Goal: Task Accomplishment & Management: Manage account settings

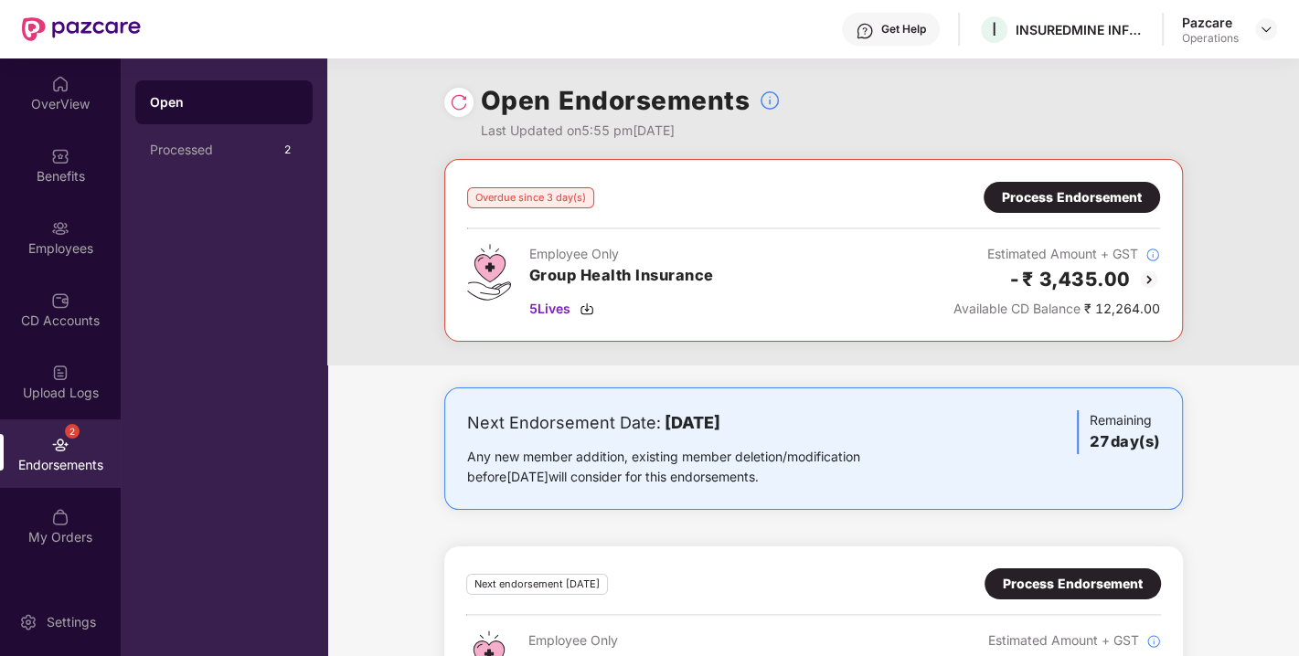
click at [462, 101] on img at bounding box center [459, 102] width 18 height 18
click at [582, 302] on img at bounding box center [587, 309] width 15 height 15
click at [1062, 205] on div "Process Endorsement" at bounding box center [1072, 197] width 140 height 20
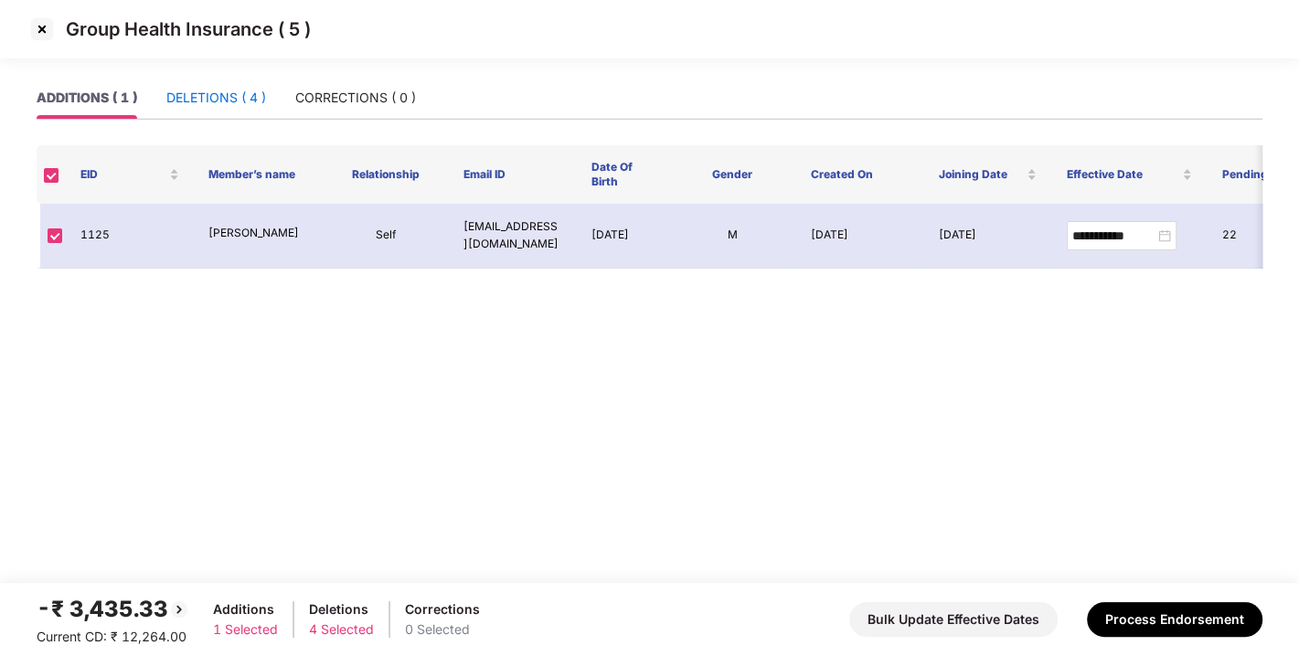
click at [190, 107] on div "DELETIONS ( 4 )" at bounding box center [216, 98] width 100 height 20
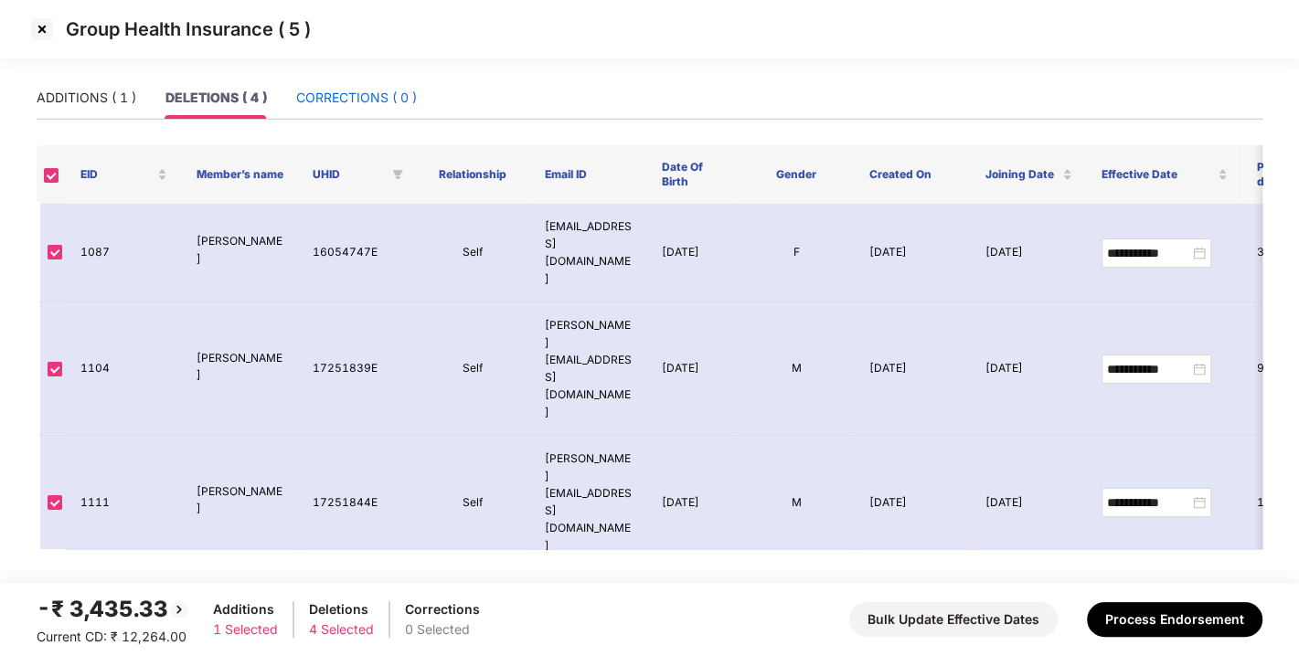
click at [368, 99] on div "CORRECTIONS ( 0 )" at bounding box center [356, 98] width 121 height 20
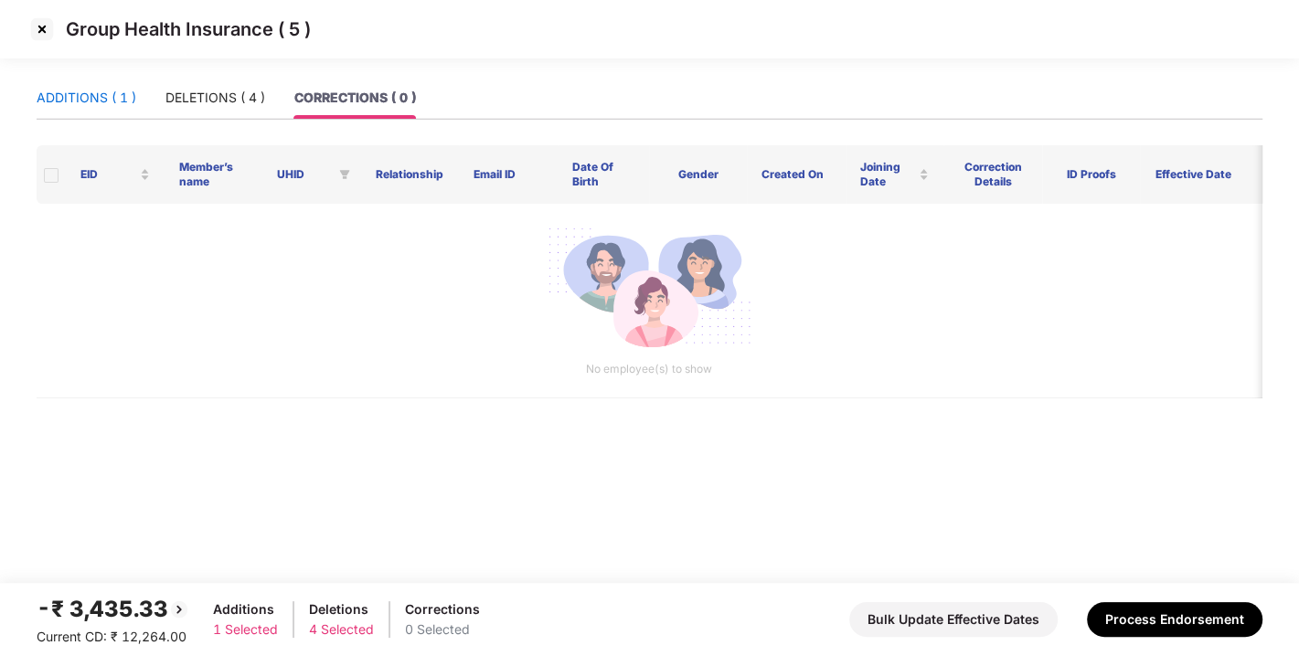
click at [47, 99] on div "ADDITIONS ( 1 )" at bounding box center [87, 98] width 100 height 20
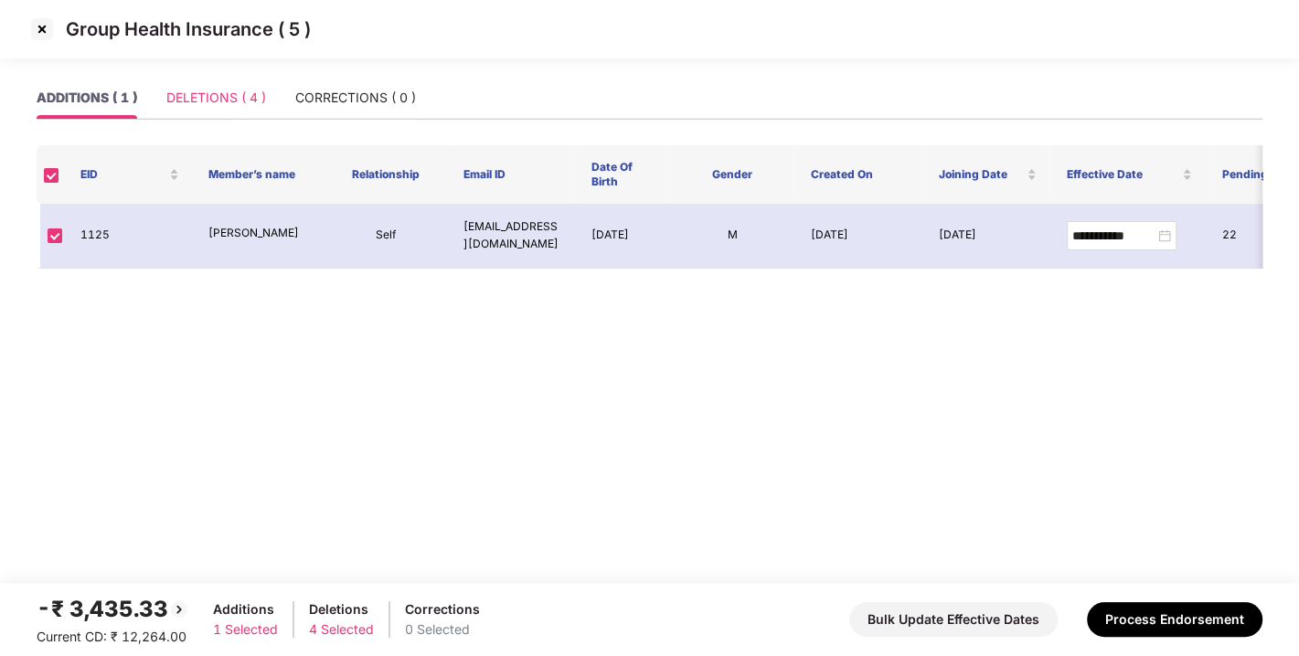
click at [218, 111] on div "DELETIONS ( 4 )" at bounding box center [216, 98] width 100 height 42
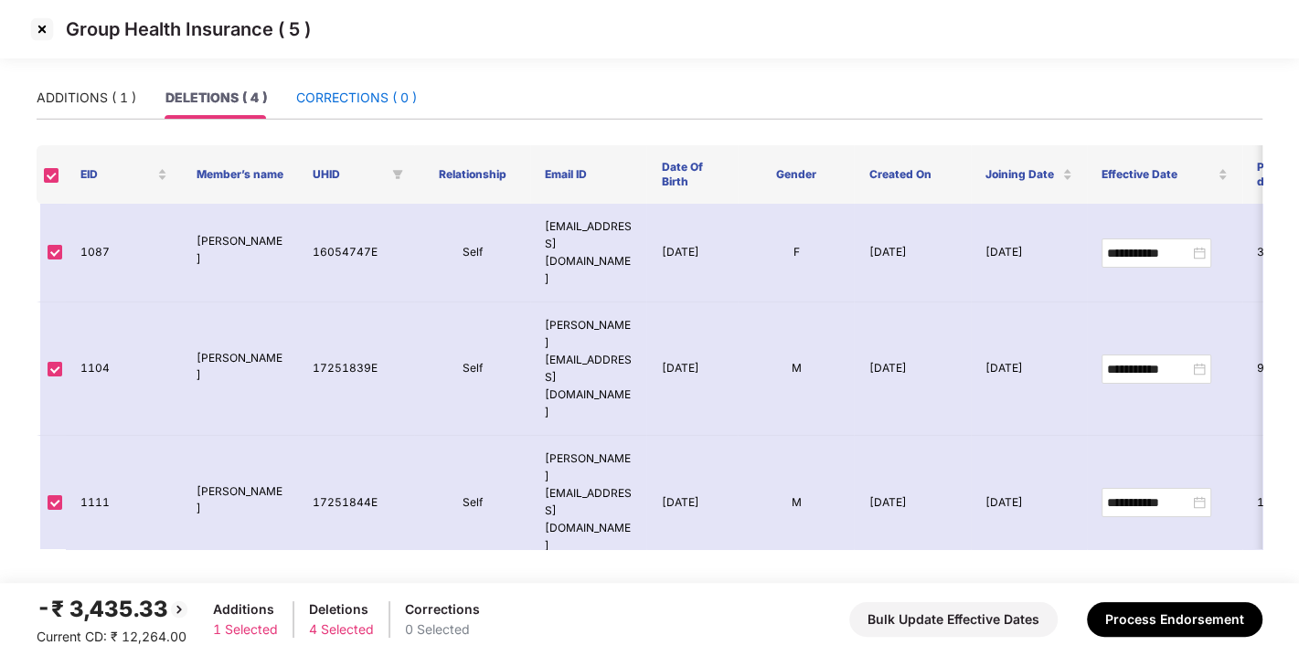
click at [354, 98] on div "CORRECTIONS ( 0 )" at bounding box center [356, 98] width 121 height 20
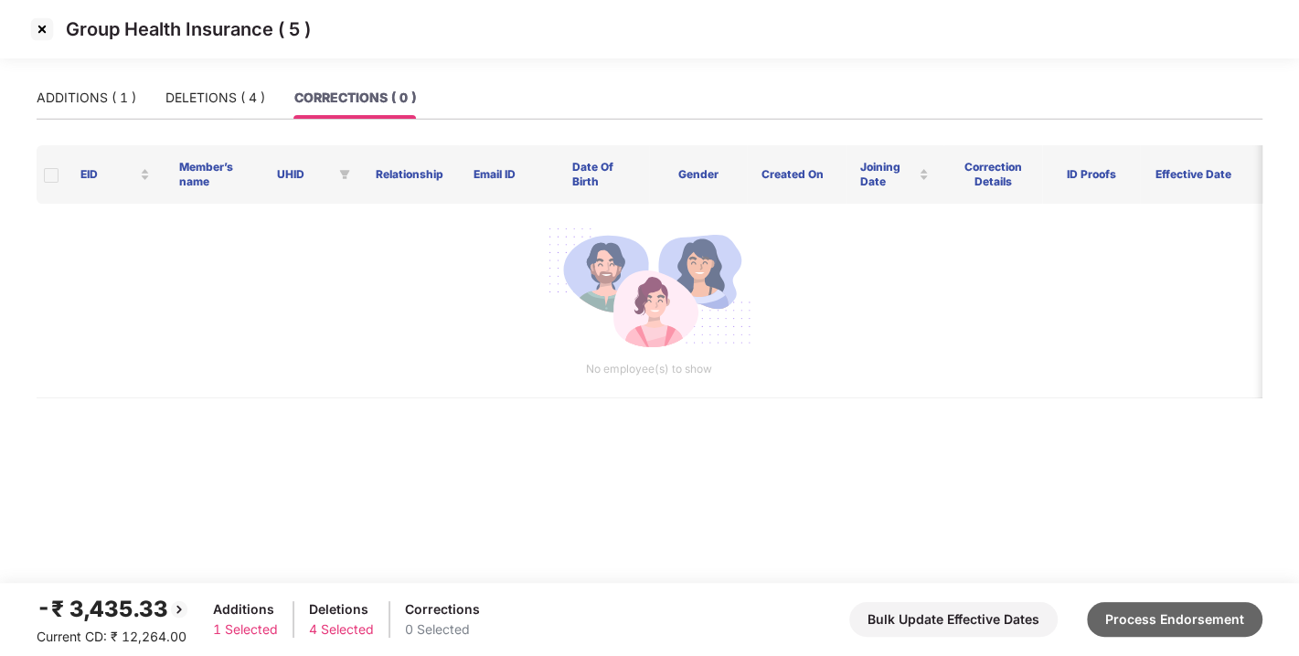
click at [1163, 622] on button "Process Endorsement" at bounding box center [1175, 619] width 176 height 35
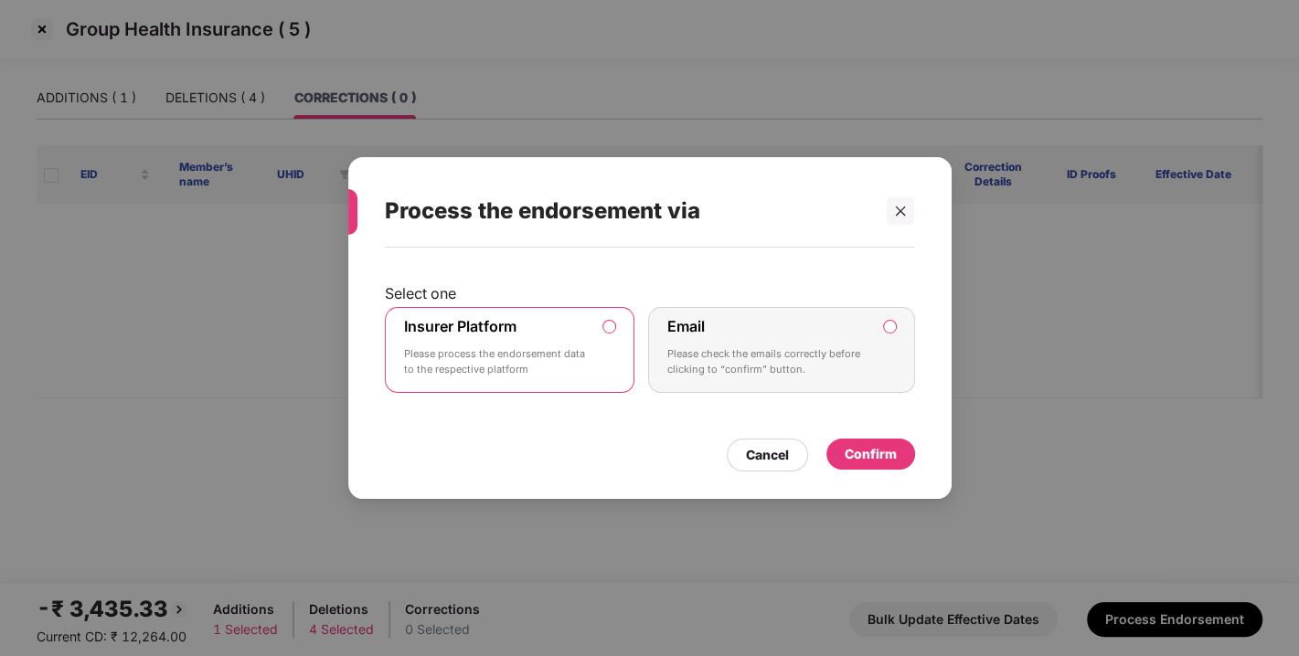
click at [893, 456] on div "Confirm" at bounding box center [871, 454] width 52 height 20
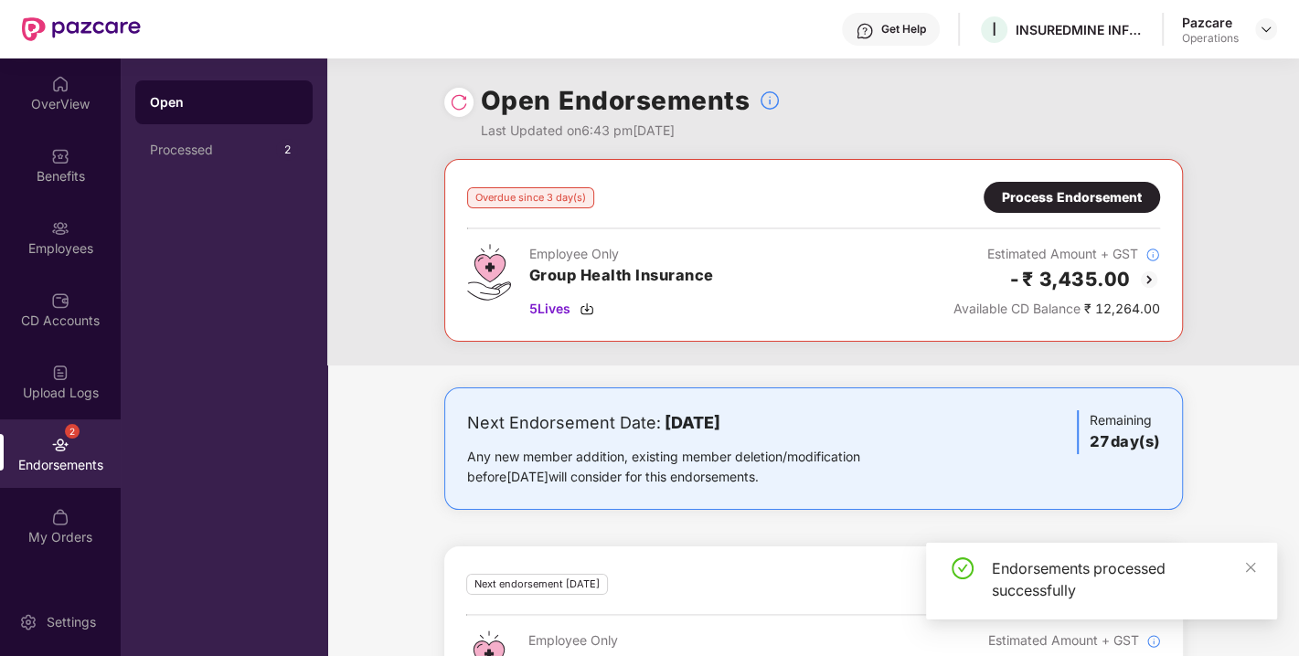
click at [452, 99] on img at bounding box center [459, 102] width 18 height 18
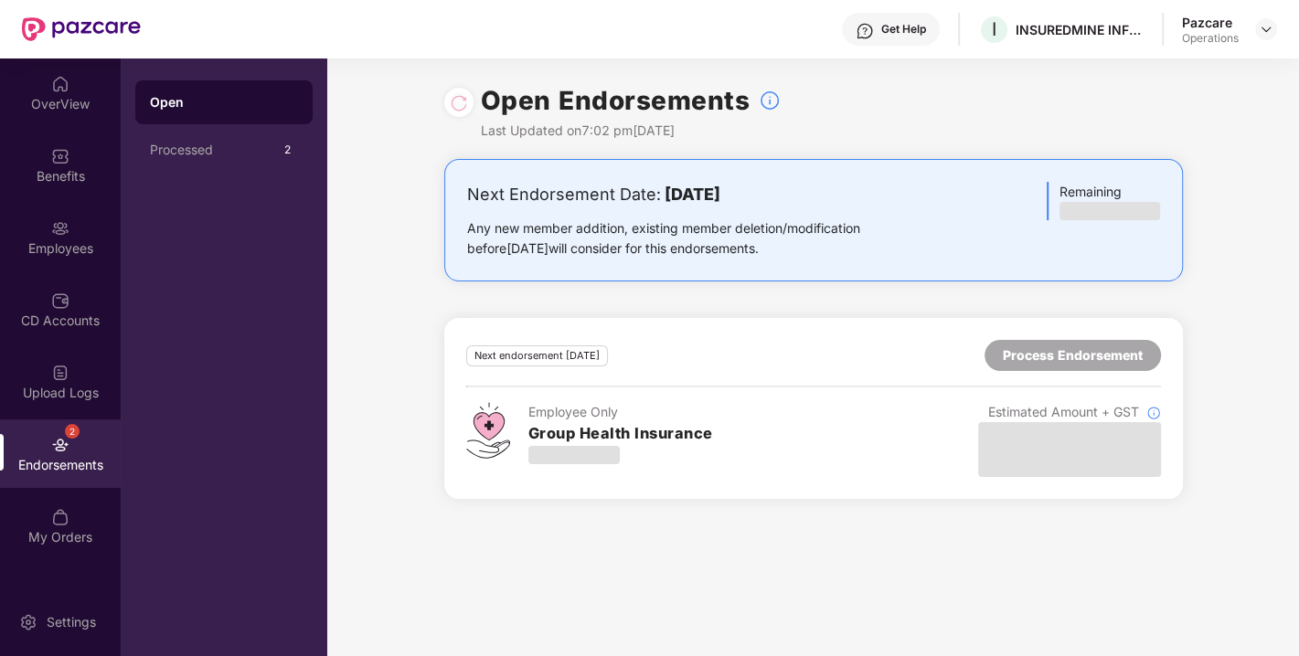
click at [1277, 37] on header "Get Help I INSUREDMINE INFOTECH INDIA PRIVATE LIMITED Pazcare Operations" at bounding box center [649, 29] width 1299 height 59
click at [1275, 34] on div at bounding box center [1266, 29] width 22 height 22
click at [1267, 28] on img at bounding box center [1266, 29] width 15 height 15
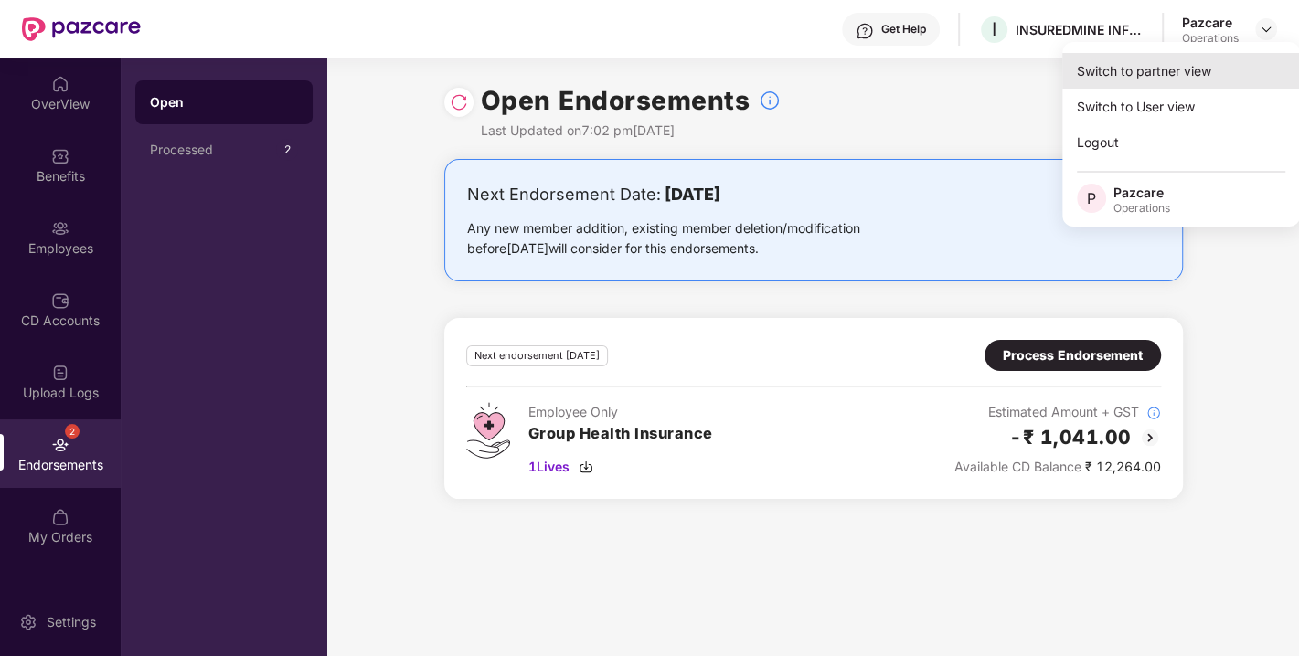
click at [1162, 58] on div "Switch to partner view" at bounding box center [1181, 71] width 238 height 36
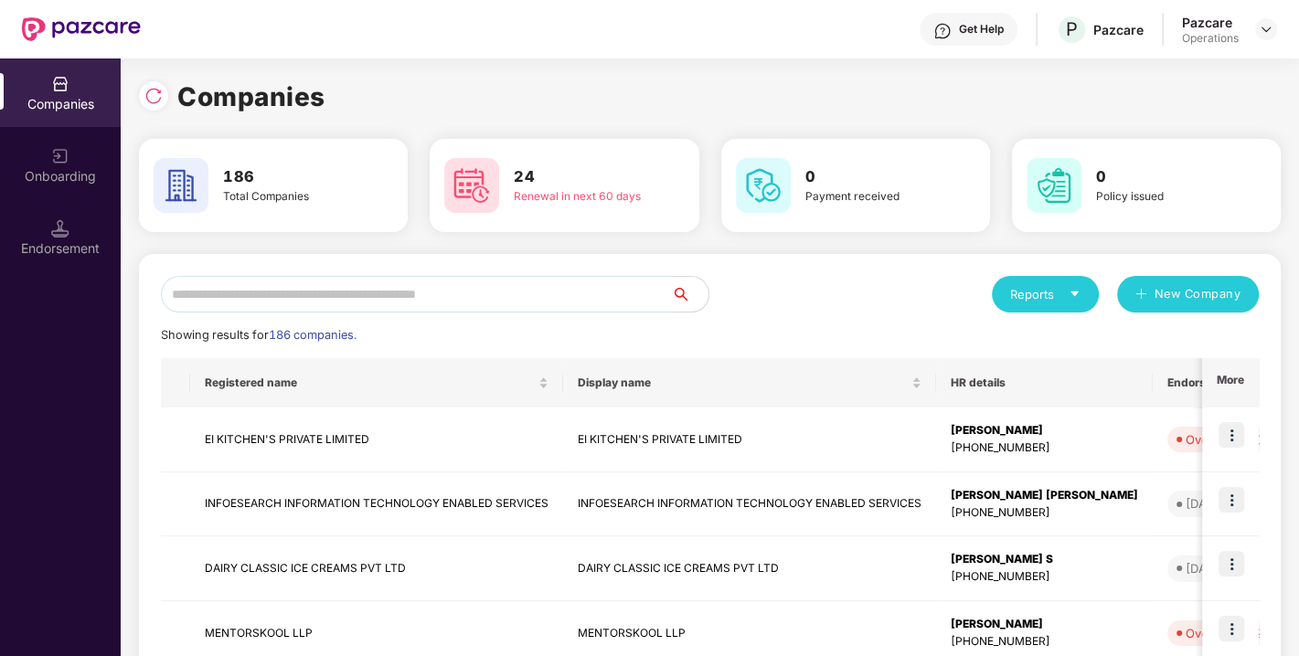
click at [462, 294] on input "text" at bounding box center [416, 294] width 511 height 37
click at [466, 287] on input "text" at bounding box center [416, 294] width 511 height 37
paste input "**********"
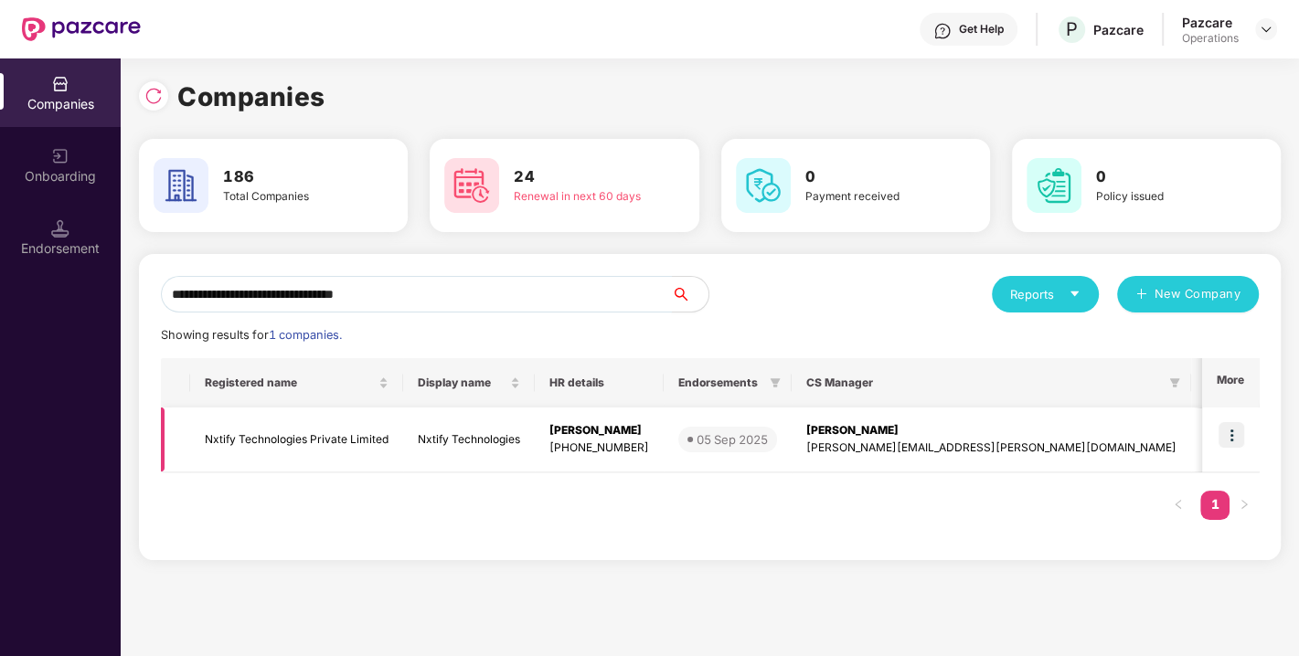
type input "**********"
click at [1230, 439] on img at bounding box center [1231, 435] width 26 height 26
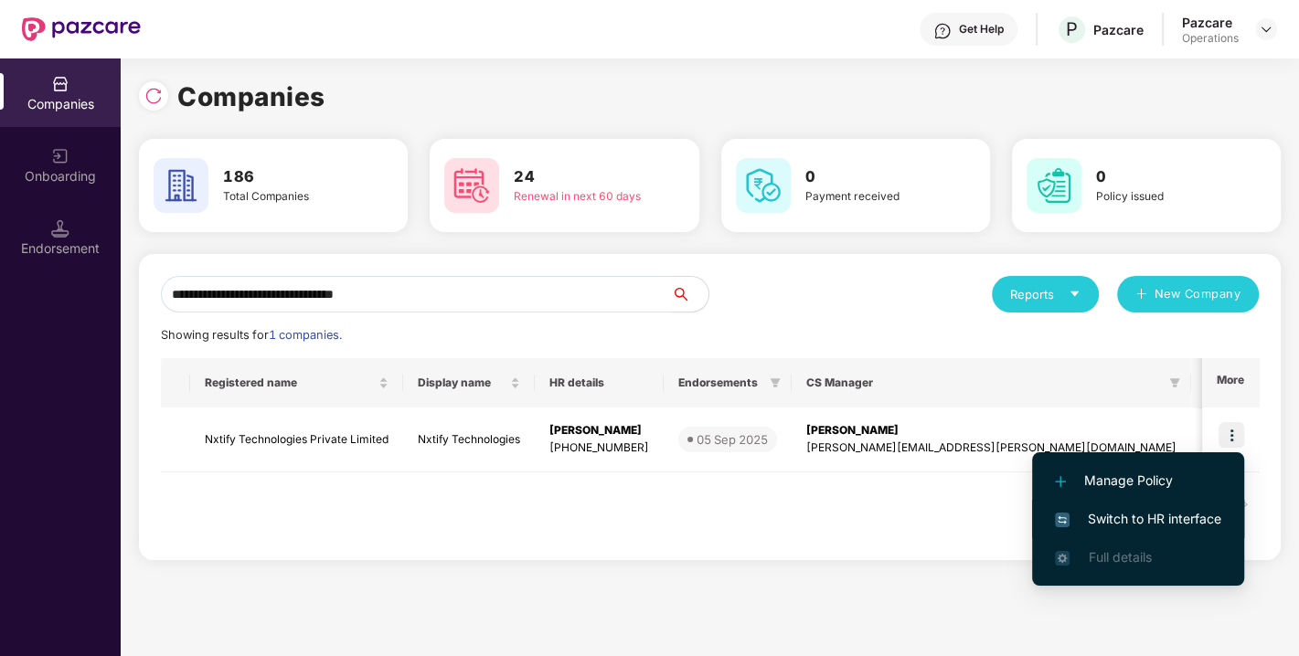
click at [1152, 514] on span "Switch to HR interface" at bounding box center [1138, 519] width 166 height 20
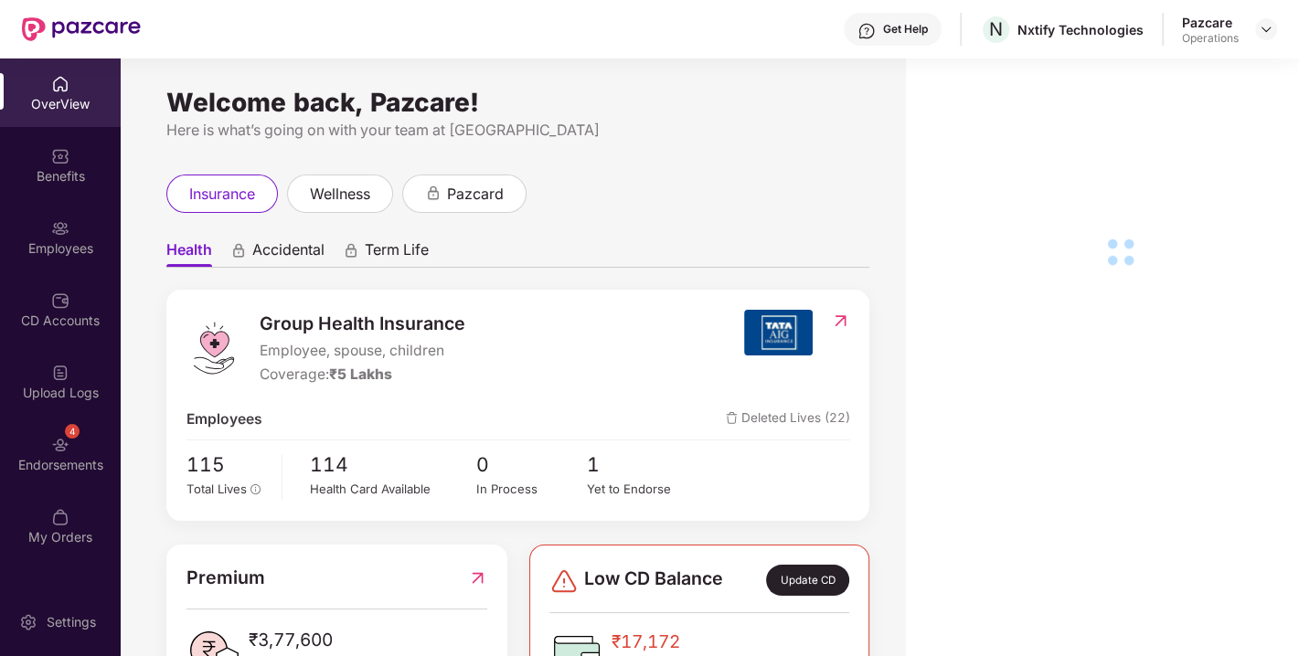
click at [59, 456] on div "Endorsements" at bounding box center [60, 465] width 121 height 18
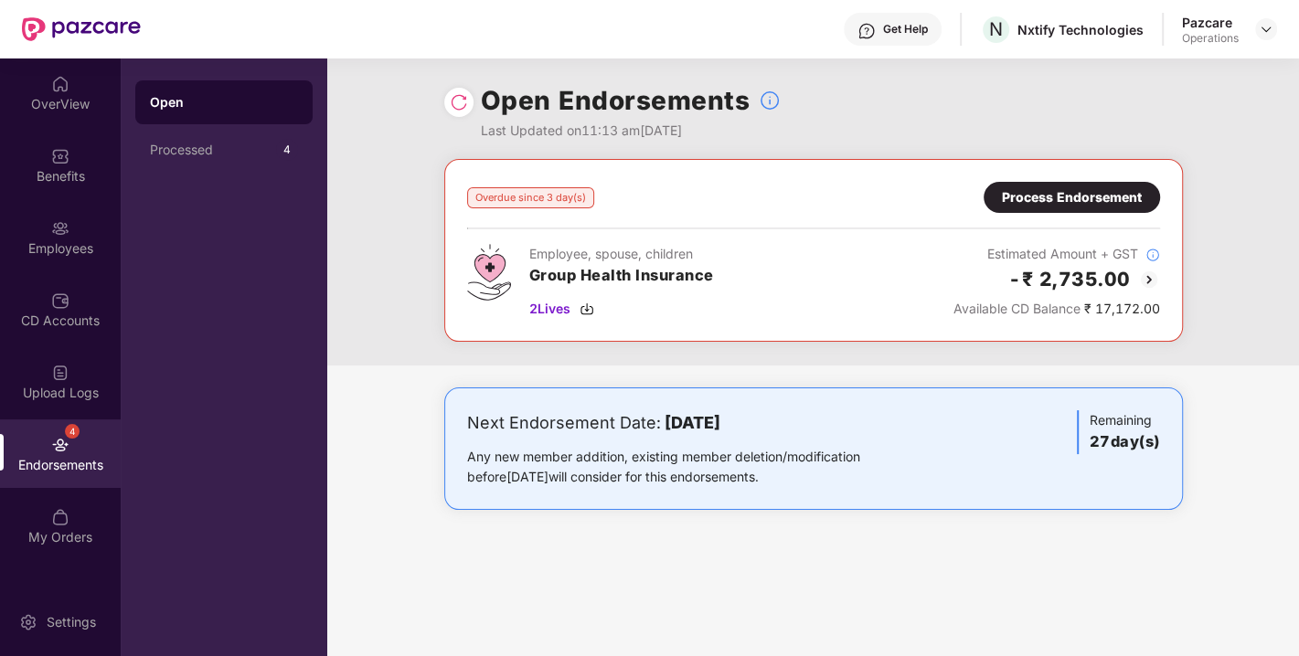
click at [457, 98] on img at bounding box center [459, 102] width 18 height 18
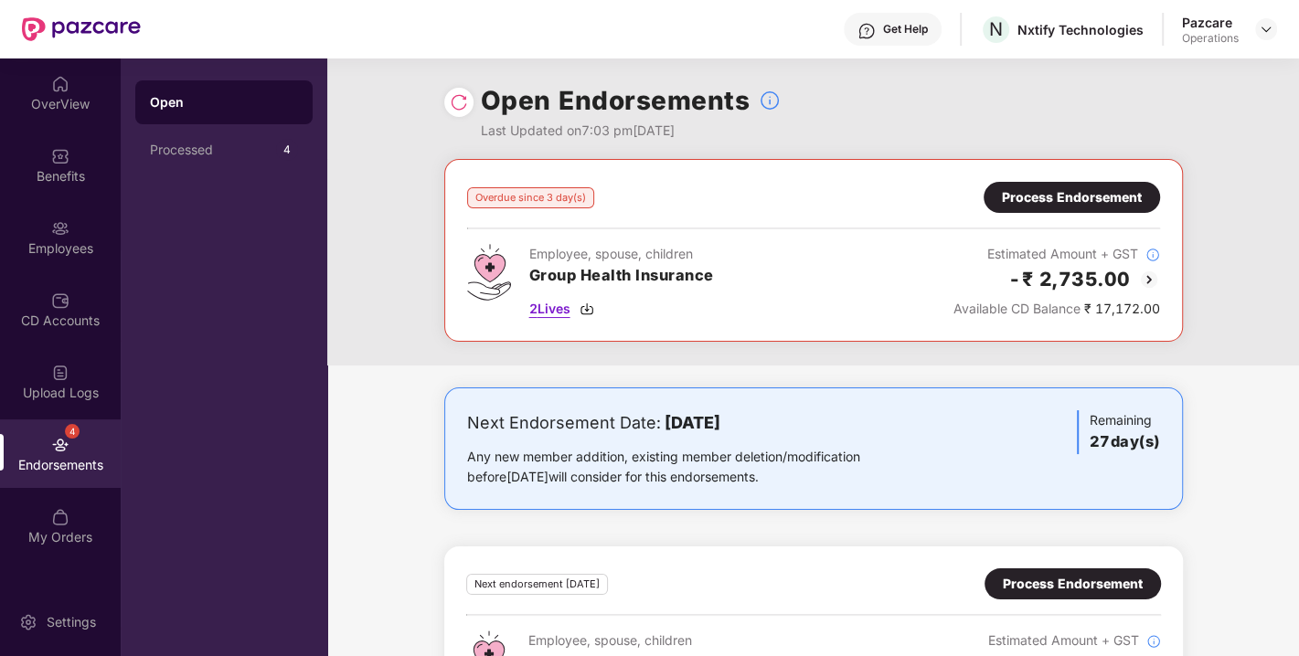
click at [588, 303] on img at bounding box center [587, 309] width 15 height 15
click at [1055, 201] on div "Process Endorsement" at bounding box center [1072, 197] width 140 height 20
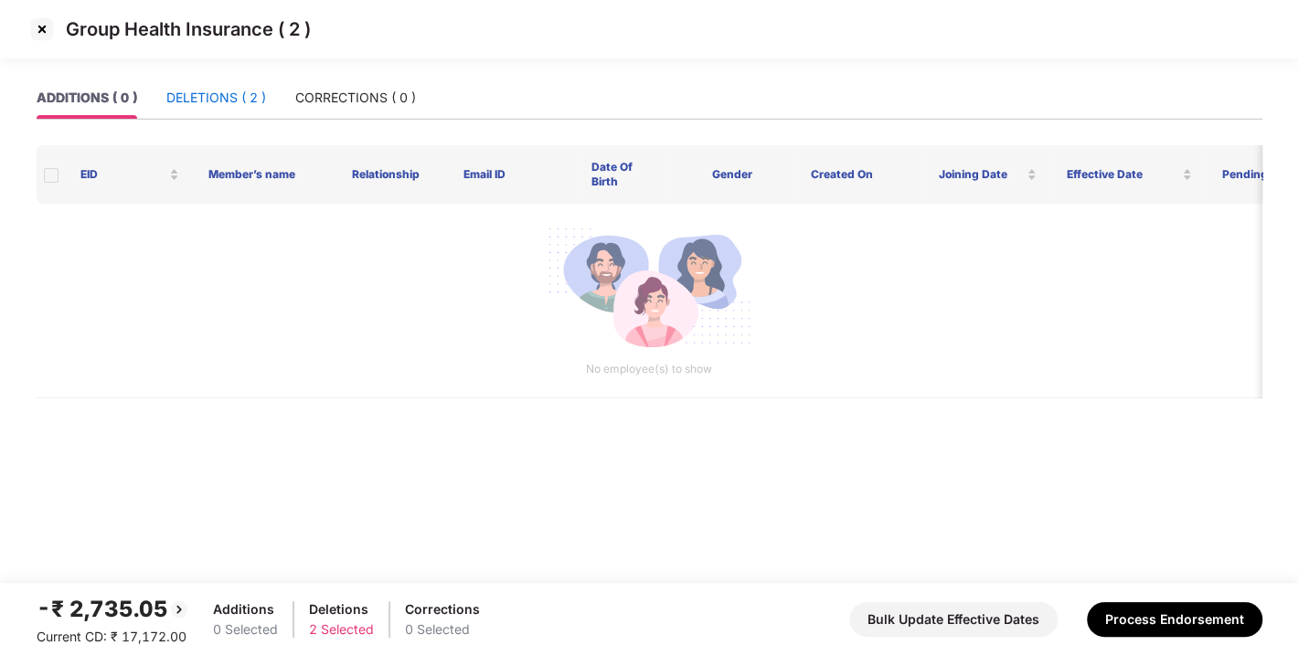
click at [211, 104] on div "DELETIONS ( 2 )" at bounding box center [216, 98] width 100 height 20
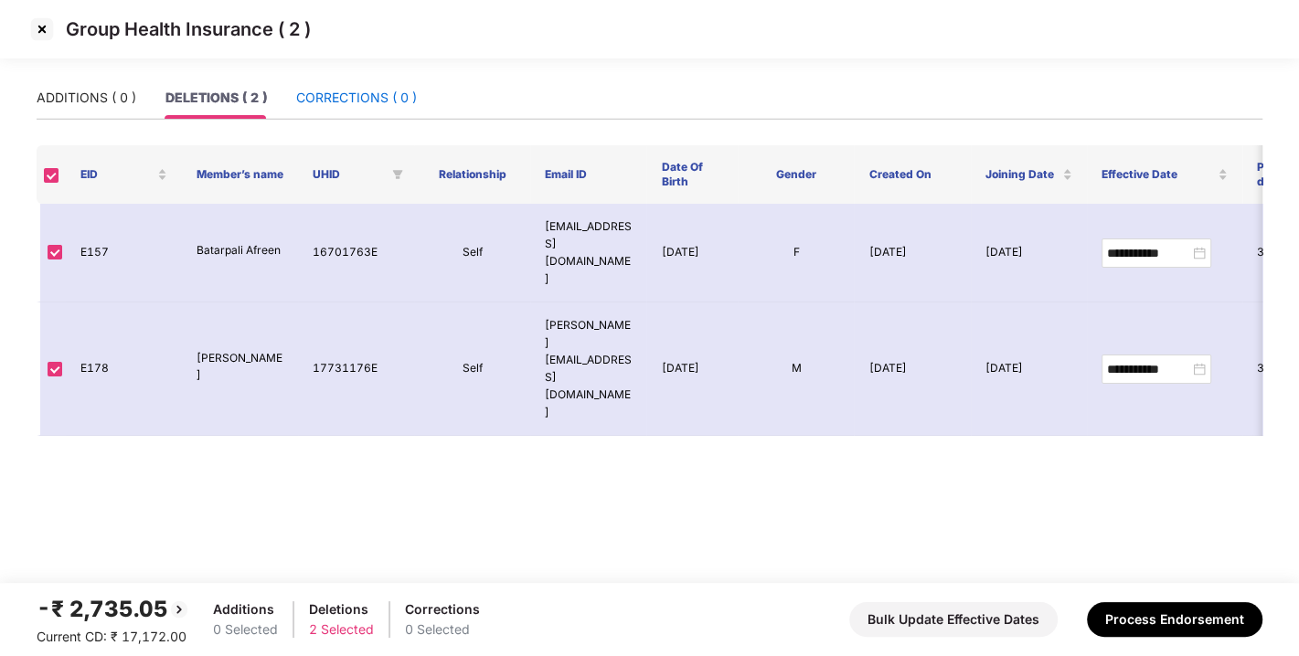
click at [343, 107] on div "CORRECTIONS ( 0 )" at bounding box center [356, 98] width 121 height 20
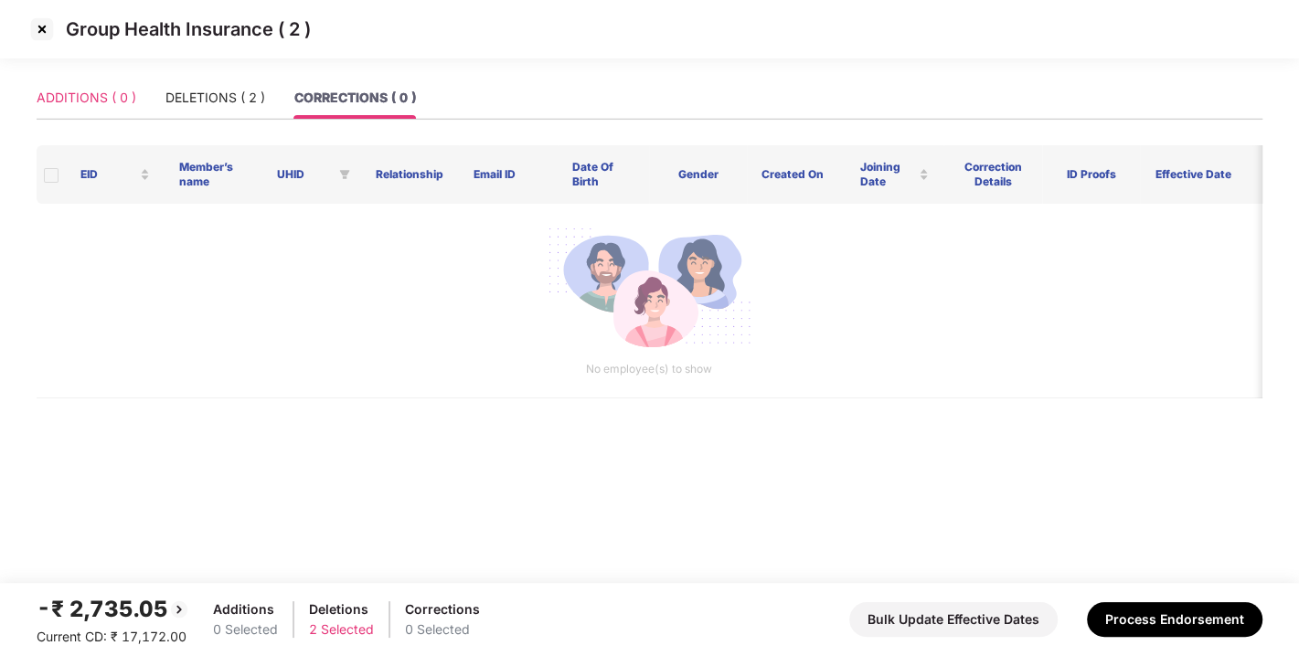
click at [78, 86] on div "ADDITIONS ( 0 )" at bounding box center [87, 98] width 100 height 42
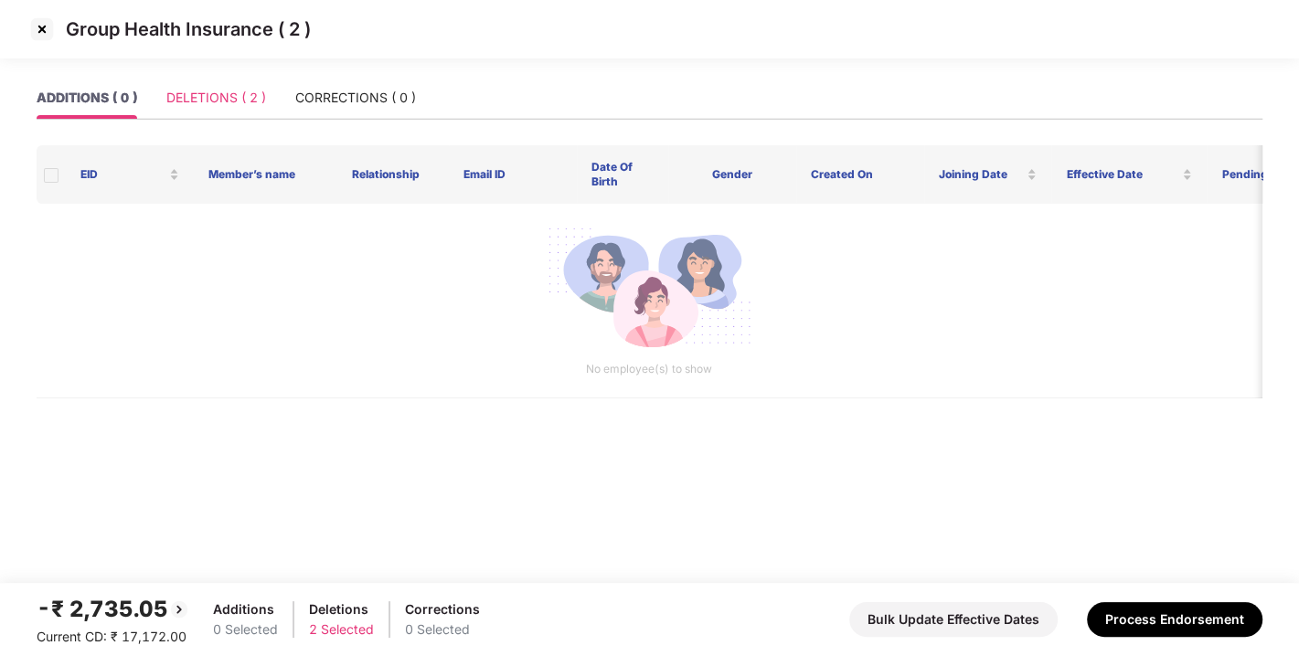
click at [256, 108] on div "DELETIONS ( 2 )" at bounding box center [216, 98] width 100 height 42
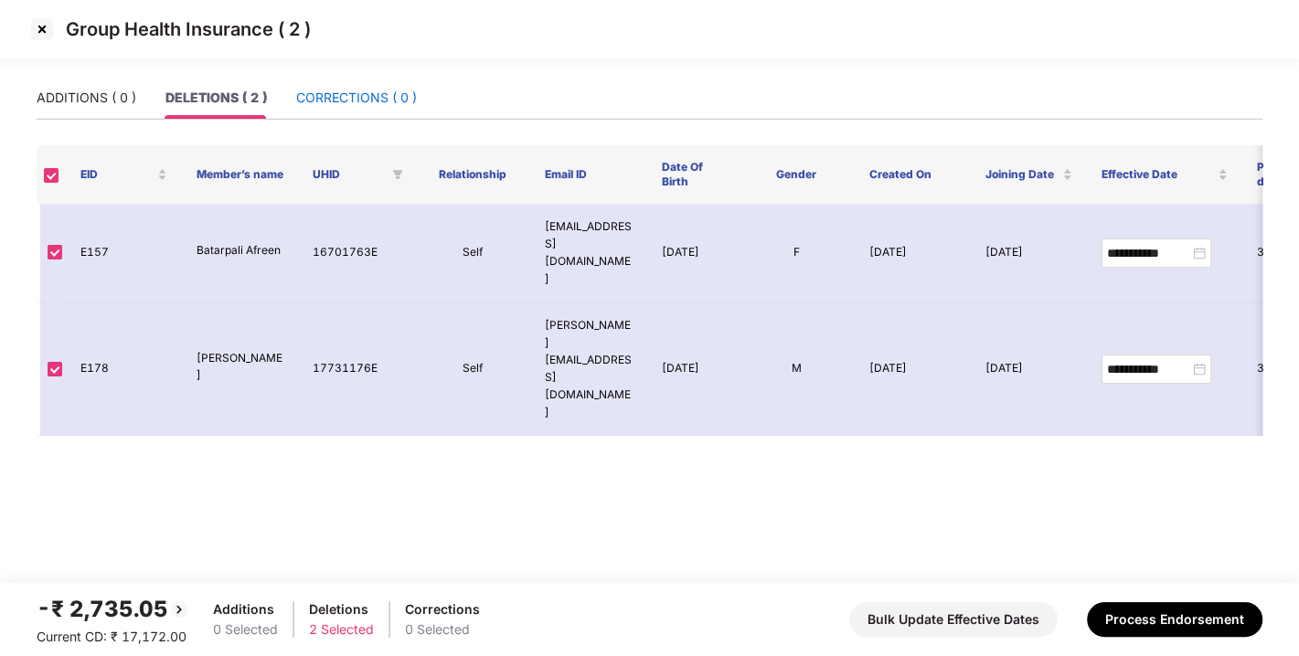
click at [394, 88] on div "CORRECTIONS ( 0 )" at bounding box center [356, 98] width 121 height 20
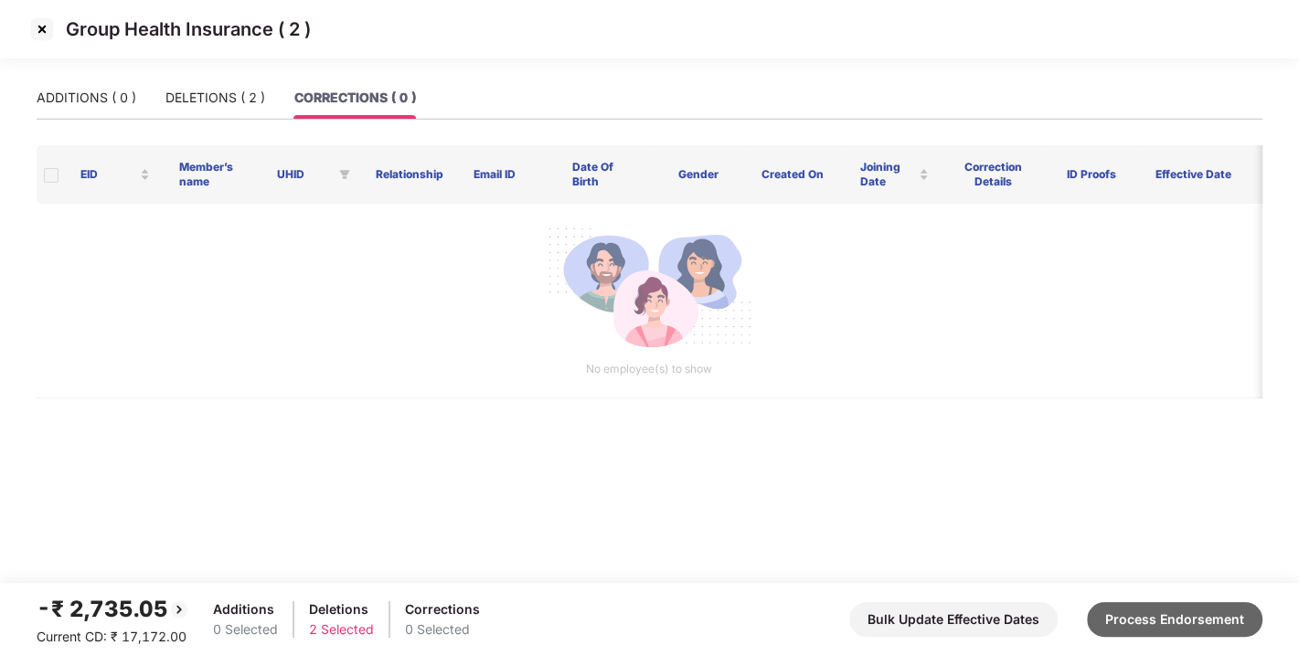
click at [1172, 612] on button "Process Endorsement" at bounding box center [1175, 619] width 176 height 35
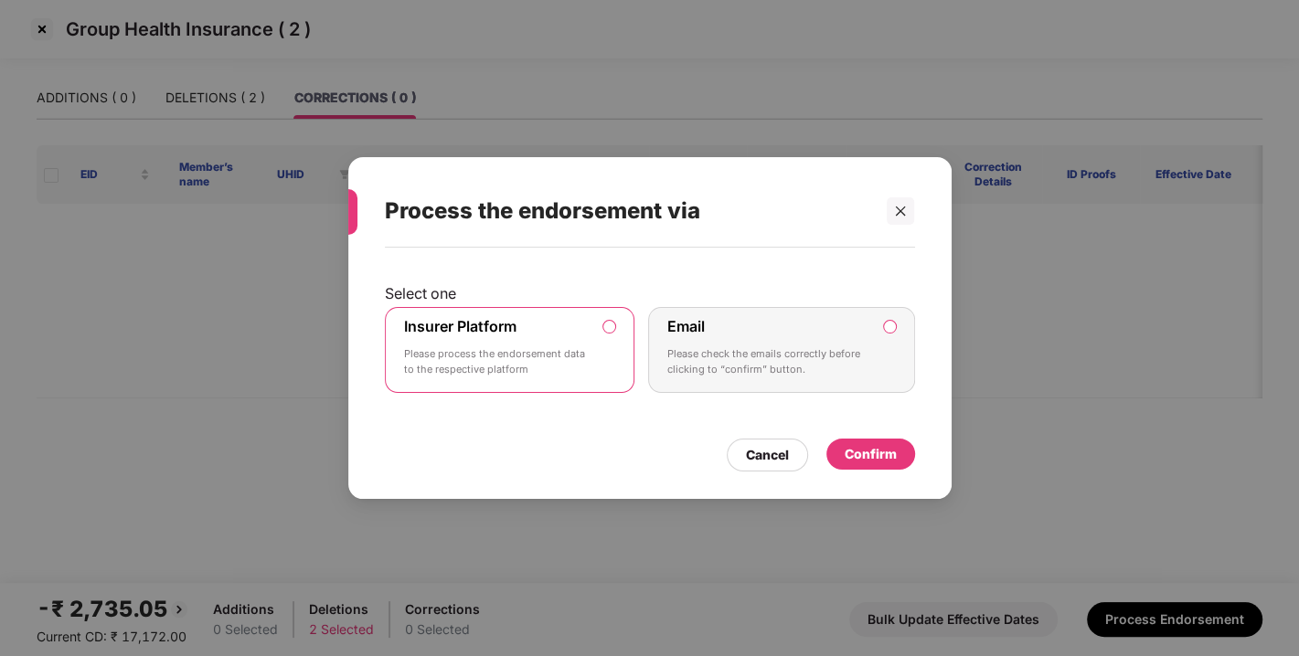
click at [888, 441] on div "Confirm" at bounding box center [870, 454] width 89 height 31
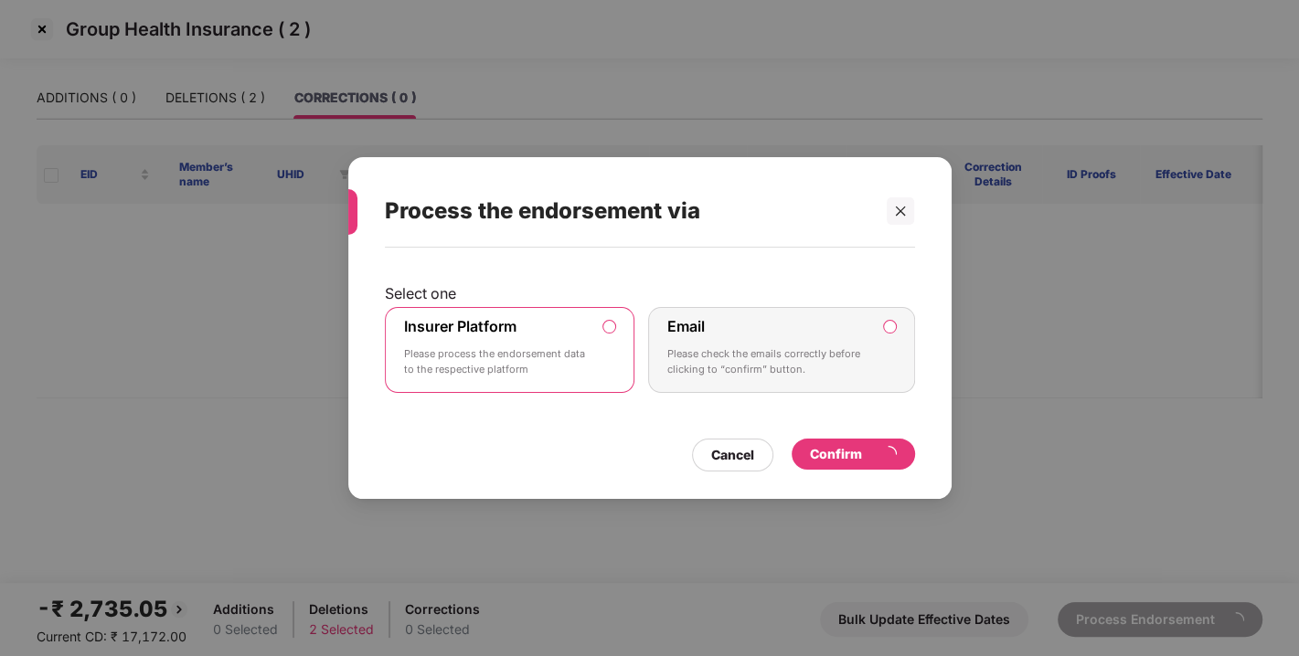
click at [856, 464] on div "Confirm" at bounding box center [853, 454] width 123 height 31
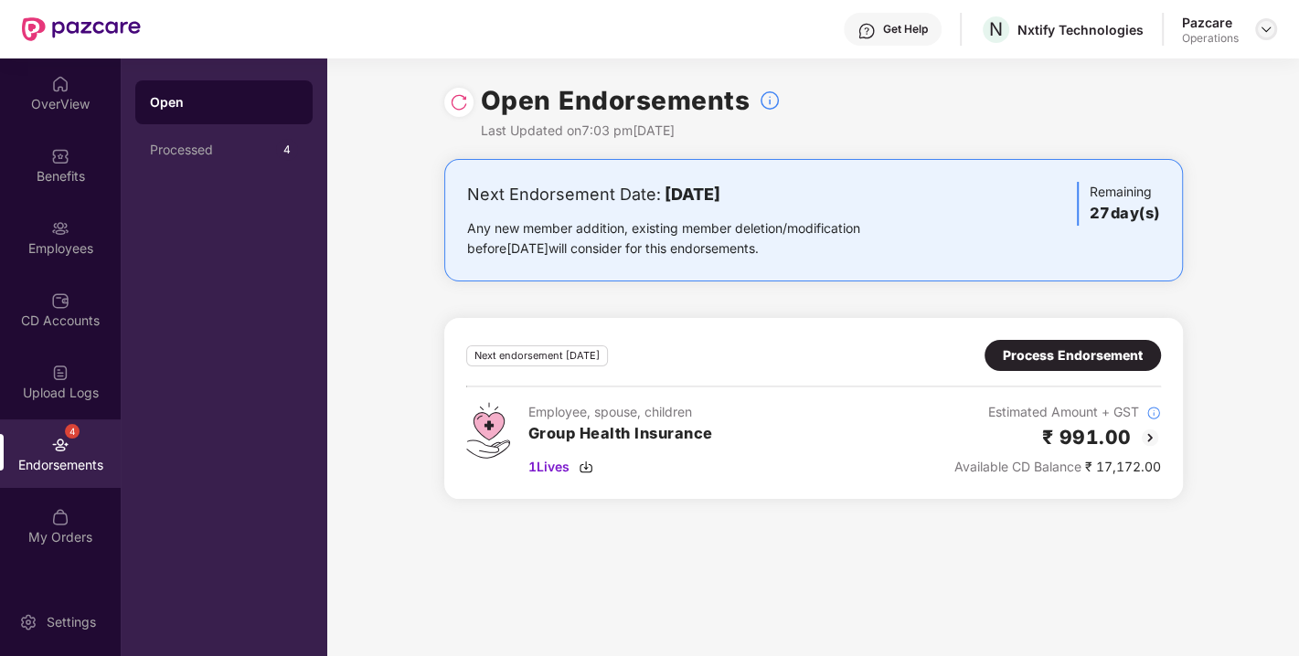
click at [1274, 30] on div at bounding box center [1266, 29] width 22 height 22
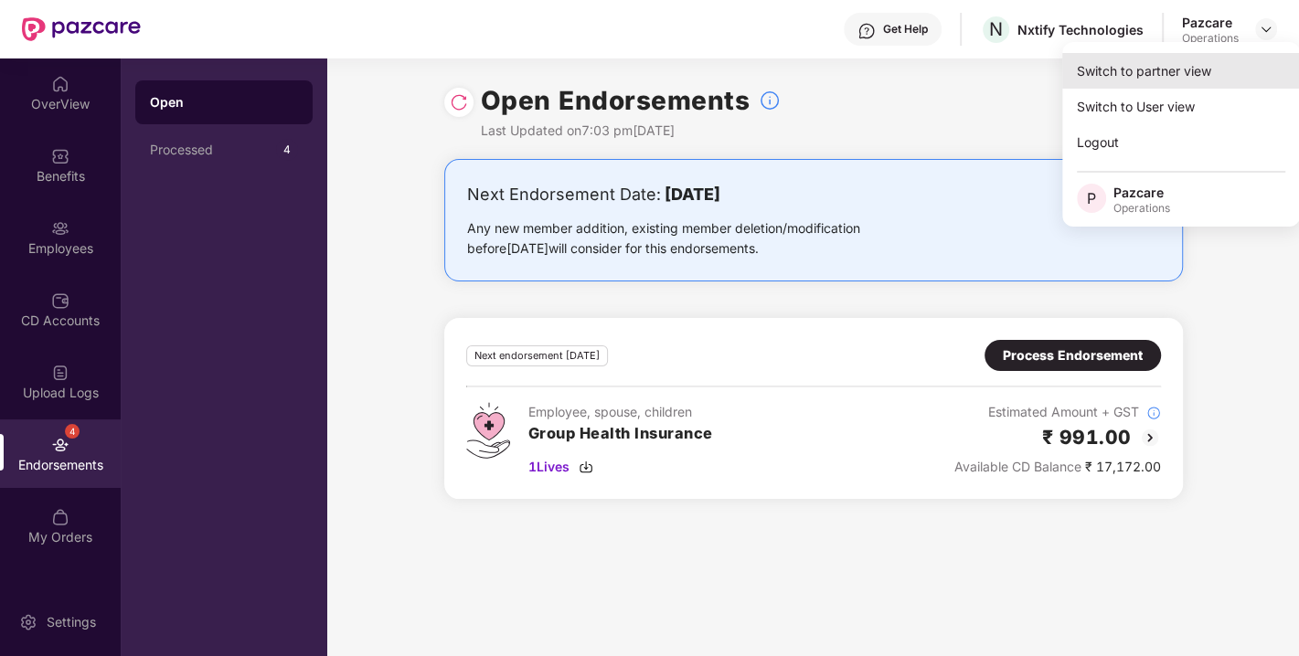
click at [1124, 70] on div "Switch to partner view" at bounding box center [1181, 71] width 238 height 36
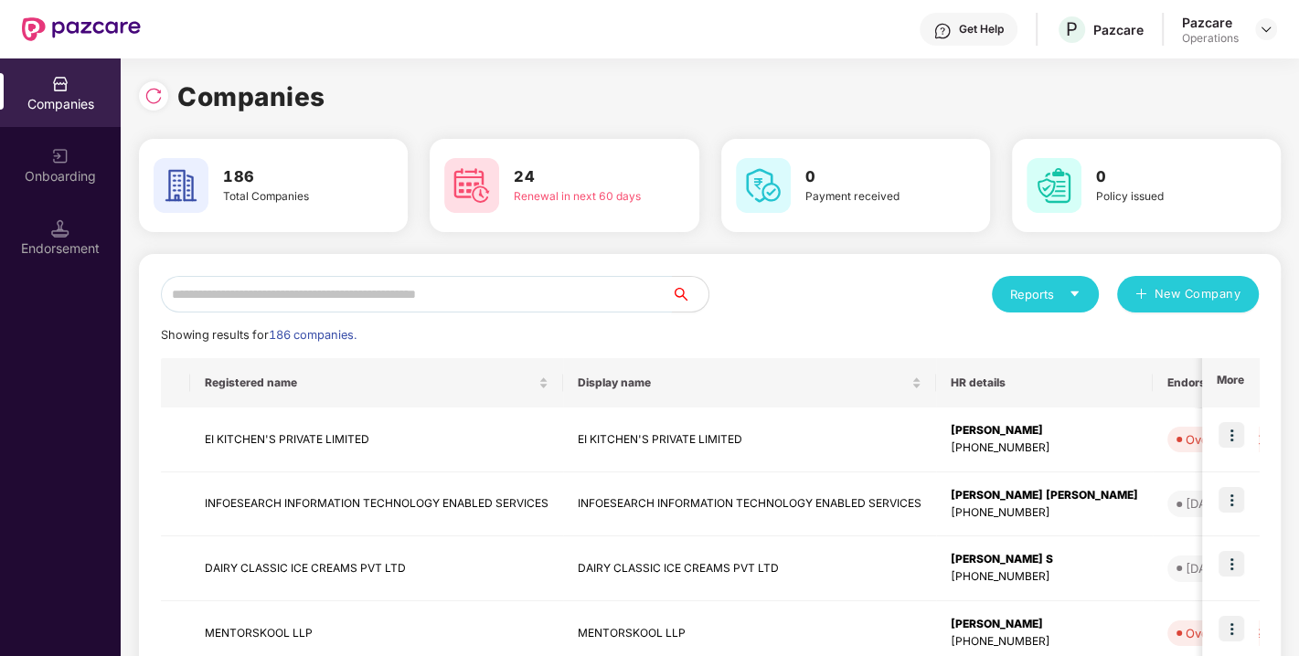
click at [363, 294] on input "text" at bounding box center [416, 294] width 511 height 37
paste input "**********"
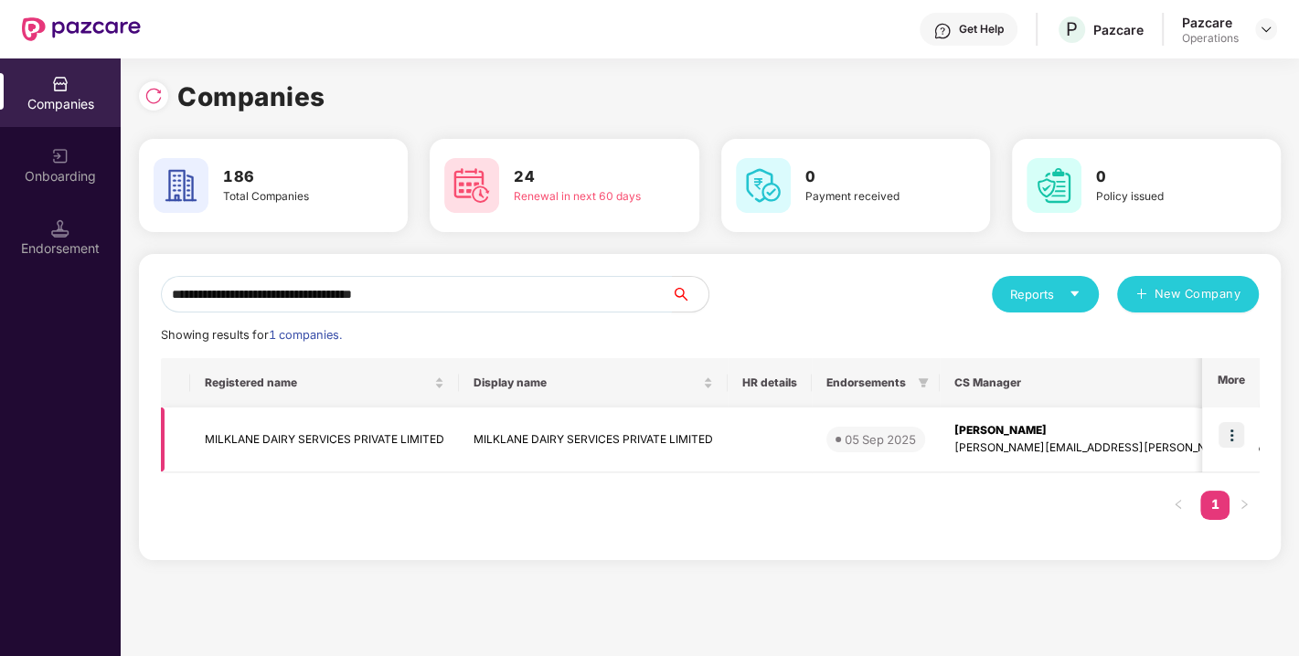
type input "**********"
click at [1243, 427] on img at bounding box center [1231, 435] width 26 height 26
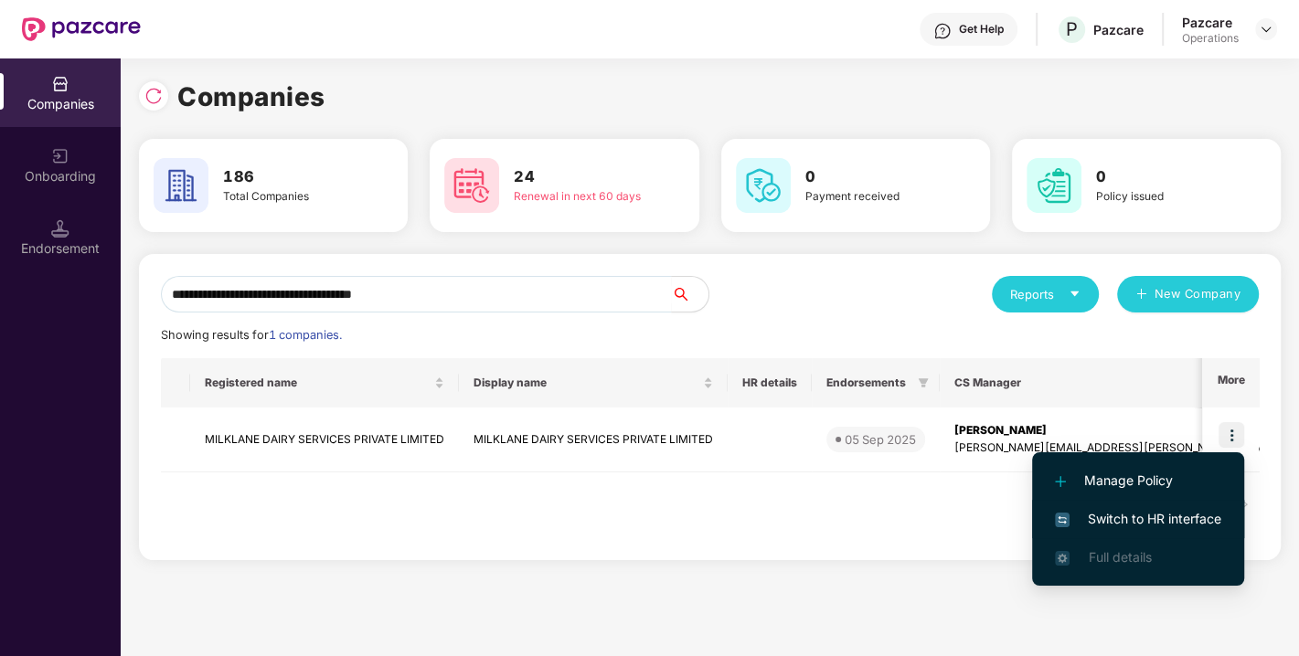
click at [1138, 516] on span "Switch to HR interface" at bounding box center [1138, 519] width 166 height 20
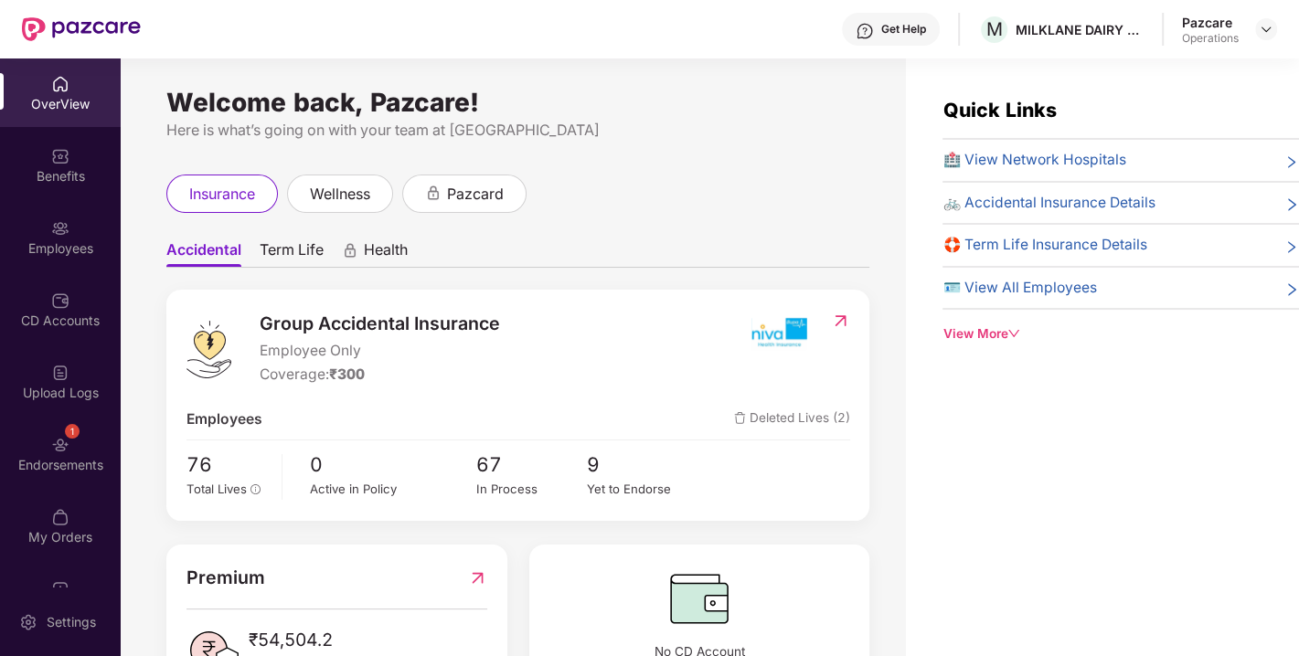
click at [51, 445] on img at bounding box center [60, 445] width 18 height 18
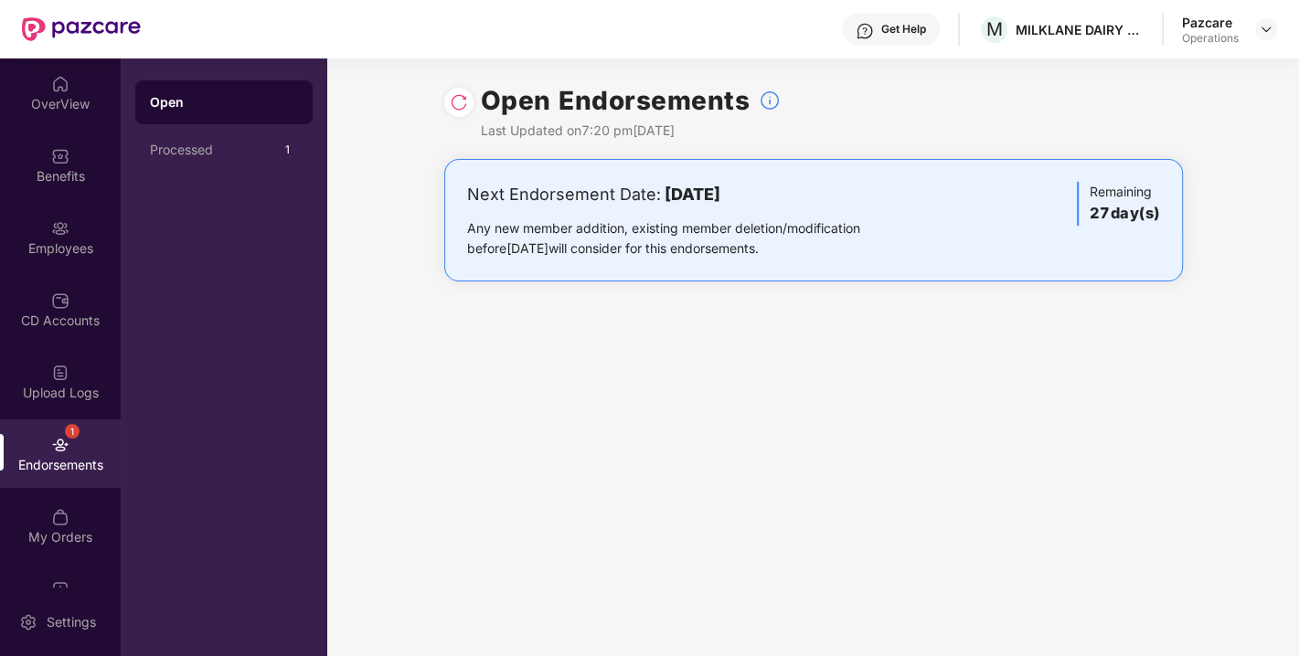
click at [452, 98] on img at bounding box center [459, 102] width 18 height 18
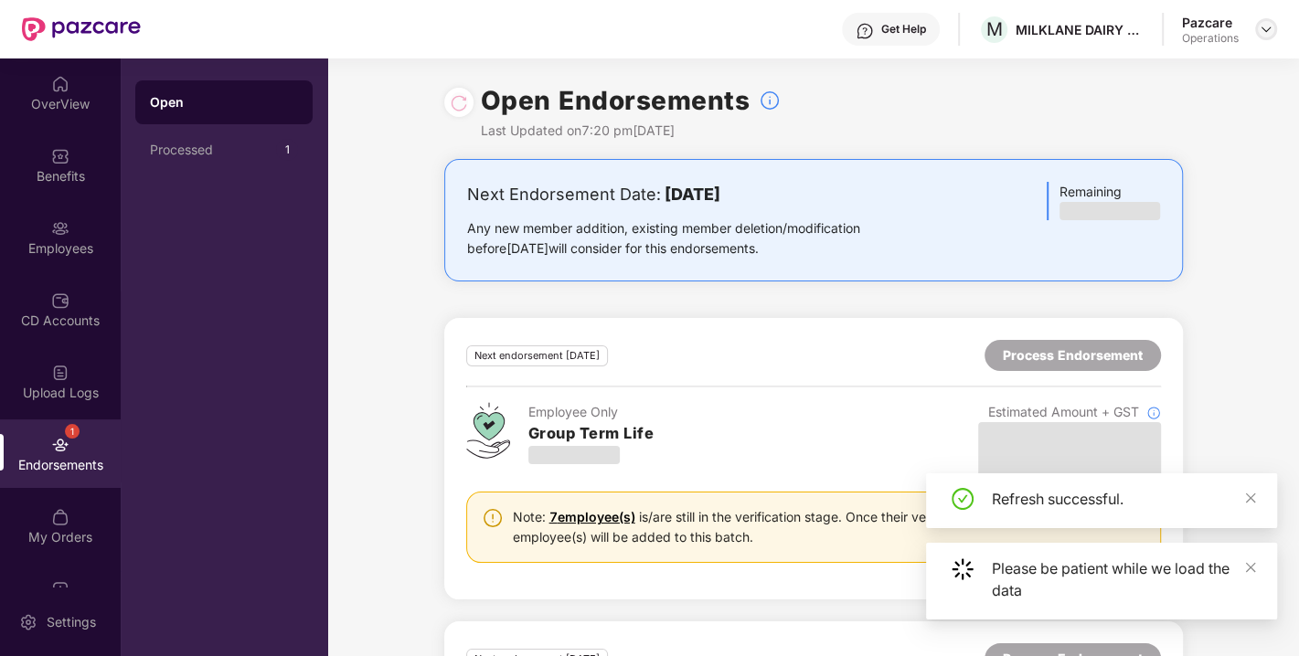
click at [1263, 32] on img at bounding box center [1266, 29] width 15 height 15
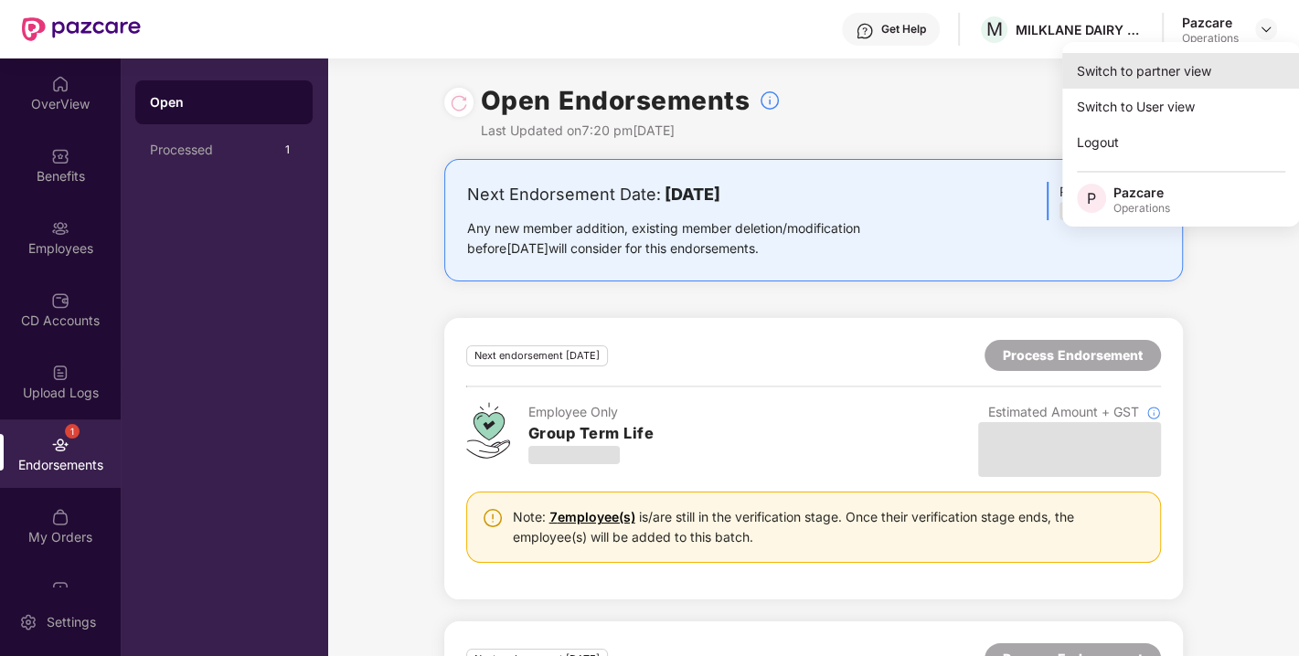
click at [1138, 71] on div "Switch to partner view" at bounding box center [1181, 71] width 238 height 36
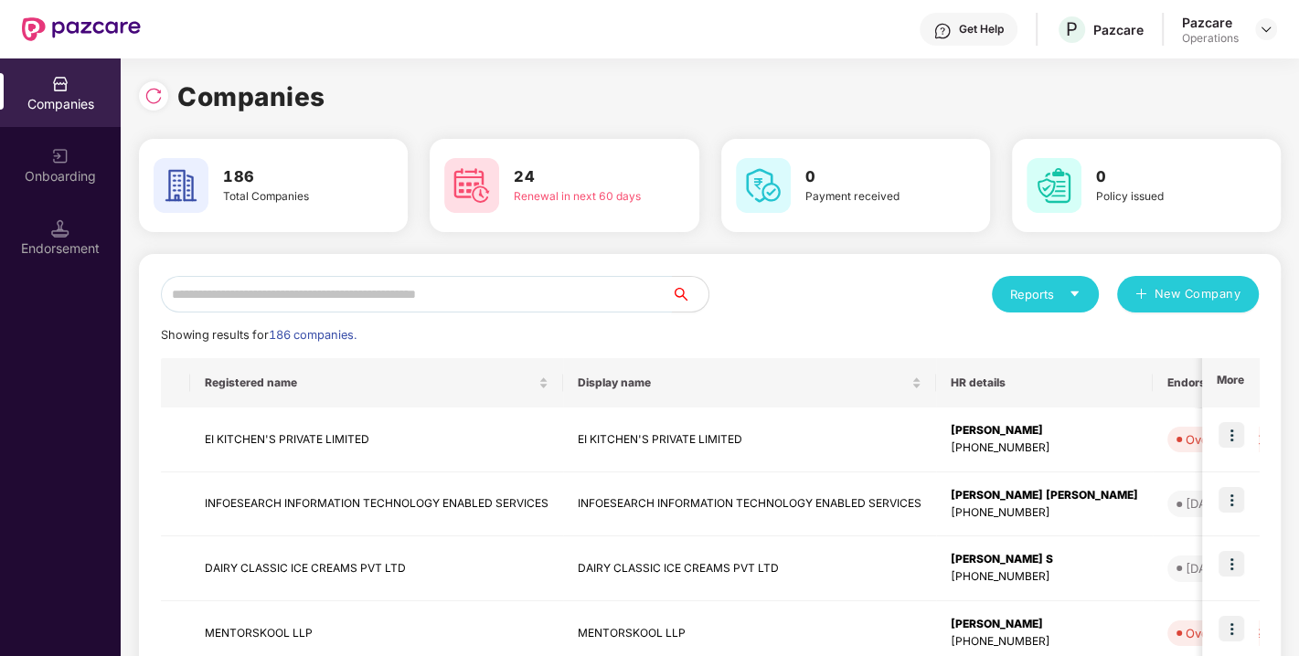
click at [444, 287] on input "text" at bounding box center [416, 294] width 511 height 37
paste input "**********"
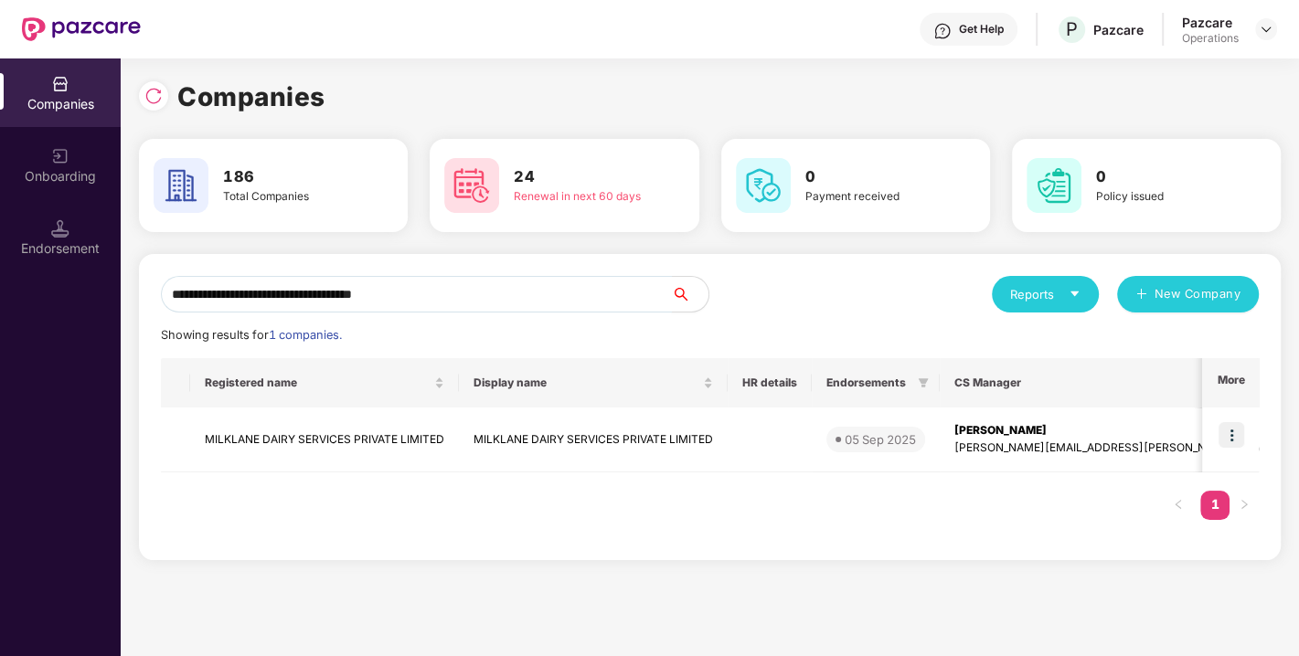
drag, startPoint x: 468, startPoint y: 305, endPoint x: 223, endPoint y: 323, distance: 245.6
click at [223, 323] on div "**********" at bounding box center [710, 407] width 1098 height 262
click at [376, 357] on div "**********" at bounding box center [710, 407] width 1098 height 262
drag, startPoint x: 462, startPoint y: 300, endPoint x: 0, endPoint y: 336, distance: 463.1
click at [0, 336] on div "**********" at bounding box center [649, 358] width 1299 height 598
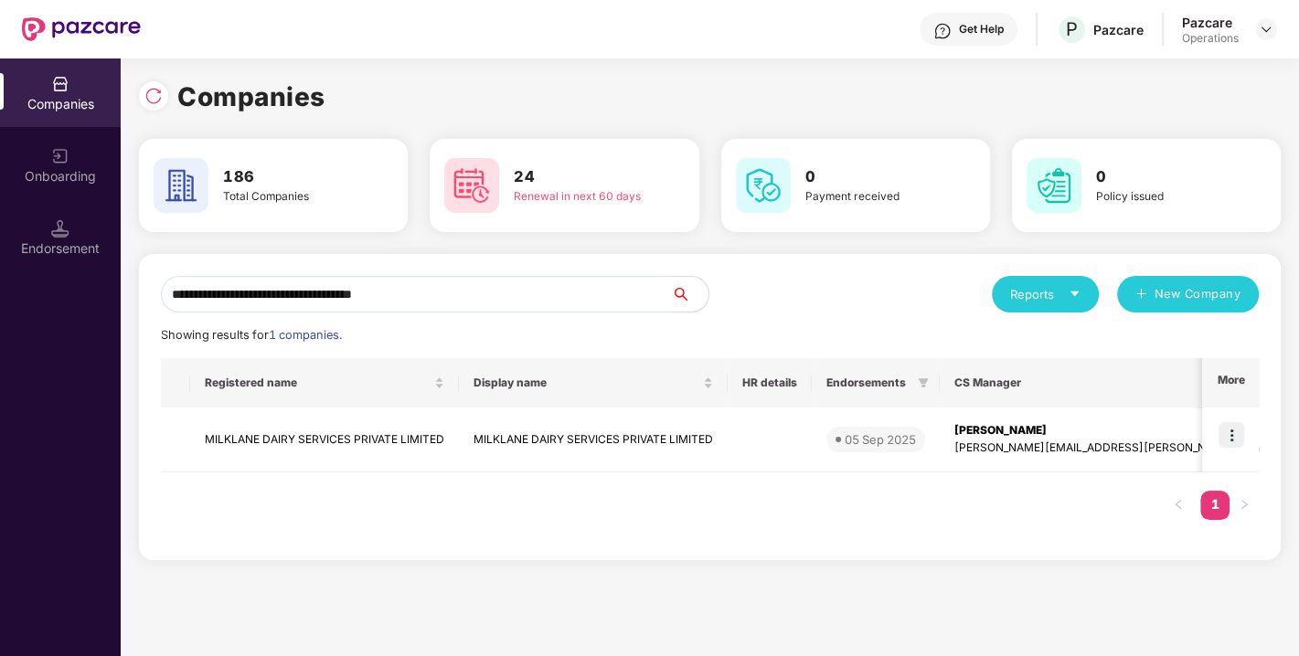
paste input "text"
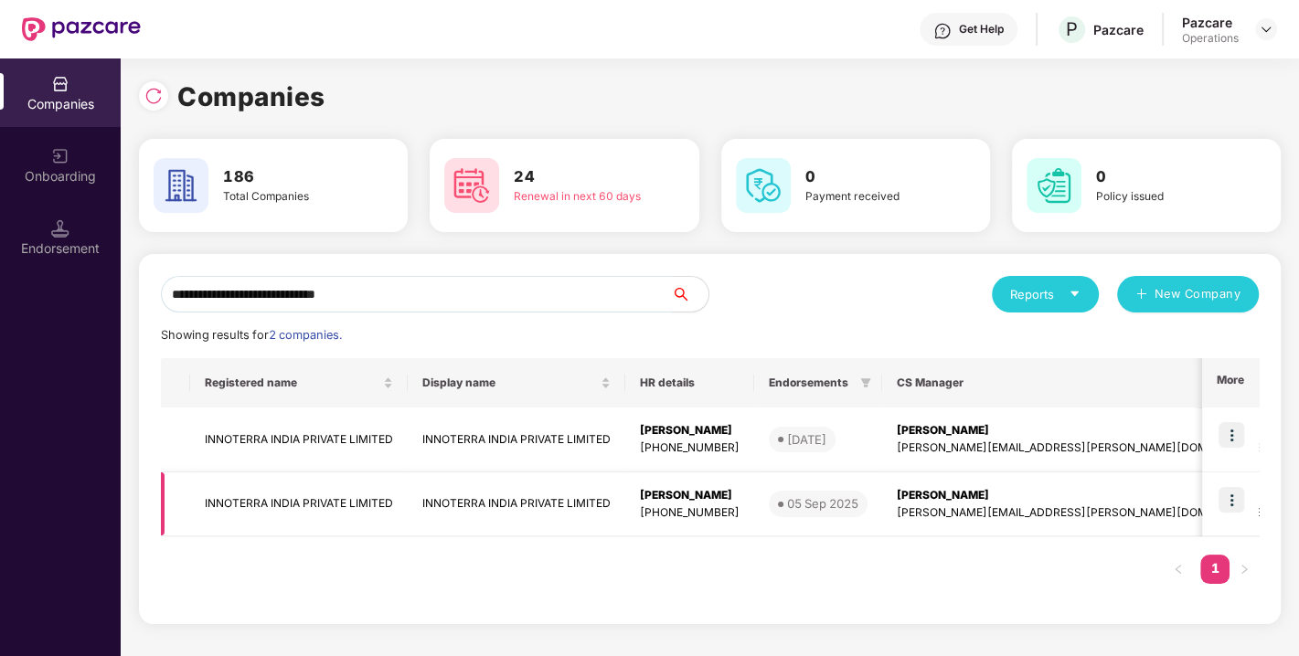
type input "**********"
click at [1229, 498] on img at bounding box center [1231, 500] width 26 height 26
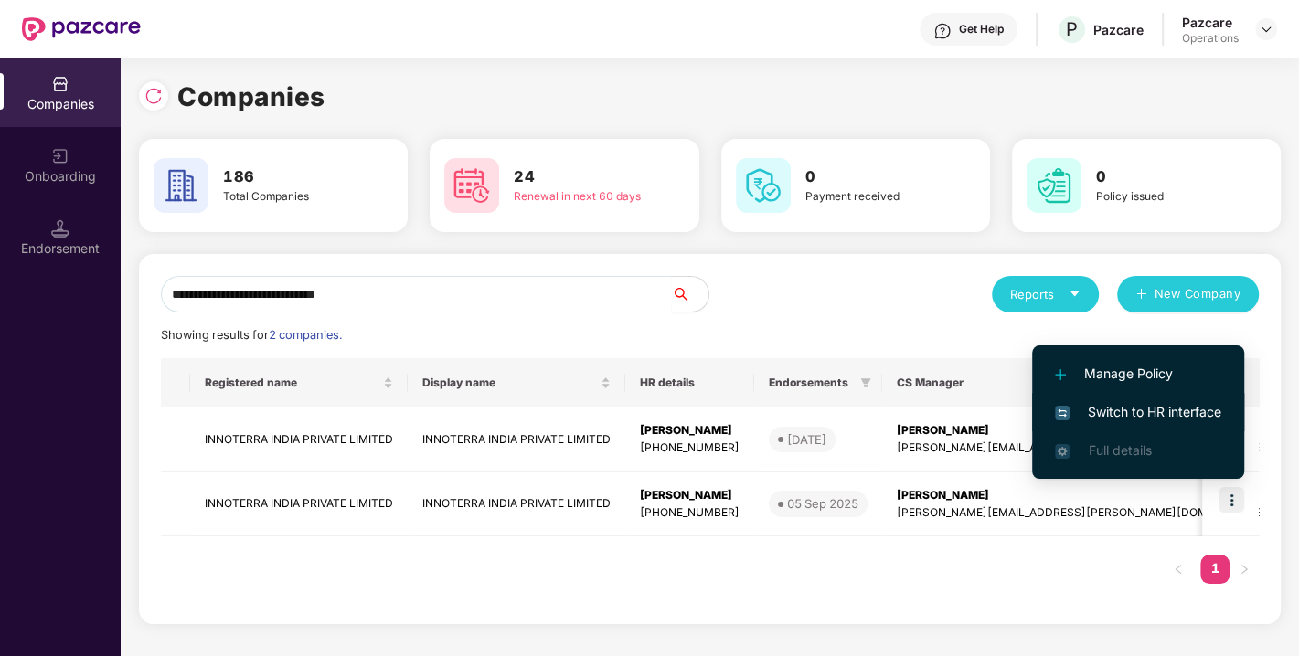
click at [1128, 409] on span "Switch to HR interface" at bounding box center [1138, 412] width 166 height 20
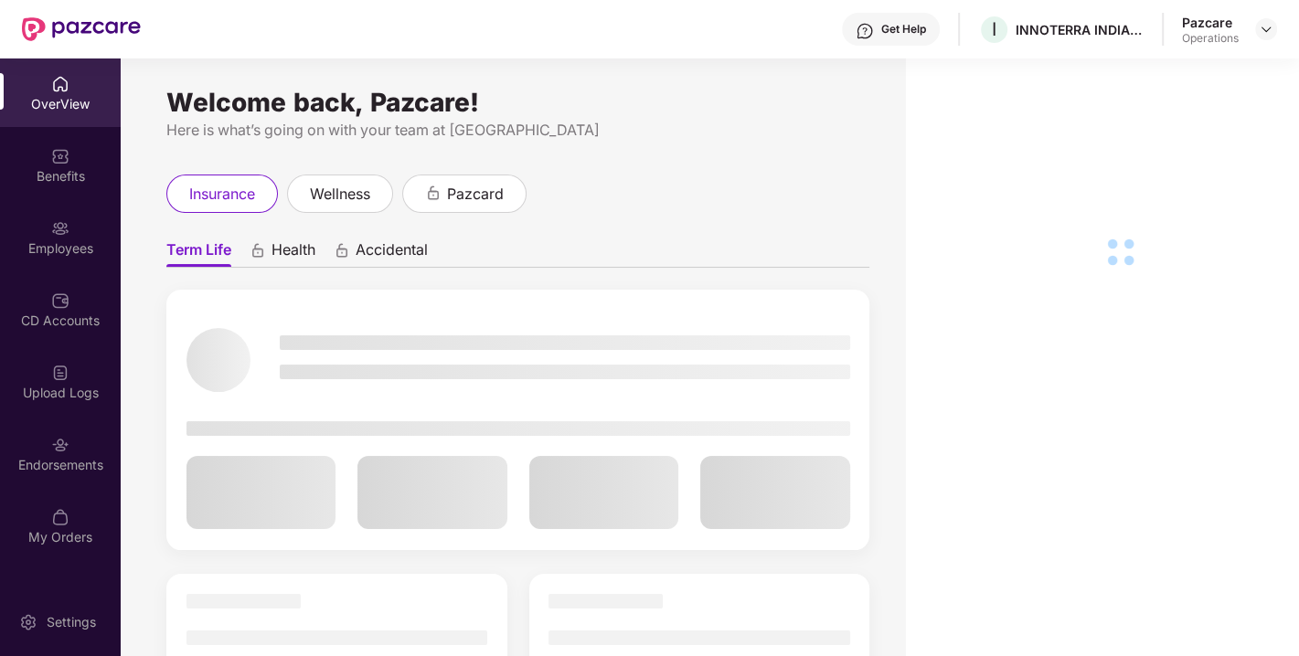
click at [88, 464] on div "Endorsements" at bounding box center [60, 465] width 121 height 18
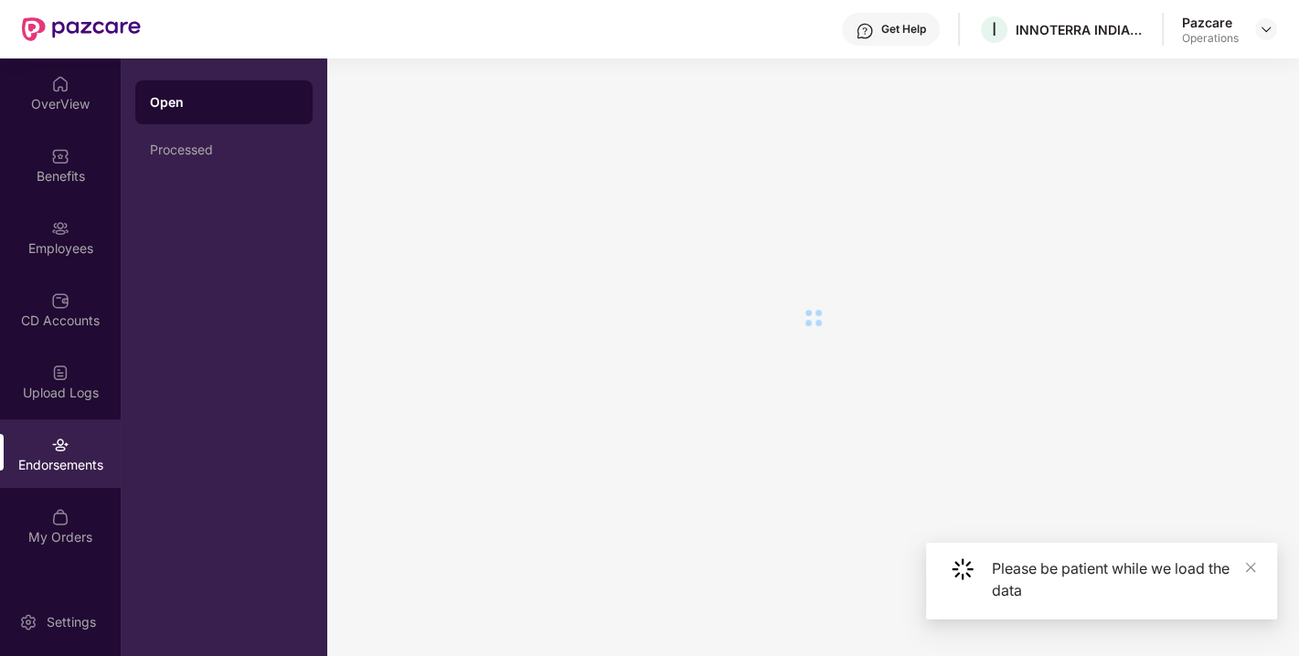
click at [88, 464] on div "Endorsements" at bounding box center [60, 465] width 121 height 18
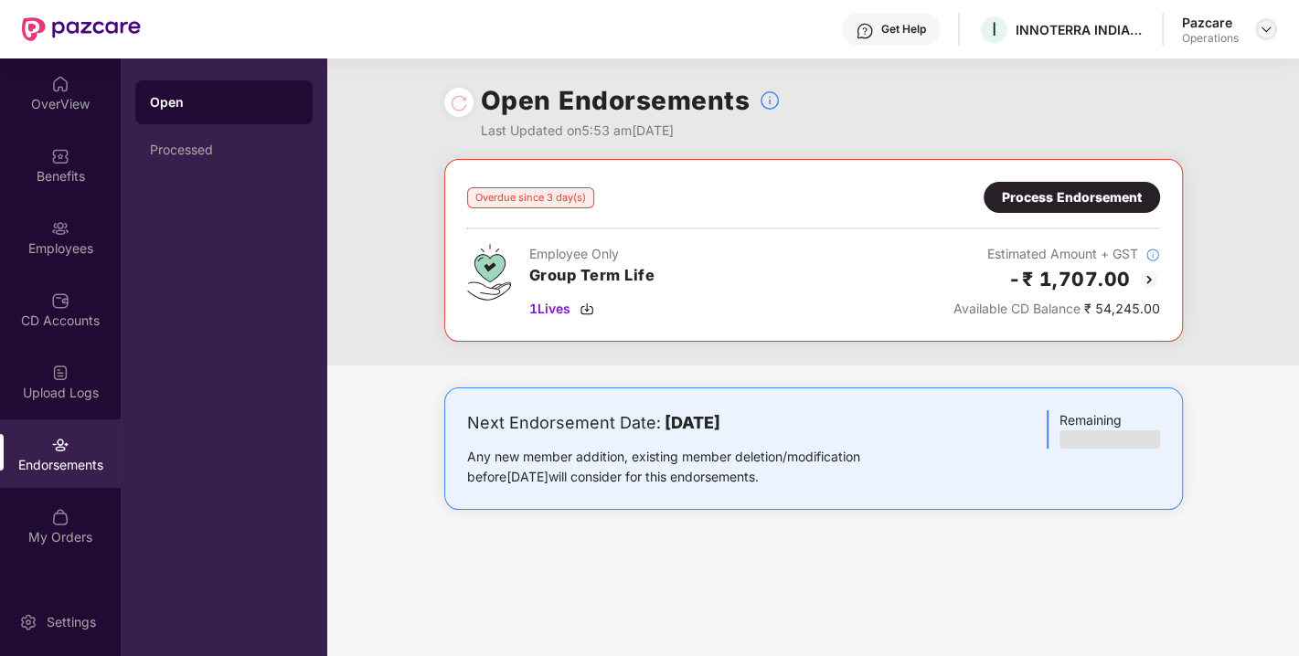
click at [1271, 28] on img at bounding box center [1266, 29] width 15 height 15
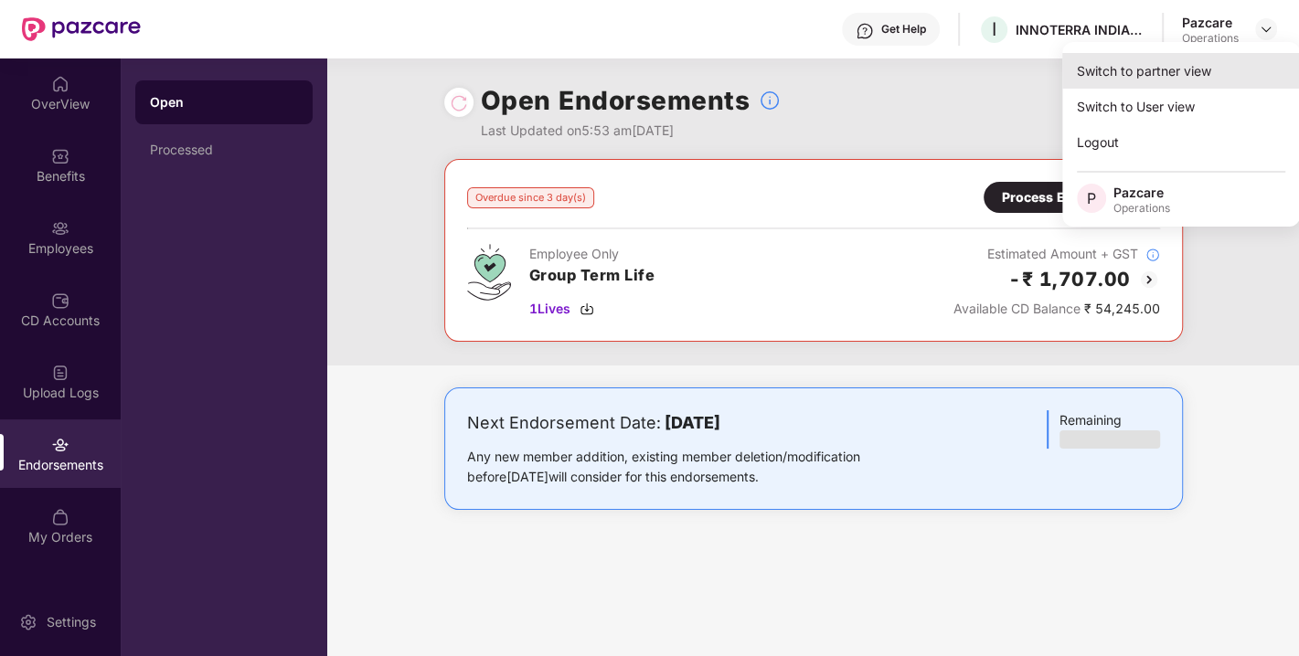
click at [1133, 66] on div "Switch to partner view" at bounding box center [1181, 71] width 238 height 36
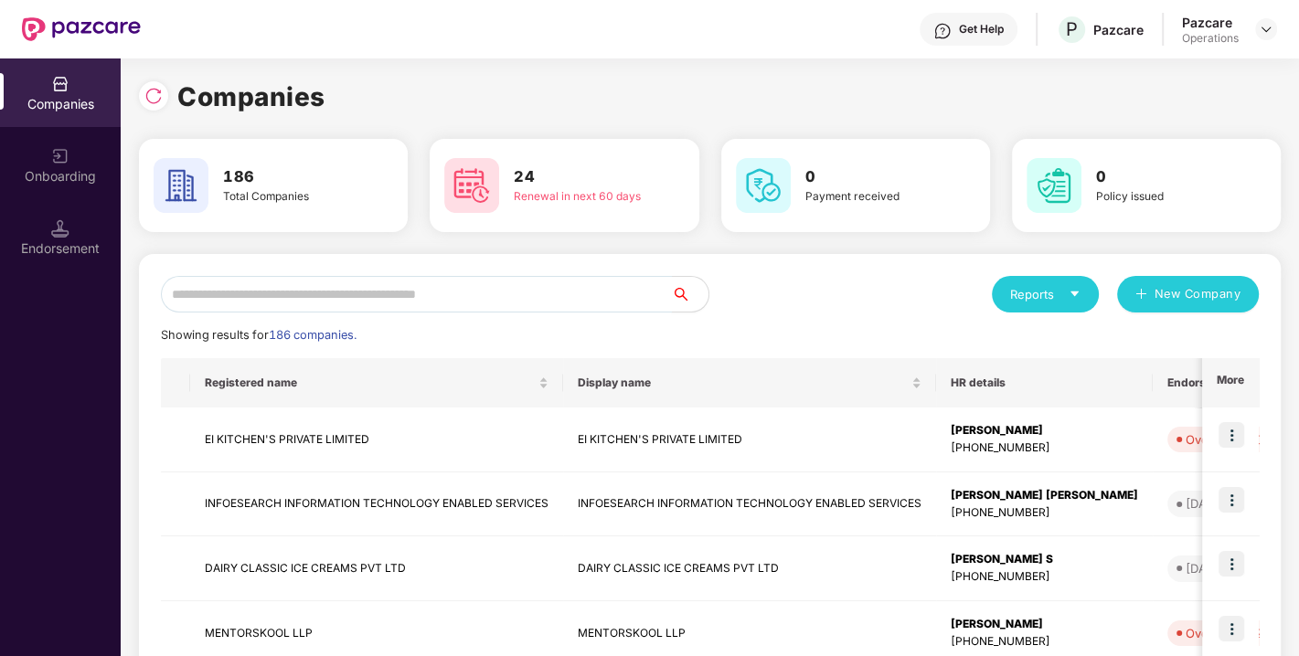
click at [318, 300] on input "text" at bounding box center [416, 294] width 511 height 37
paste input "**********"
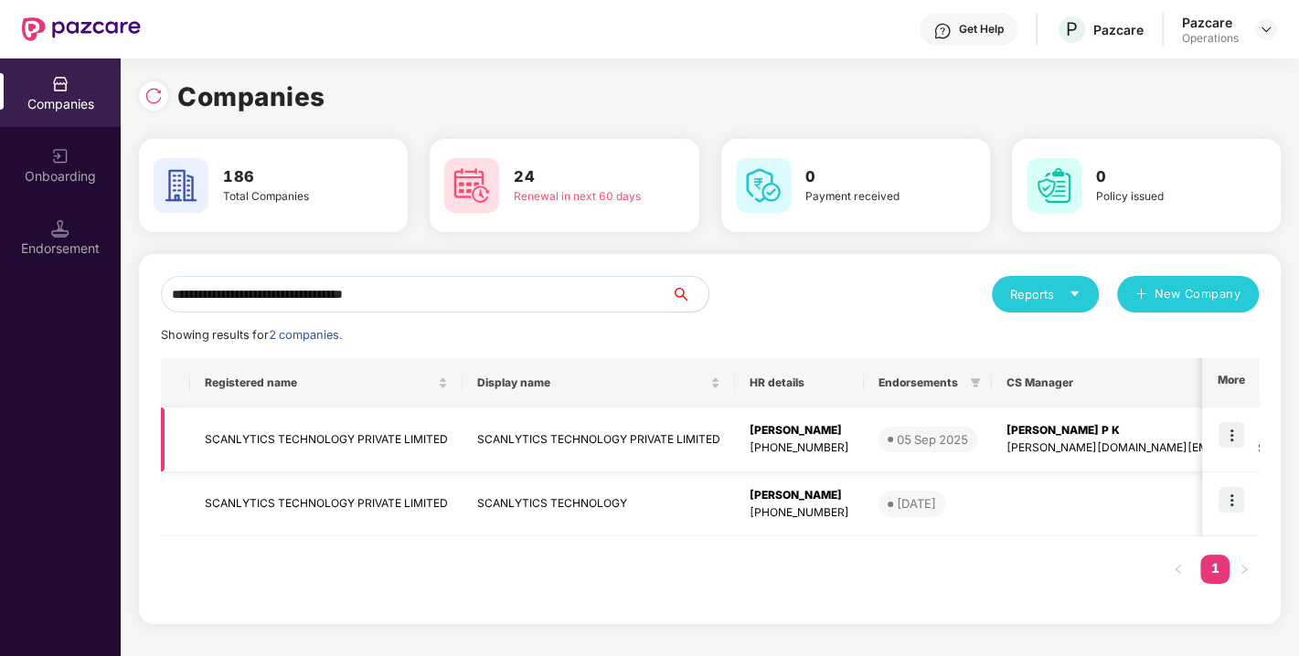
type input "**********"
click at [1233, 433] on img at bounding box center [1231, 435] width 26 height 26
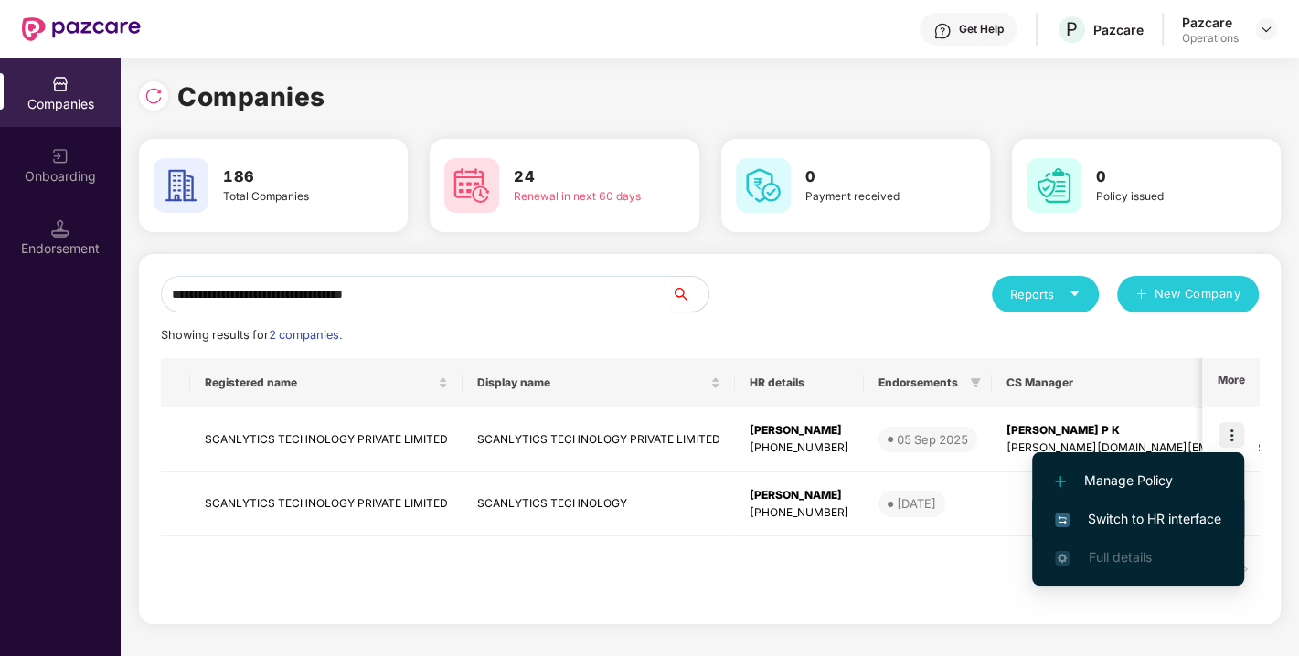
click at [1131, 514] on span "Switch to HR interface" at bounding box center [1138, 519] width 166 height 20
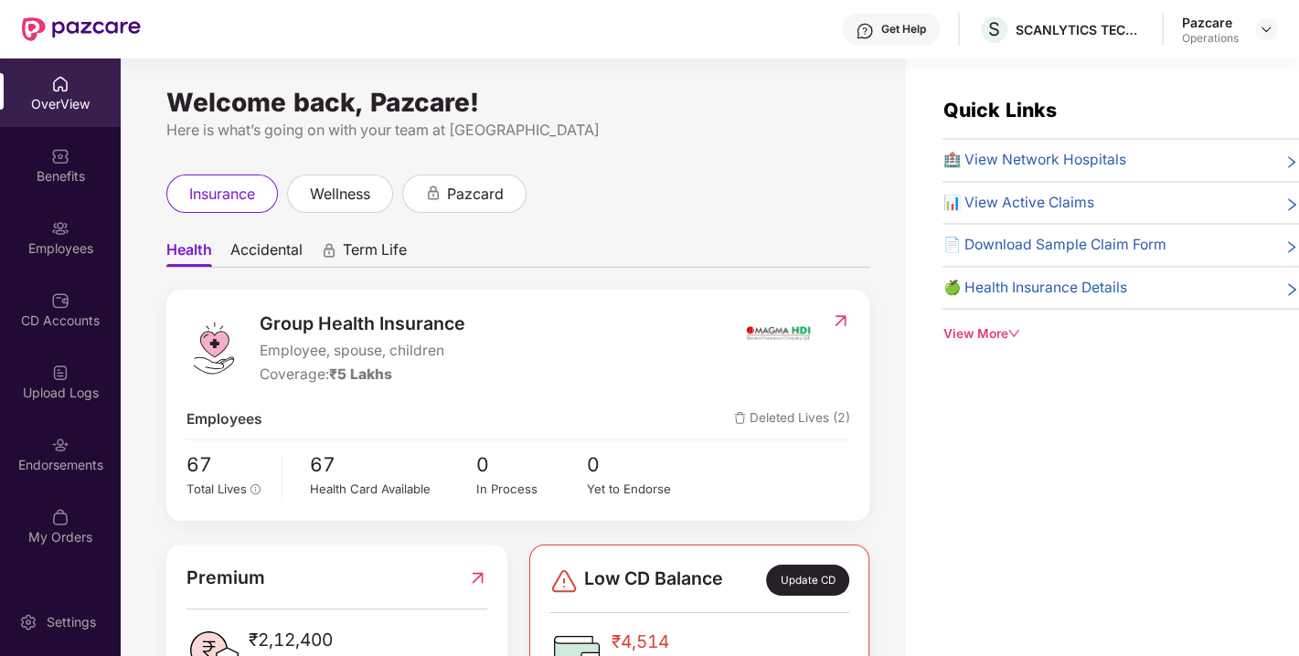
click at [37, 470] on div "Endorsements" at bounding box center [60, 465] width 121 height 18
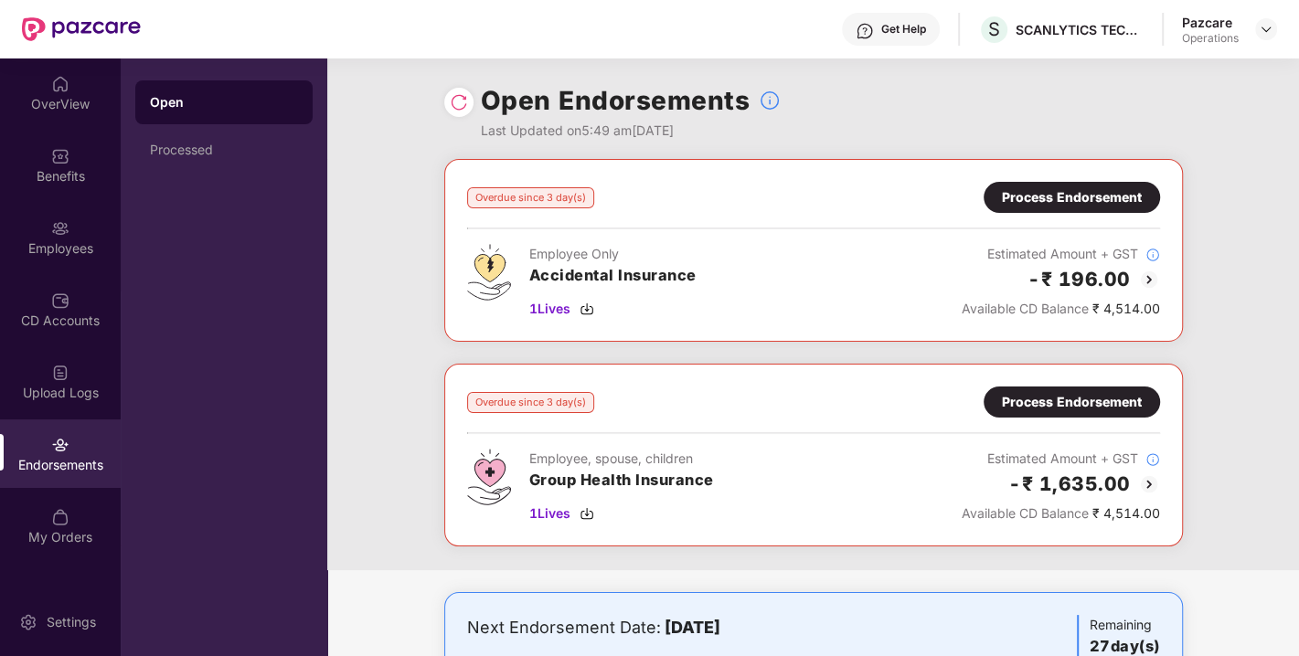
click at [1020, 409] on div "Process Endorsement" at bounding box center [1072, 402] width 140 height 20
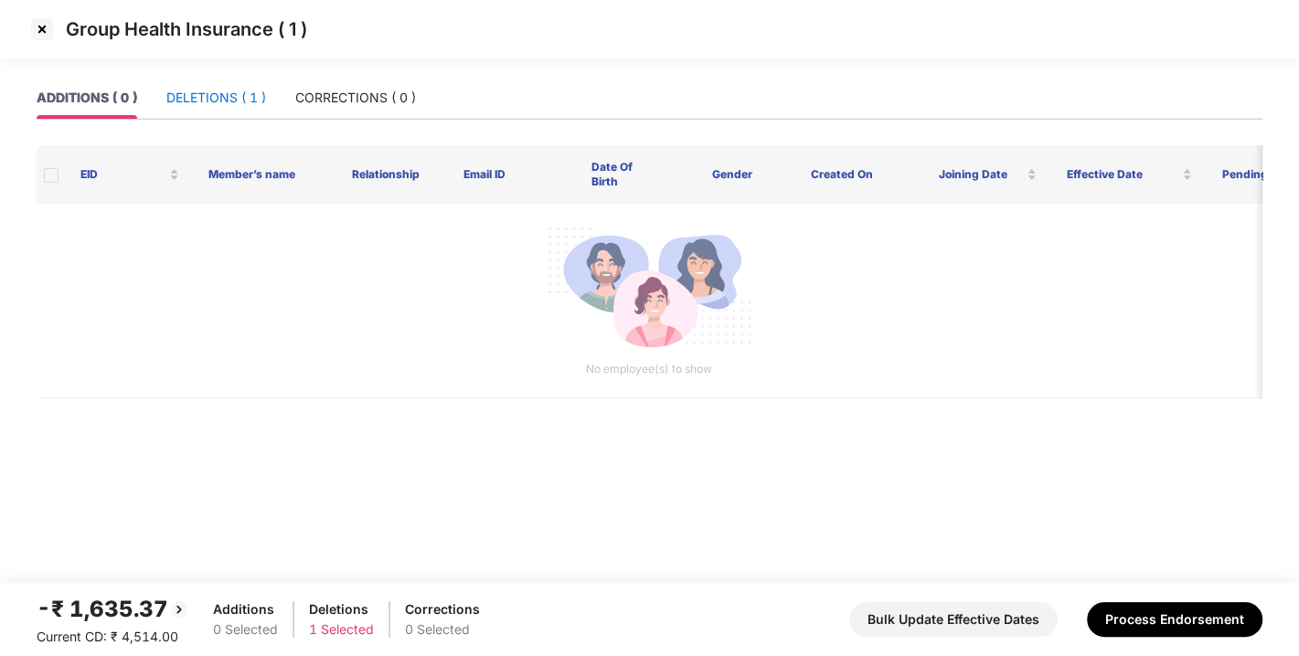
click at [211, 98] on div "DELETIONS ( 1 )" at bounding box center [216, 98] width 100 height 20
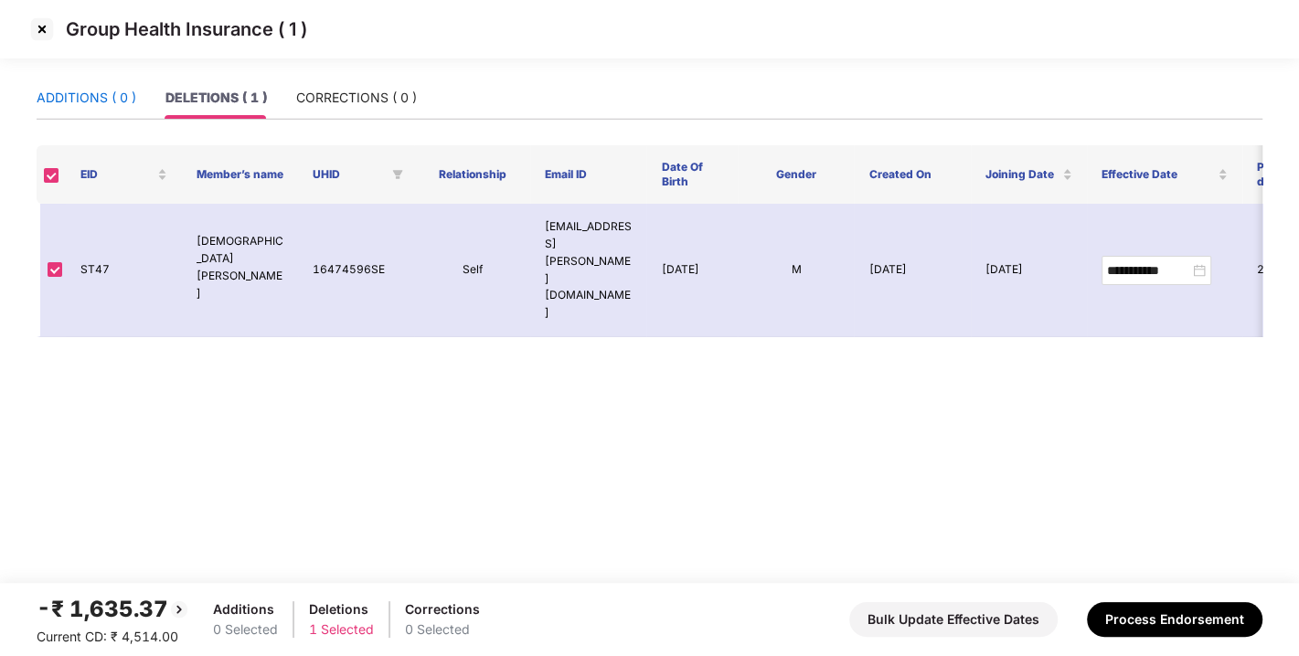
click at [103, 88] on div "ADDITIONS ( 0 )" at bounding box center [87, 98] width 100 height 20
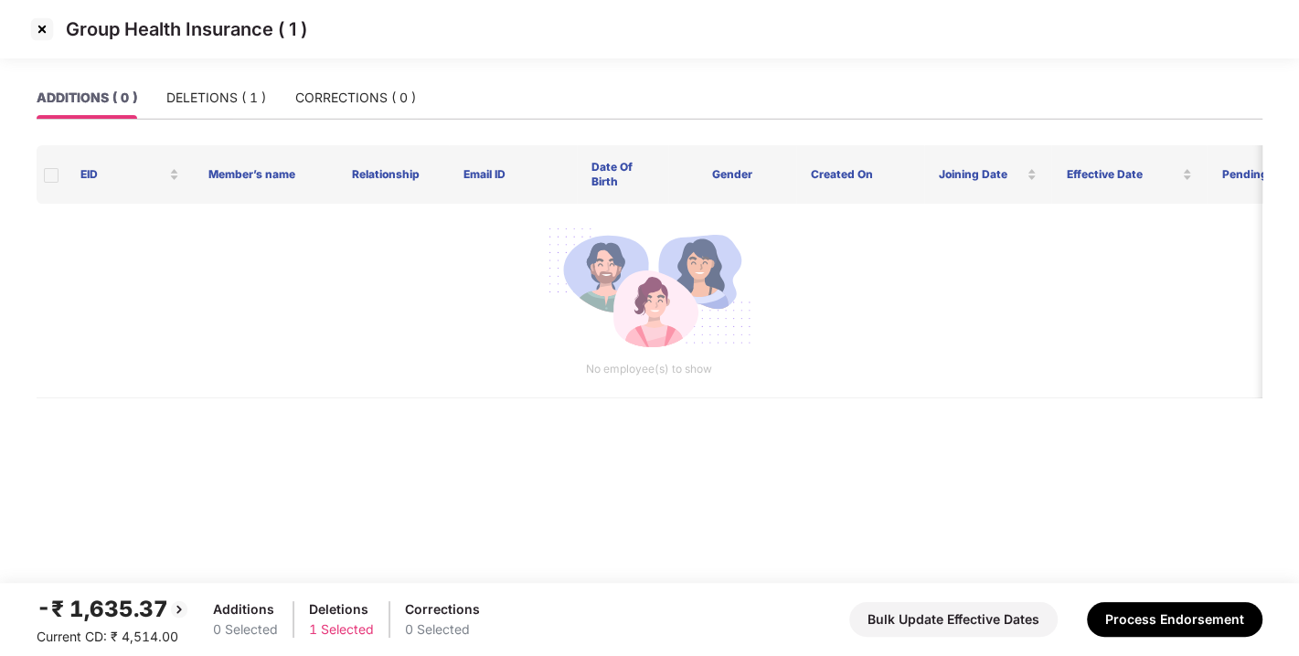
click at [37, 35] on img at bounding box center [41, 29] width 29 height 29
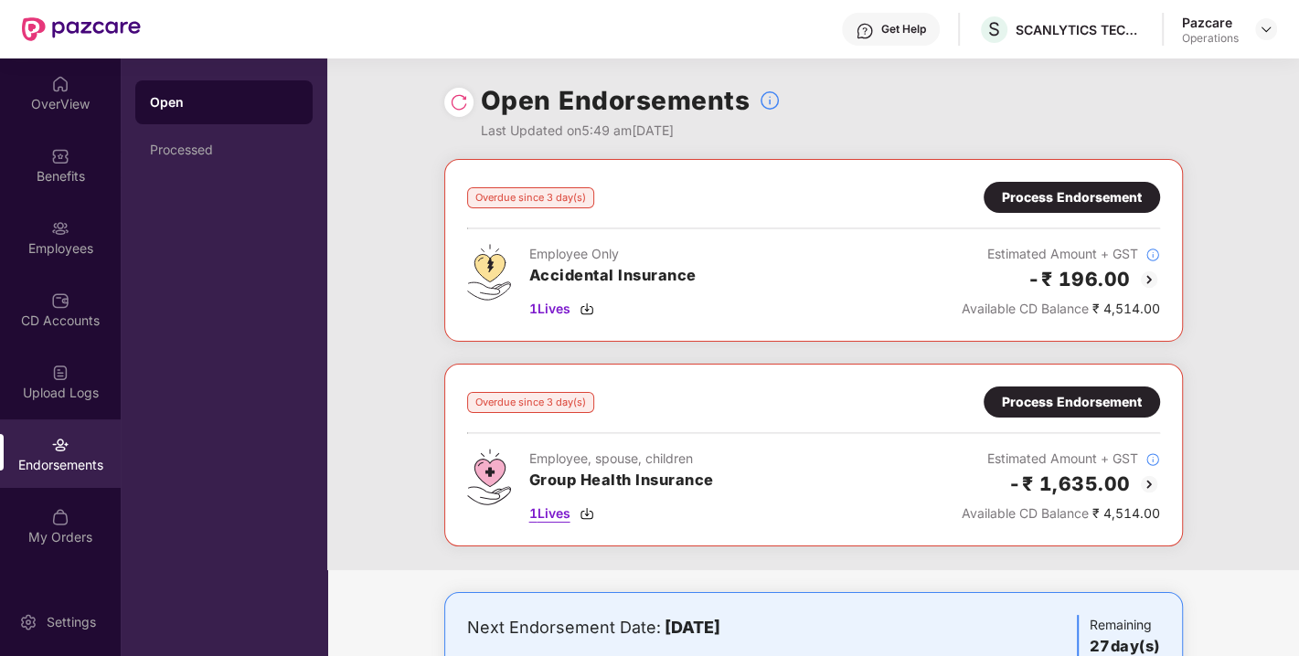
click at [590, 509] on img at bounding box center [587, 513] width 15 height 15
click at [592, 313] on img at bounding box center [587, 309] width 15 height 15
click at [1010, 205] on div "Process Endorsement" at bounding box center [1072, 197] width 140 height 20
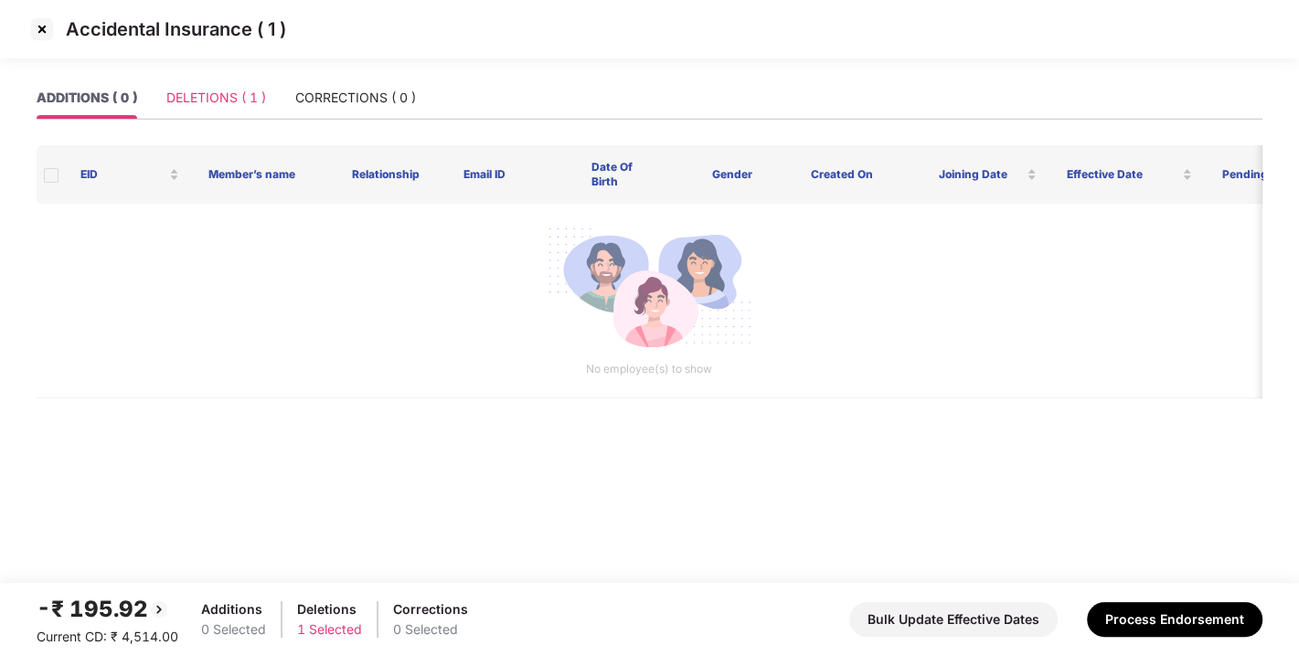
click at [188, 112] on div "DELETIONS ( 1 )" at bounding box center [216, 98] width 100 height 42
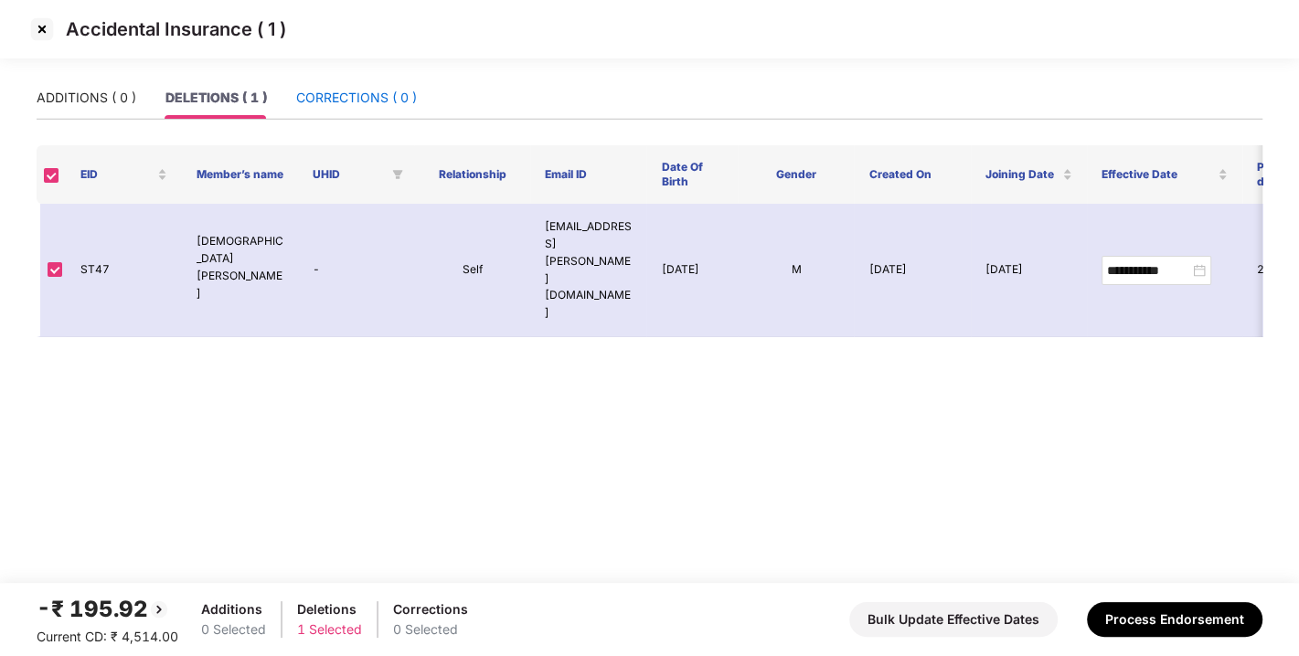
click at [378, 97] on div "CORRECTIONS ( 0 )" at bounding box center [356, 98] width 121 height 20
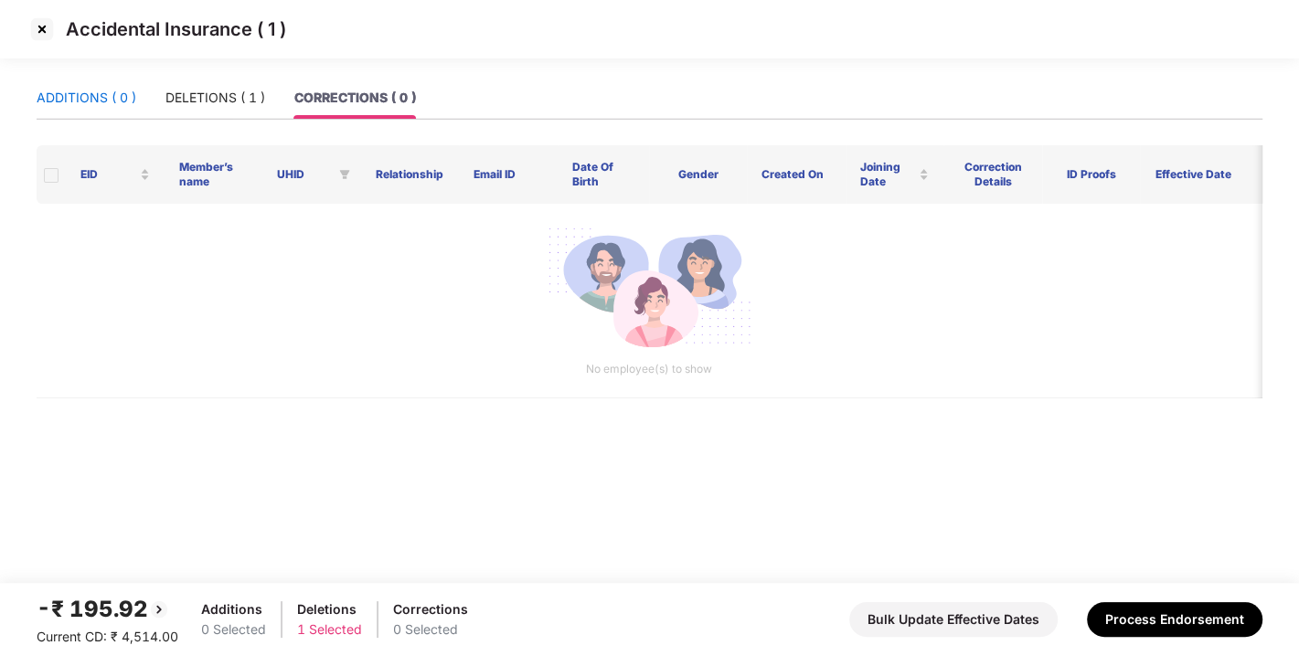
click at [117, 99] on div "ADDITIONS ( 0 )" at bounding box center [87, 98] width 100 height 20
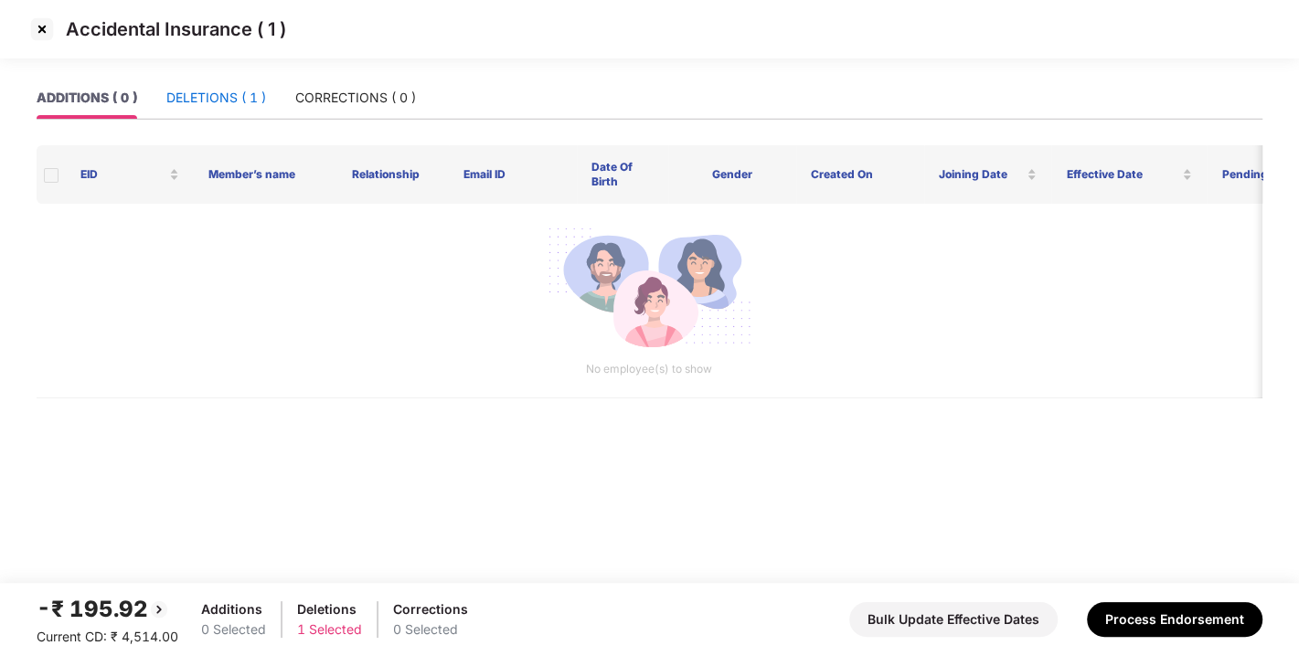
click at [225, 99] on div "DELETIONS ( 1 )" at bounding box center [216, 98] width 100 height 20
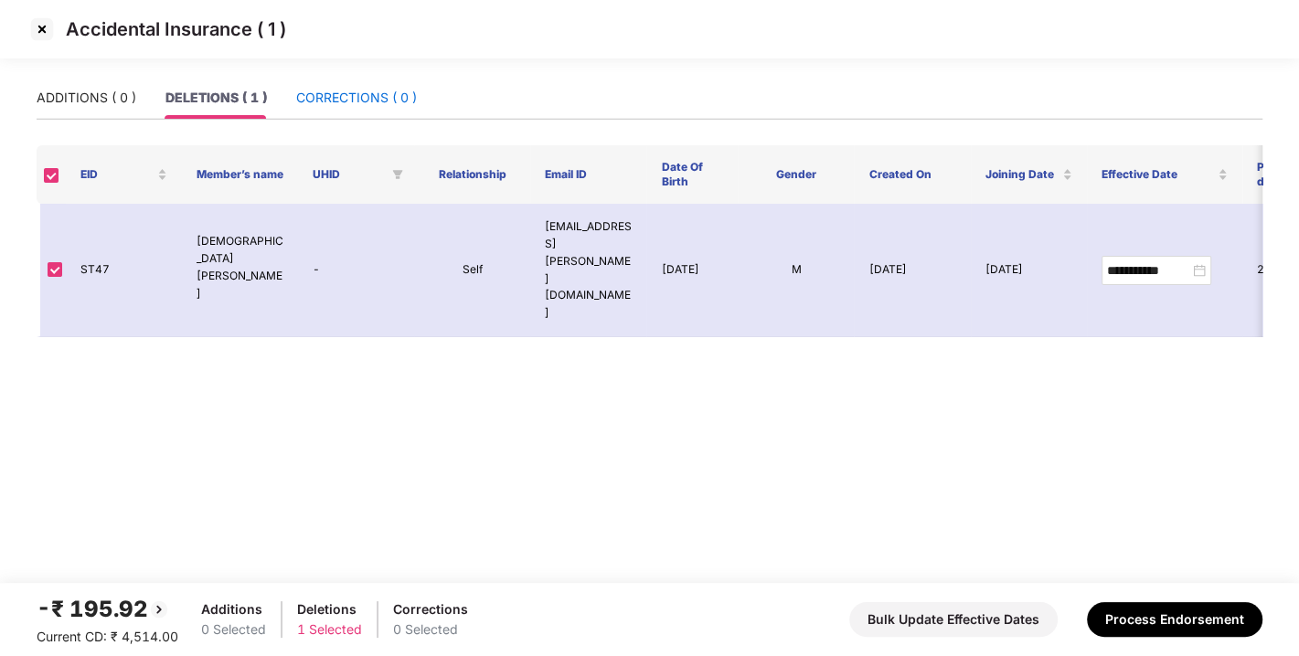
click at [355, 93] on div "CORRECTIONS ( 0 )" at bounding box center [356, 98] width 121 height 20
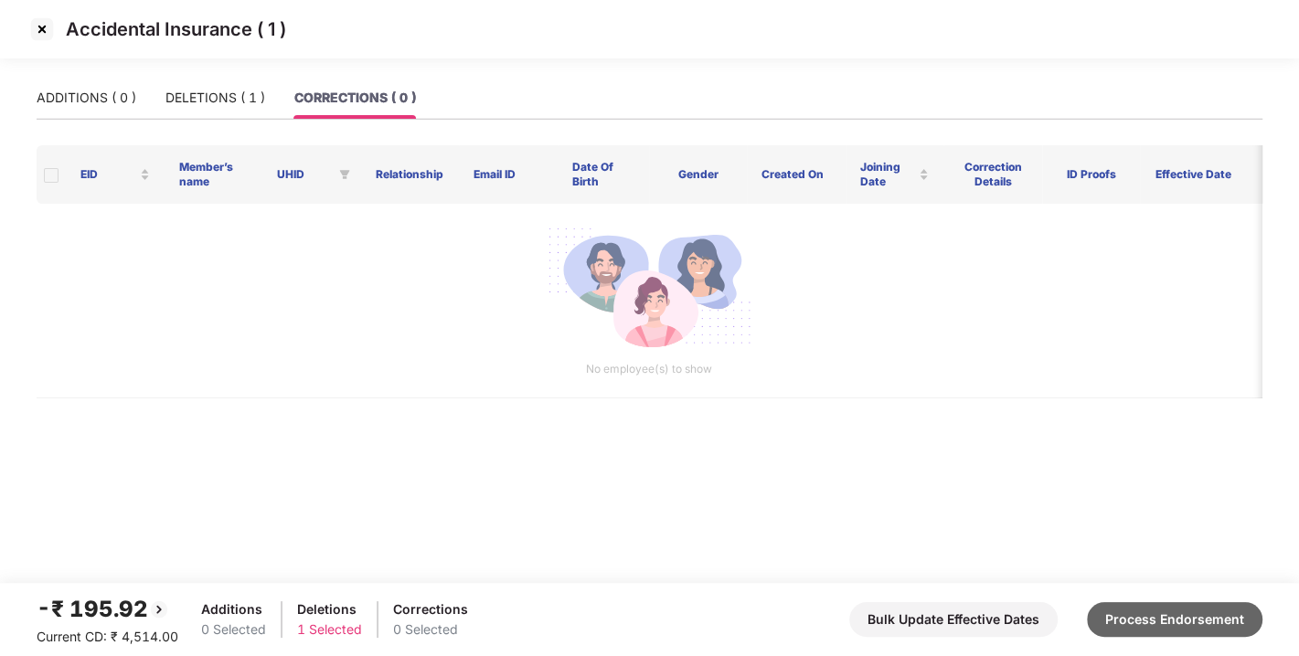
click at [1193, 623] on button "Process Endorsement" at bounding box center [1175, 619] width 176 height 35
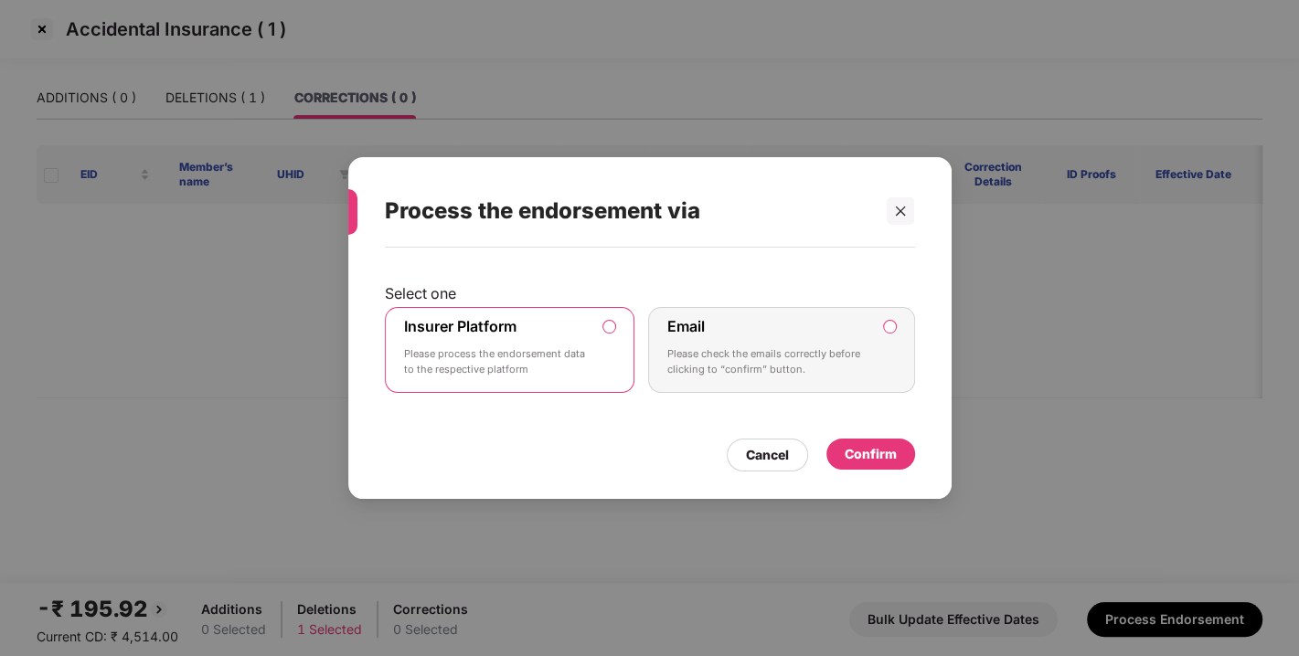
click at [881, 452] on div "Confirm" at bounding box center [871, 454] width 52 height 20
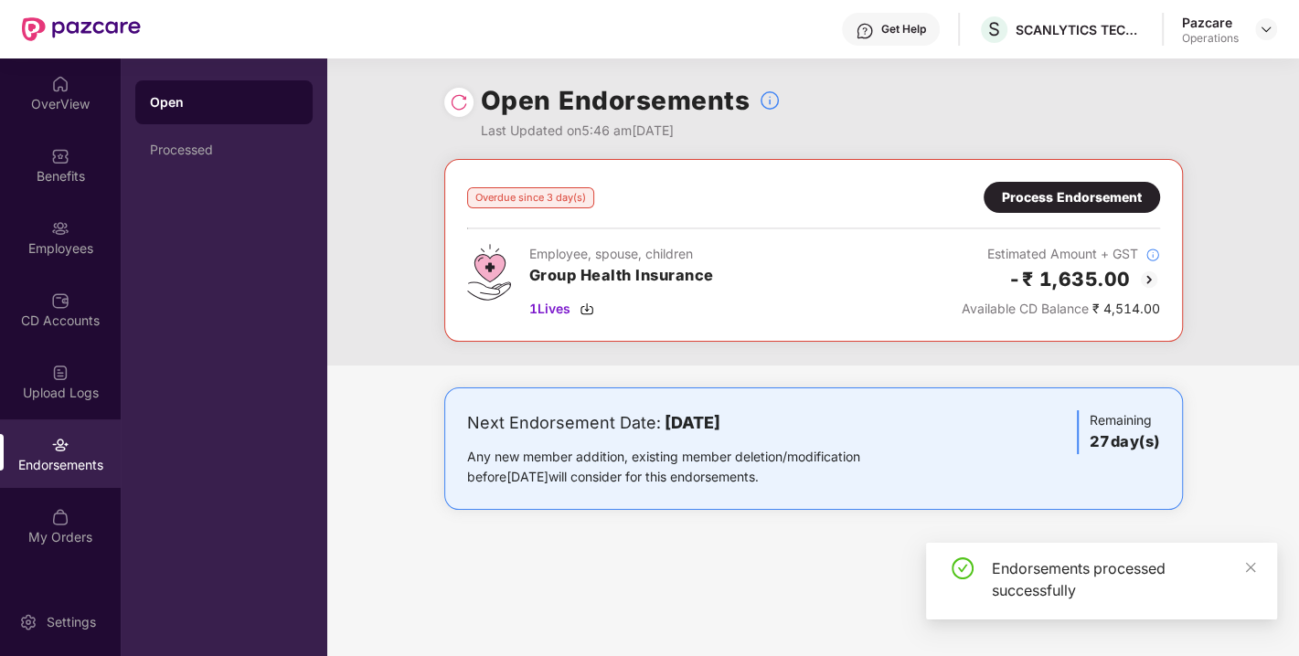
click at [1067, 198] on div "Process Endorsement" at bounding box center [1072, 197] width 140 height 20
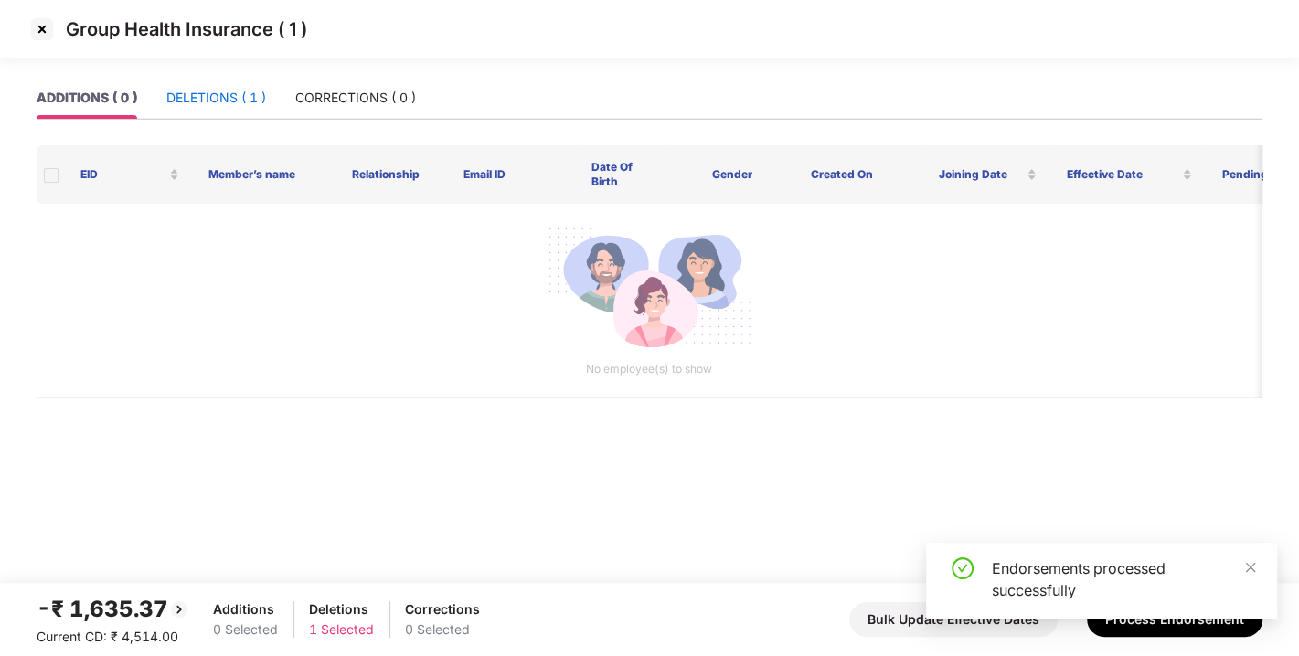
click at [204, 105] on div "DELETIONS ( 1 )" at bounding box center [216, 98] width 100 height 20
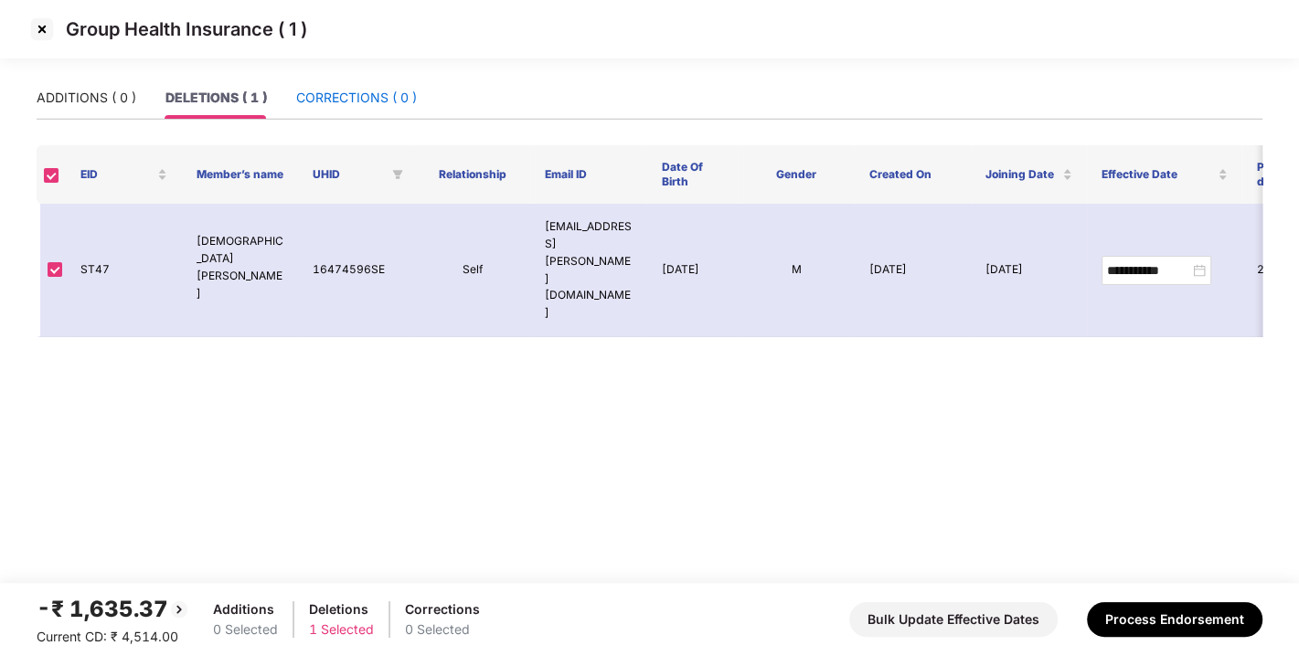
click at [388, 90] on div "CORRECTIONS ( 0 )" at bounding box center [356, 98] width 121 height 20
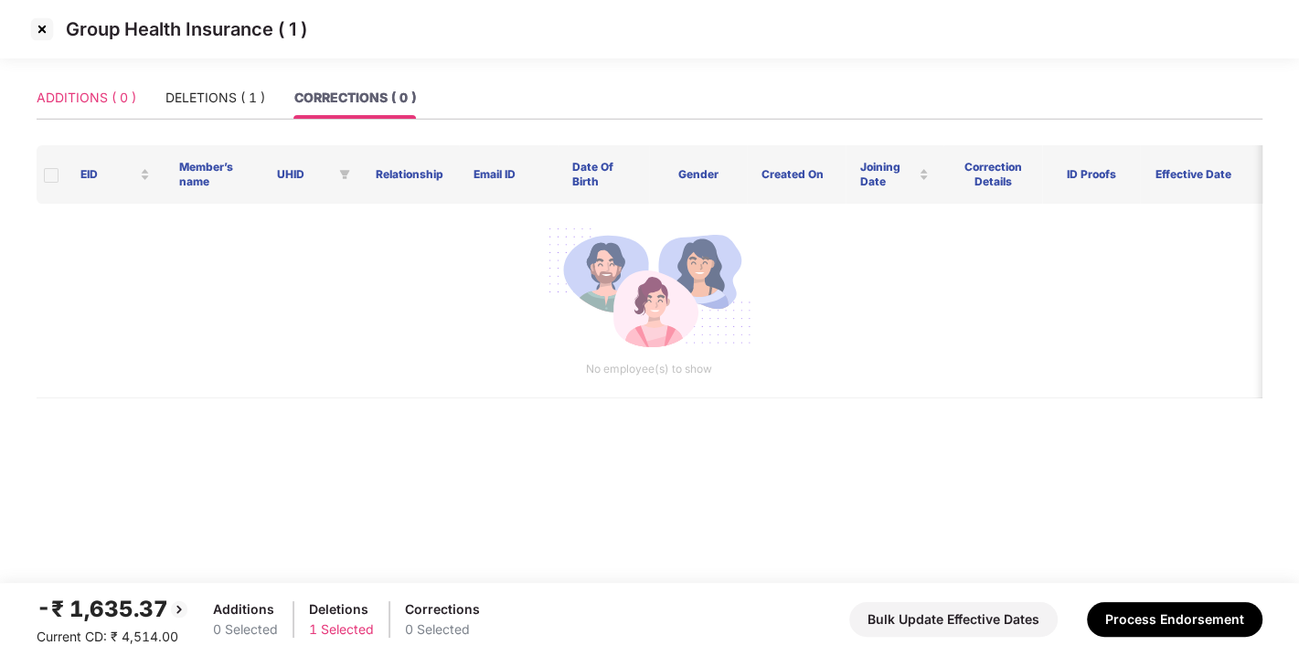
click at [72, 86] on div "ADDITIONS ( 0 )" at bounding box center [87, 98] width 100 height 42
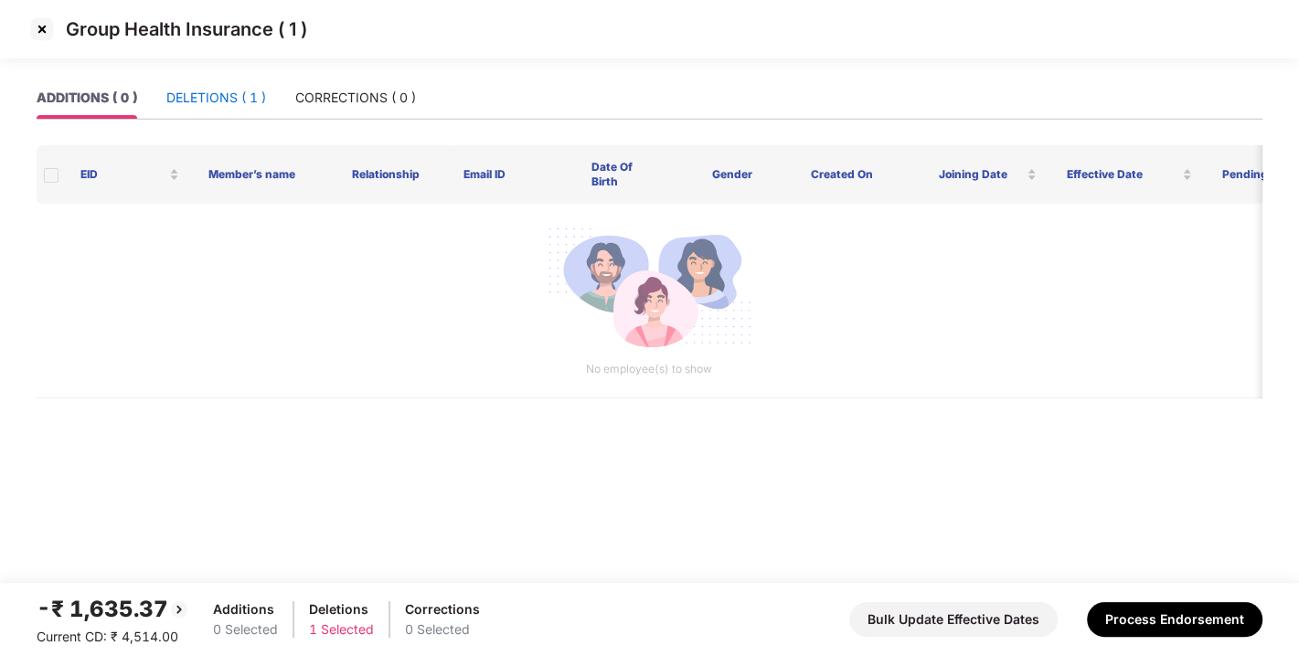
click at [193, 101] on div "DELETIONS ( 1 )" at bounding box center [216, 98] width 100 height 20
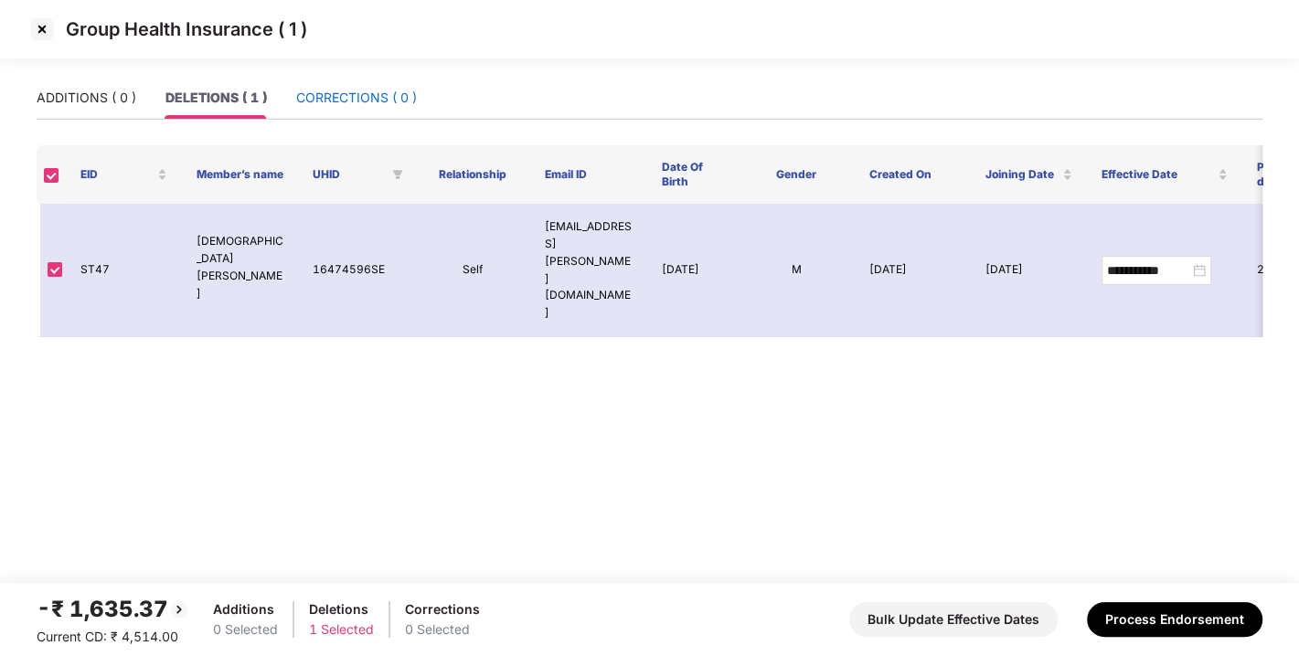
click at [369, 100] on div "CORRECTIONS ( 0 )" at bounding box center [356, 98] width 121 height 20
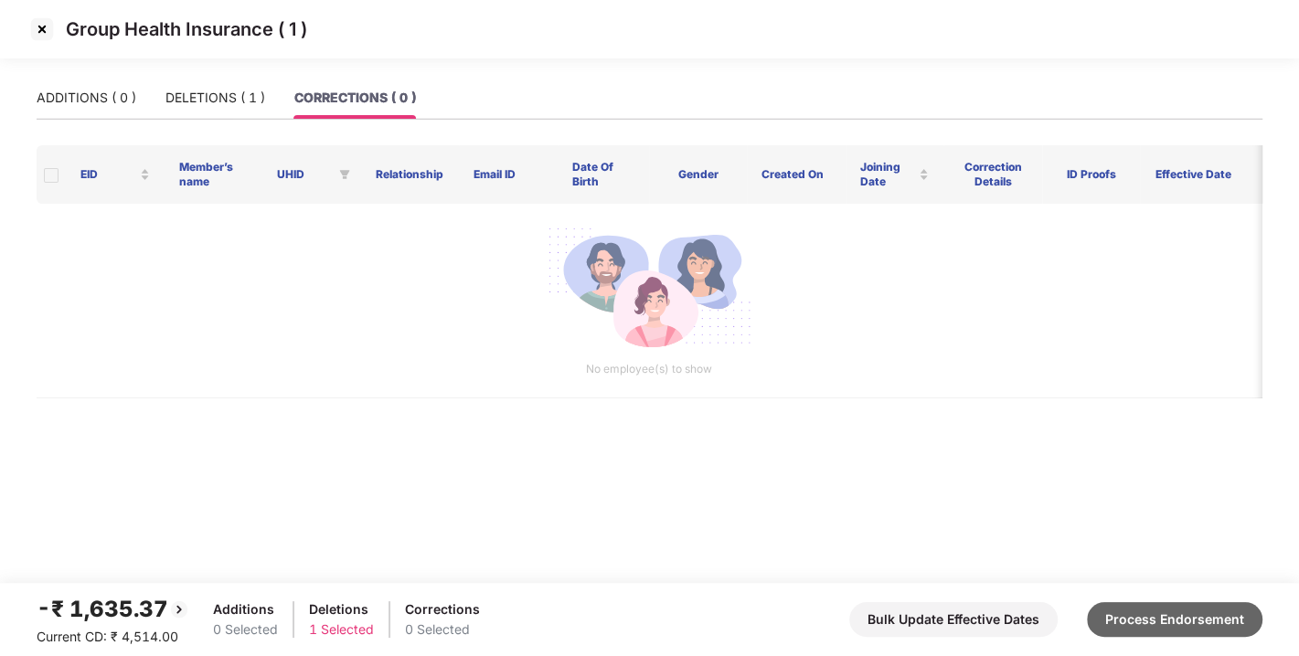
click at [1164, 605] on button "Process Endorsement" at bounding box center [1175, 619] width 176 height 35
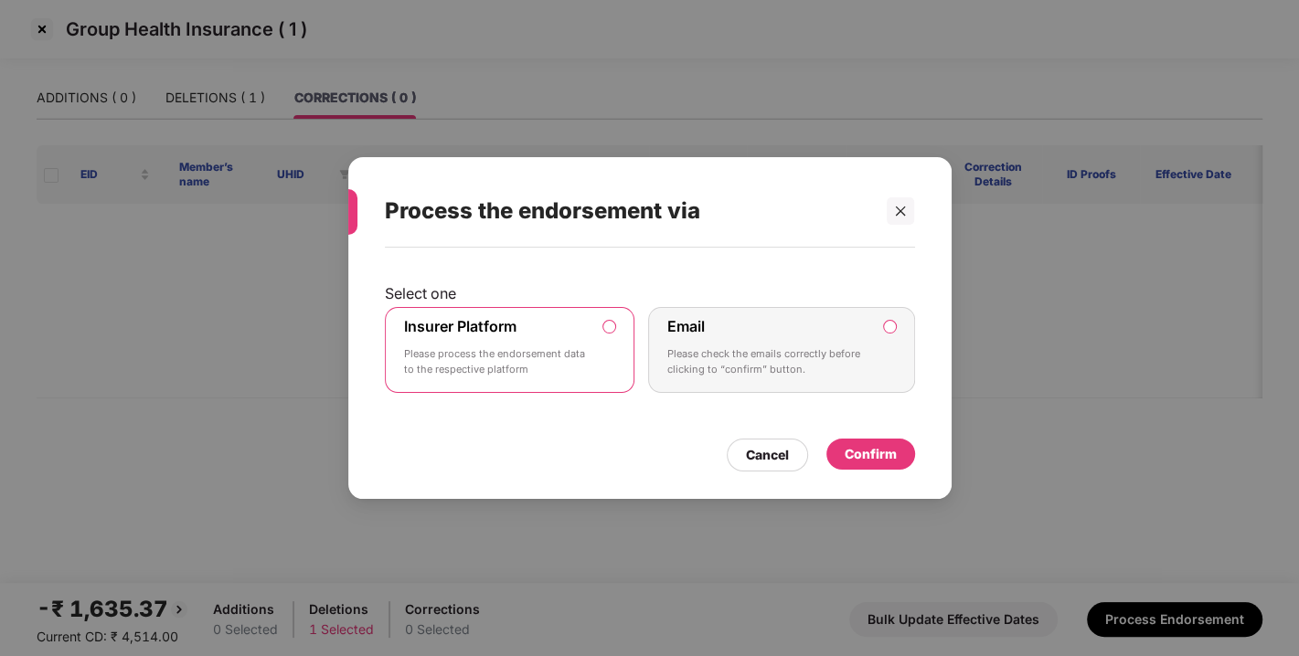
click at [878, 454] on div "Confirm" at bounding box center [871, 454] width 52 height 20
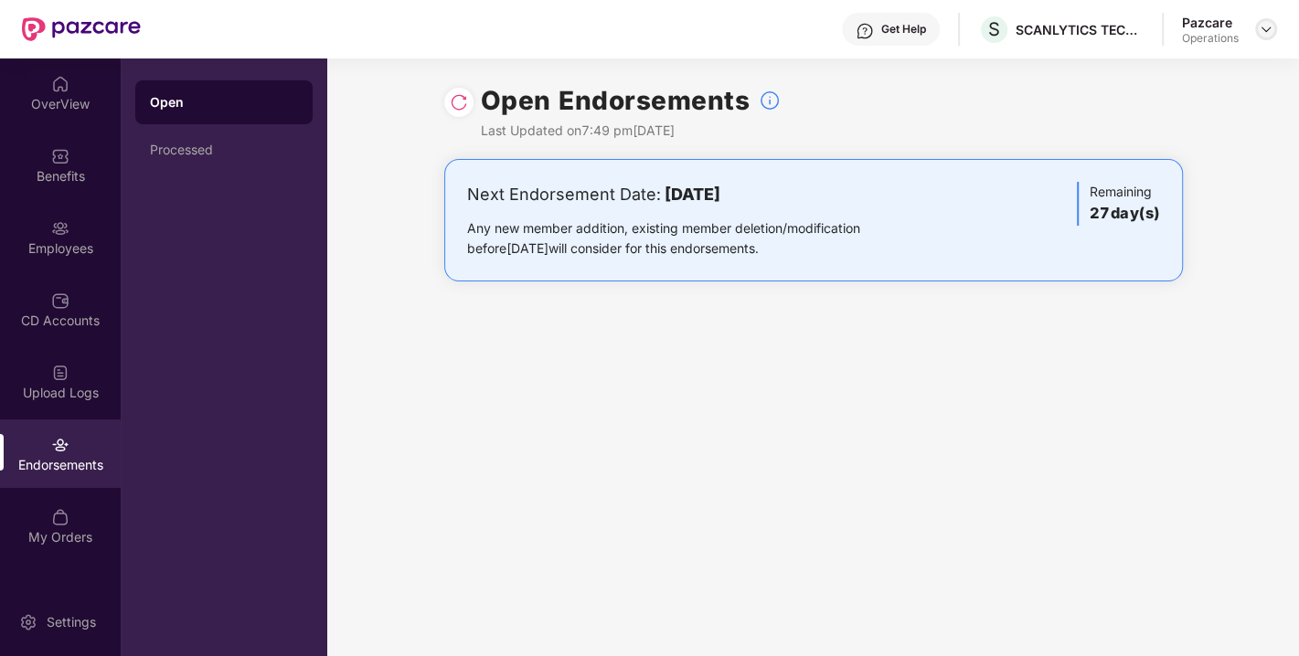
click at [1271, 28] on img at bounding box center [1266, 29] width 15 height 15
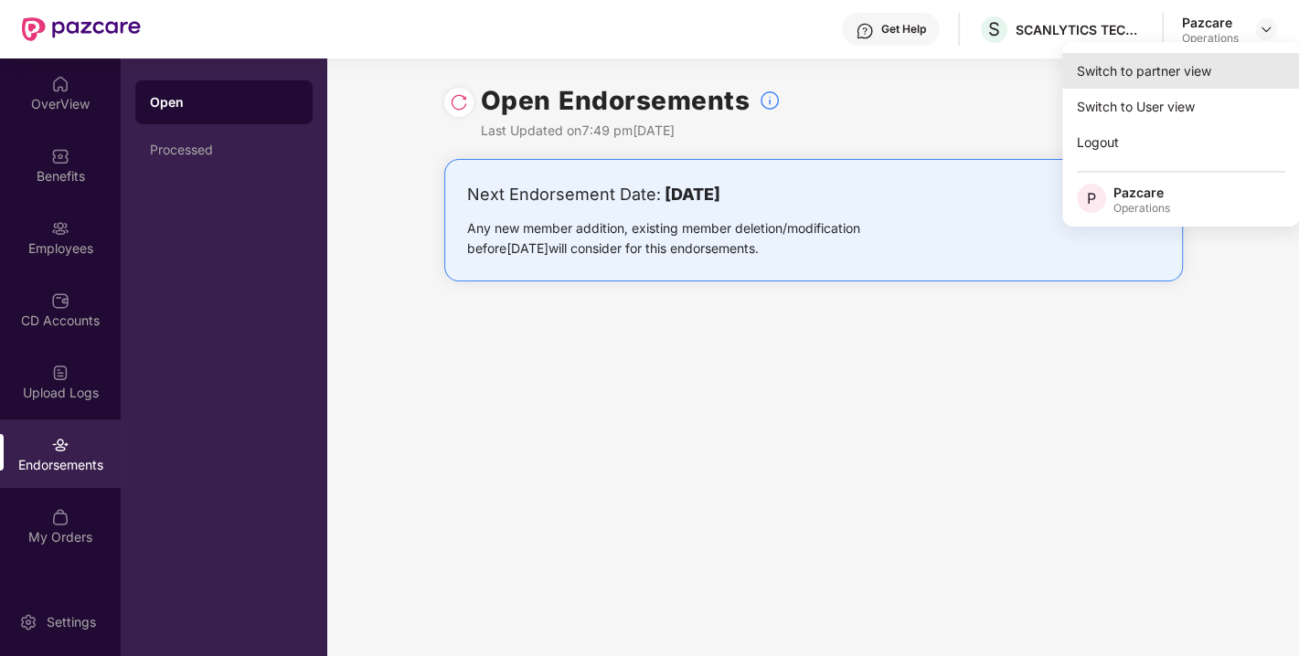
click at [1129, 83] on div "Switch to partner view" at bounding box center [1181, 71] width 238 height 36
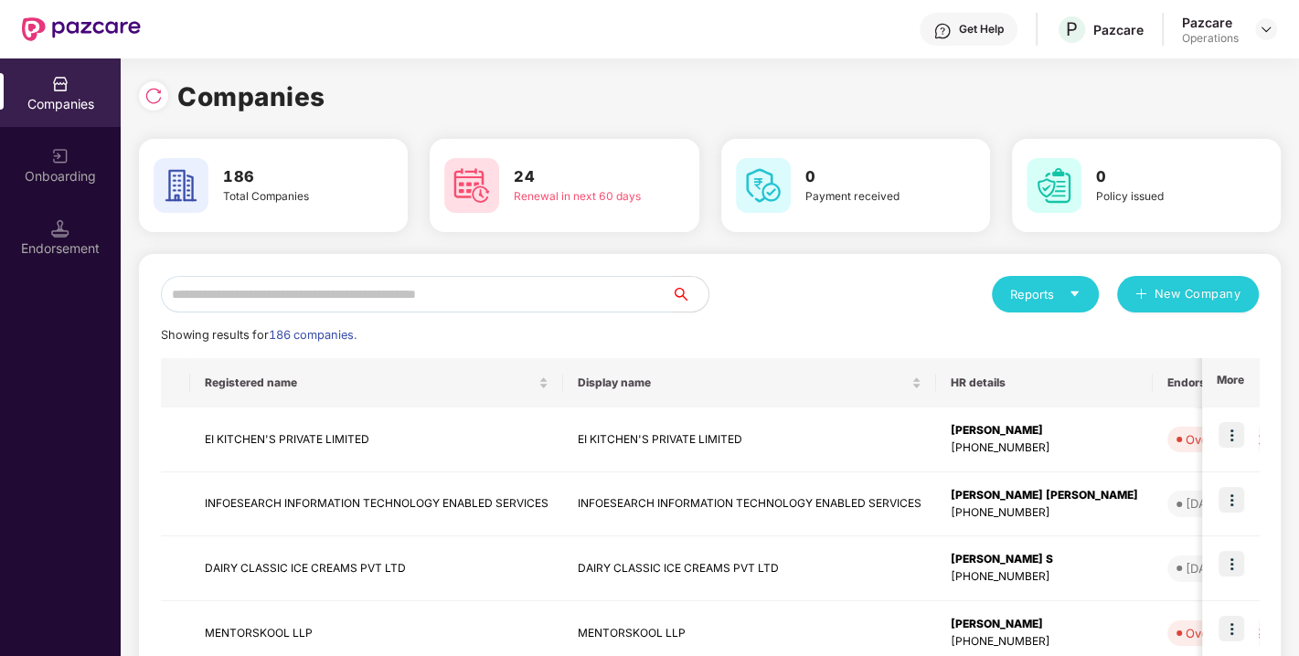
click at [349, 293] on input "text" at bounding box center [416, 294] width 511 height 37
paste input "**********"
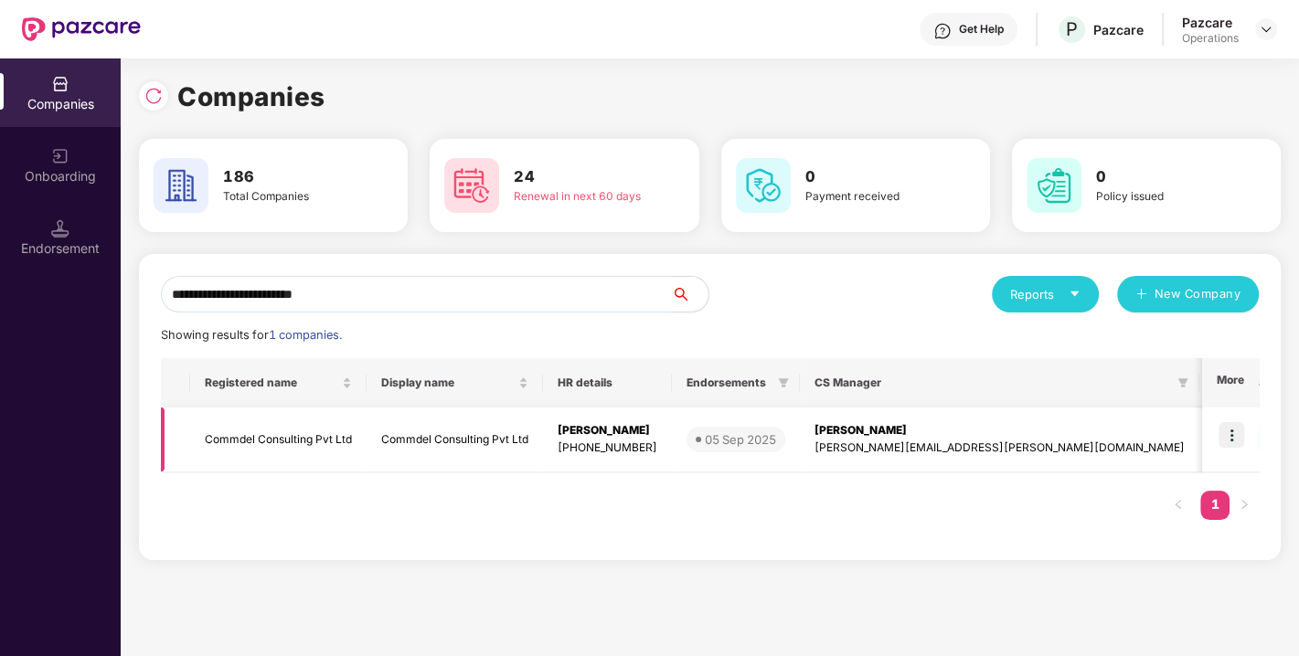
type input "**********"
click at [1243, 430] on img at bounding box center [1231, 435] width 26 height 26
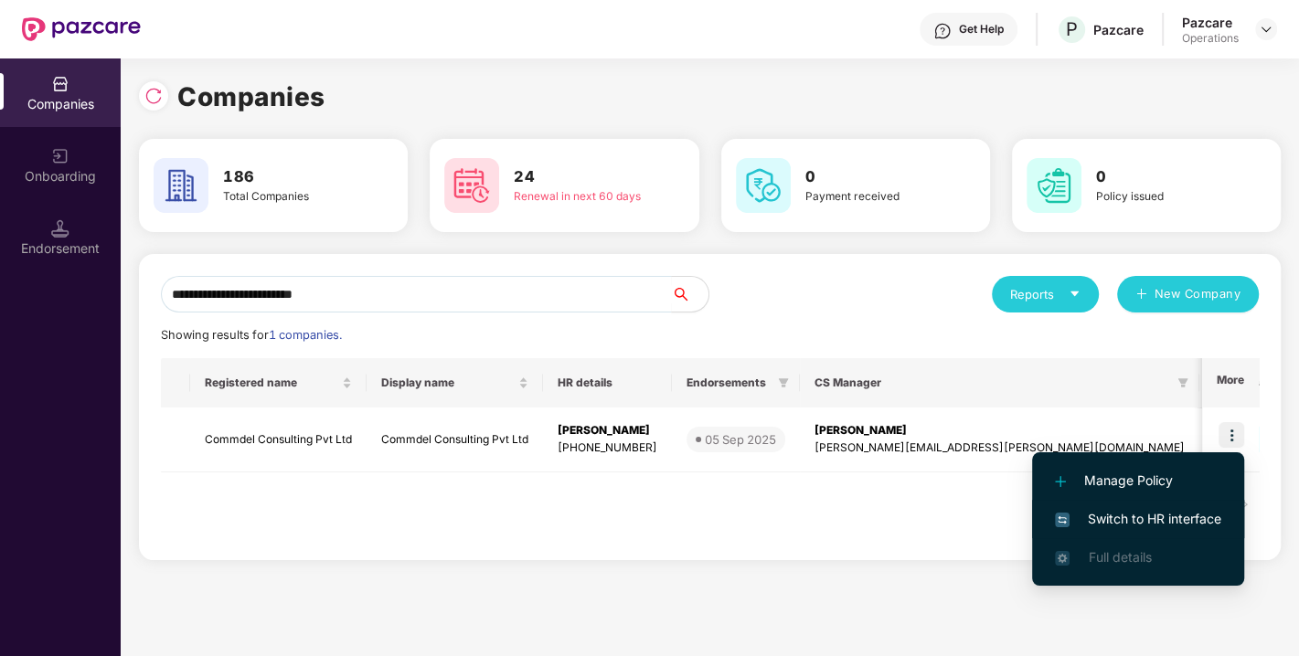
click at [1119, 533] on li "Switch to HR interface" at bounding box center [1138, 519] width 212 height 38
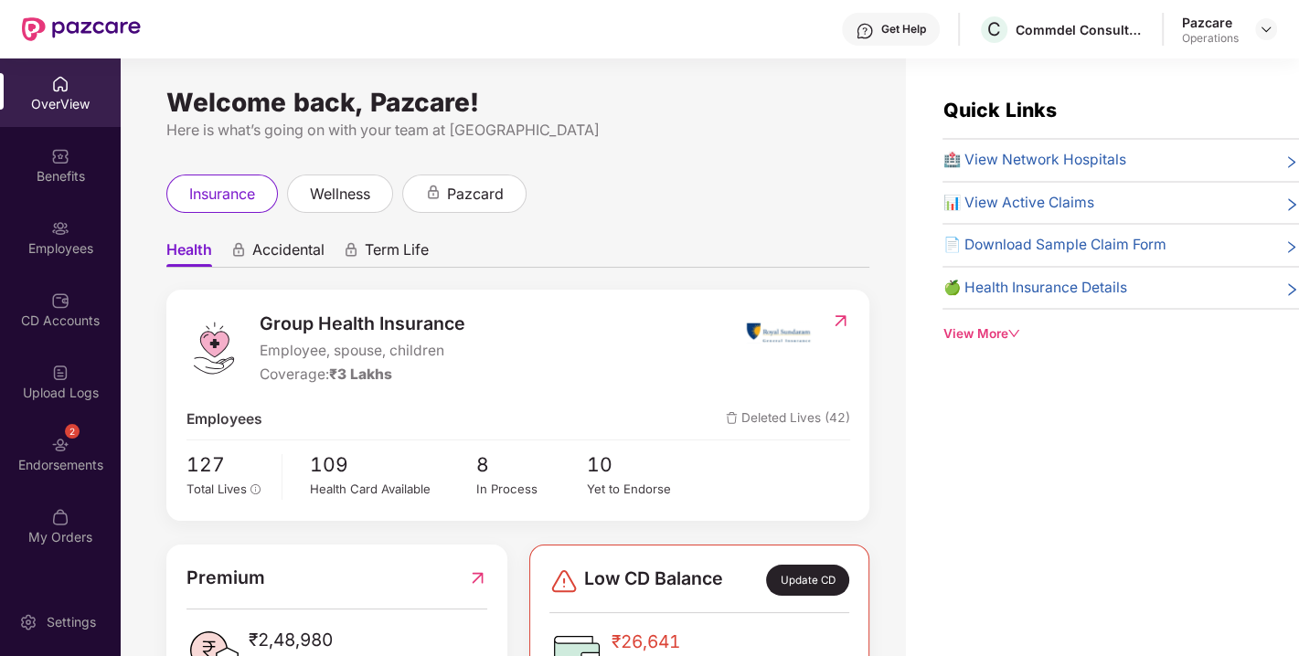
click at [94, 458] on div "Endorsements" at bounding box center [60, 465] width 121 height 18
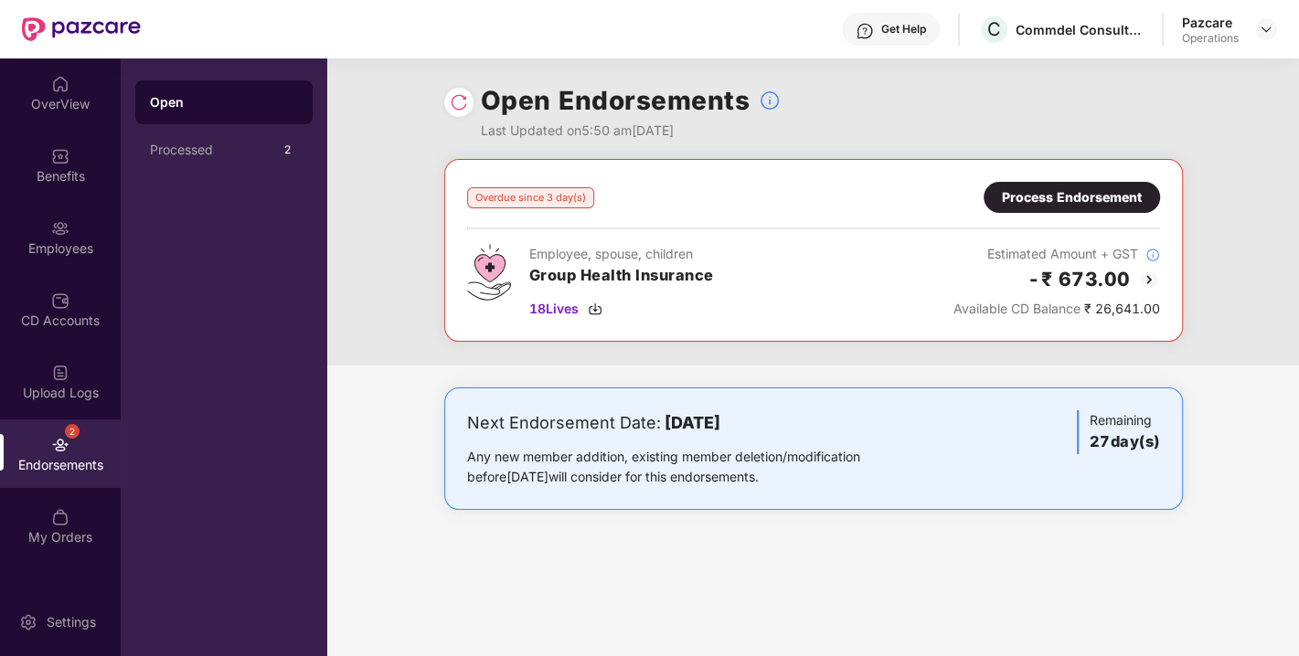
click at [453, 107] on img at bounding box center [459, 102] width 18 height 18
click at [598, 305] on img at bounding box center [595, 309] width 15 height 15
click at [1071, 217] on div "Overdue since 3 day(s) Process Endorsement Employee, spouse, children Group Hea…" at bounding box center [813, 250] width 693 height 137
click at [1022, 191] on div "Process Endorsement" at bounding box center [1072, 197] width 140 height 20
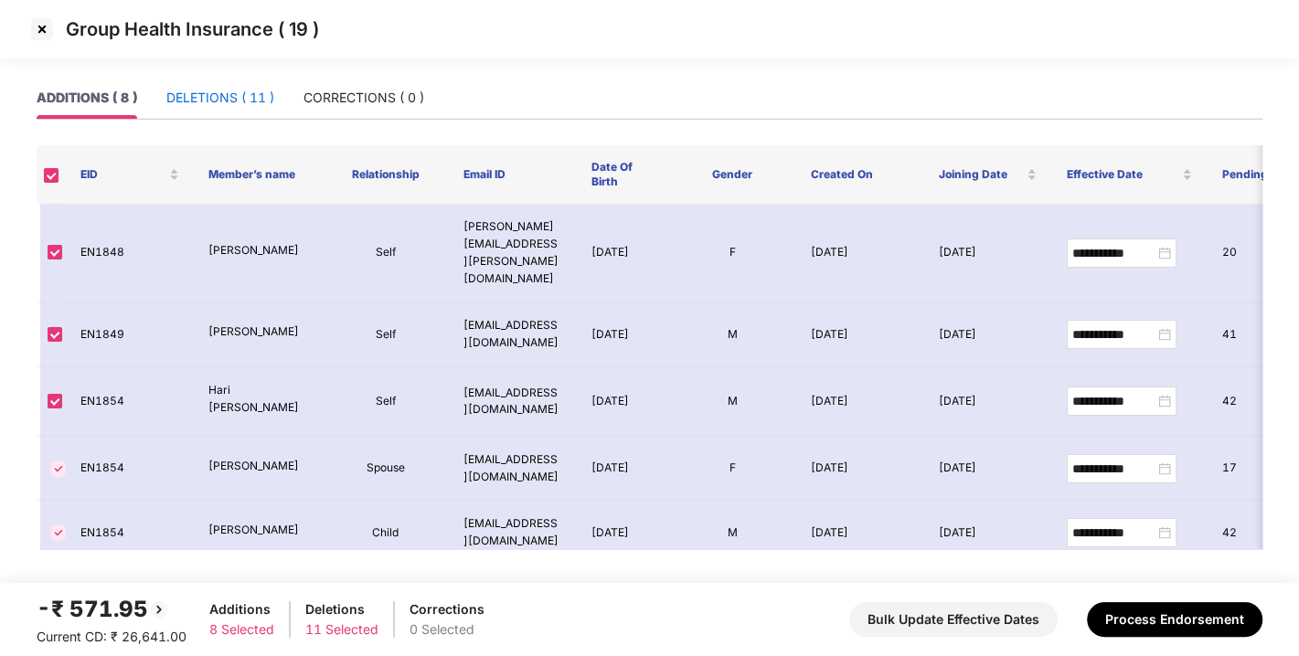
click at [239, 93] on div "DELETIONS ( 11 )" at bounding box center [220, 98] width 108 height 20
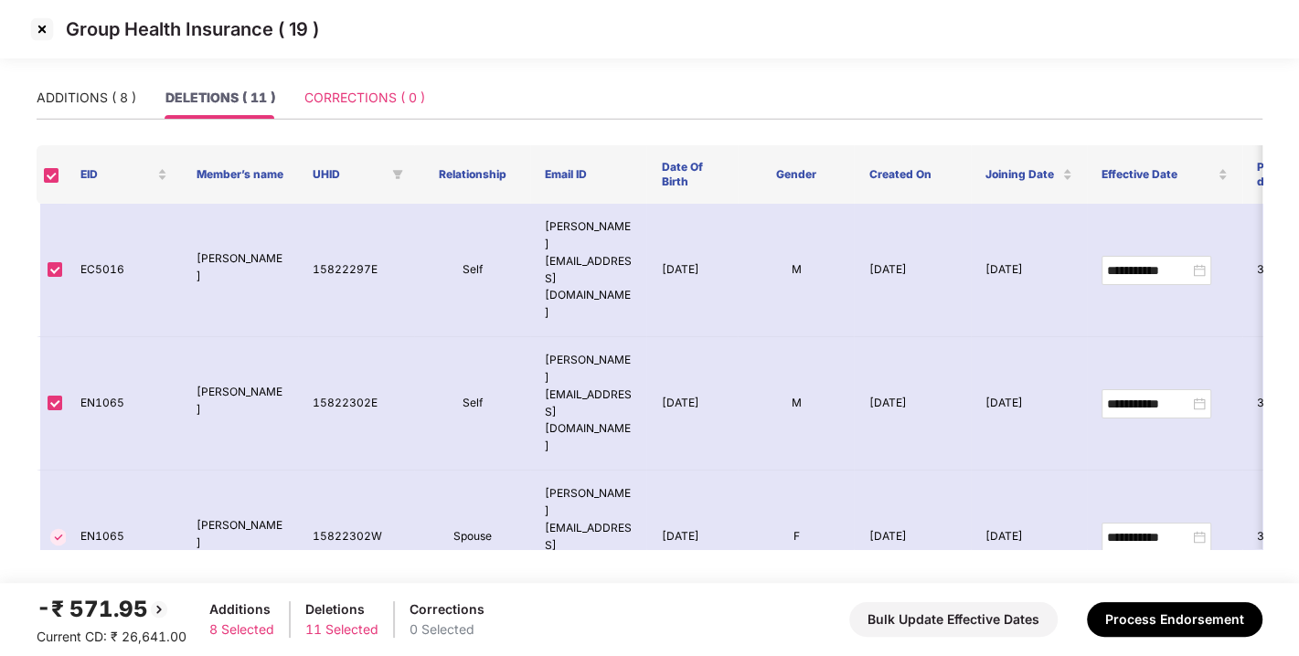
click at [370, 114] on div "CORRECTIONS ( 0 )" at bounding box center [364, 98] width 121 height 42
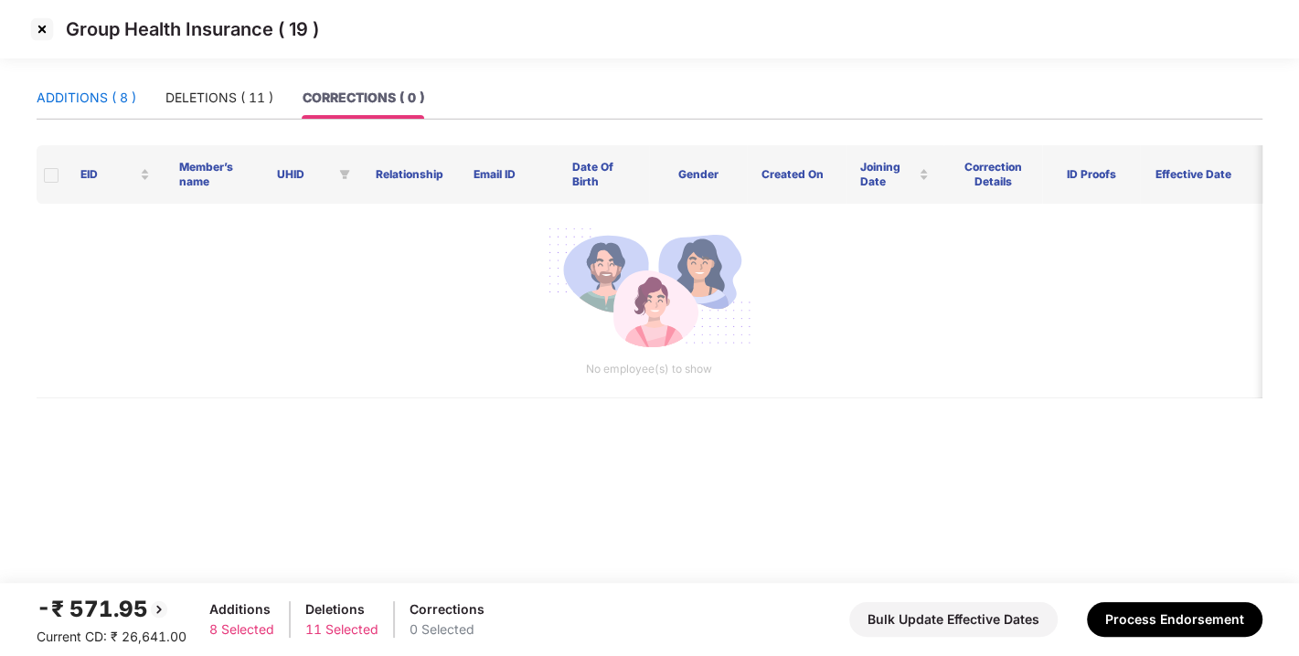
click at [86, 99] on div "ADDITIONS ( 8 )" at bounding box center [87, 98] width 100 height 20
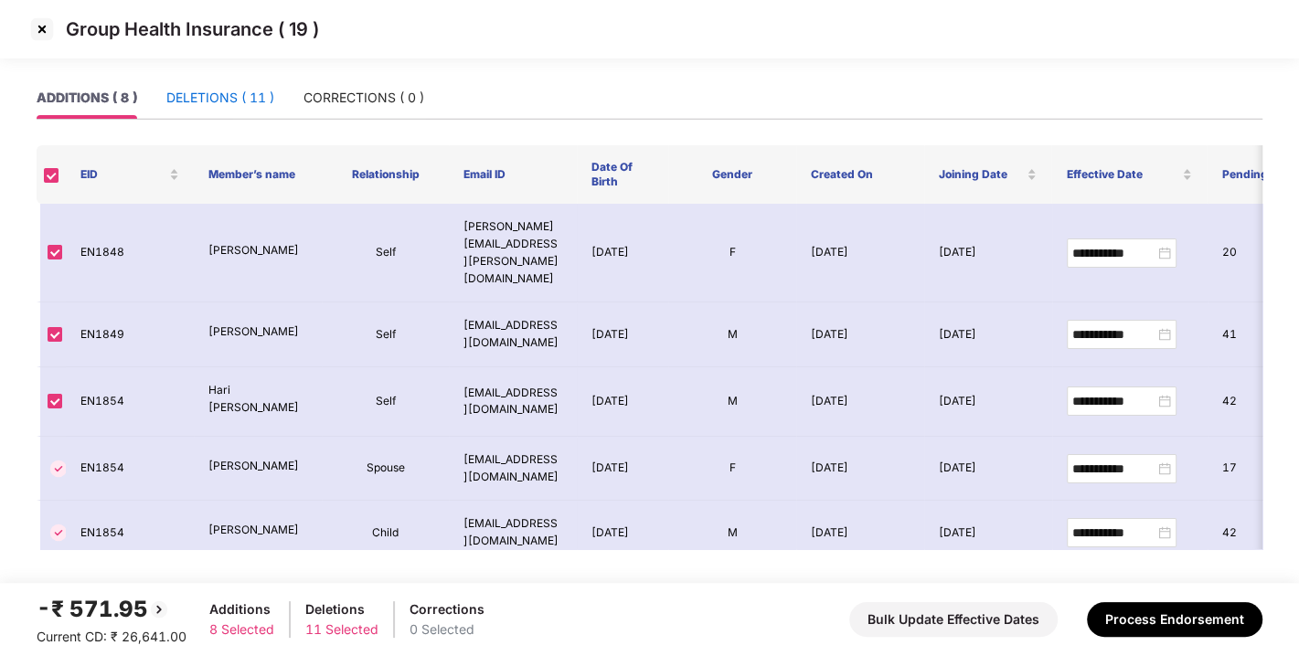
click at [255, 96] on div "DELETIONS ( 11 )" at bounding box center [220, 98] width 108 height 20
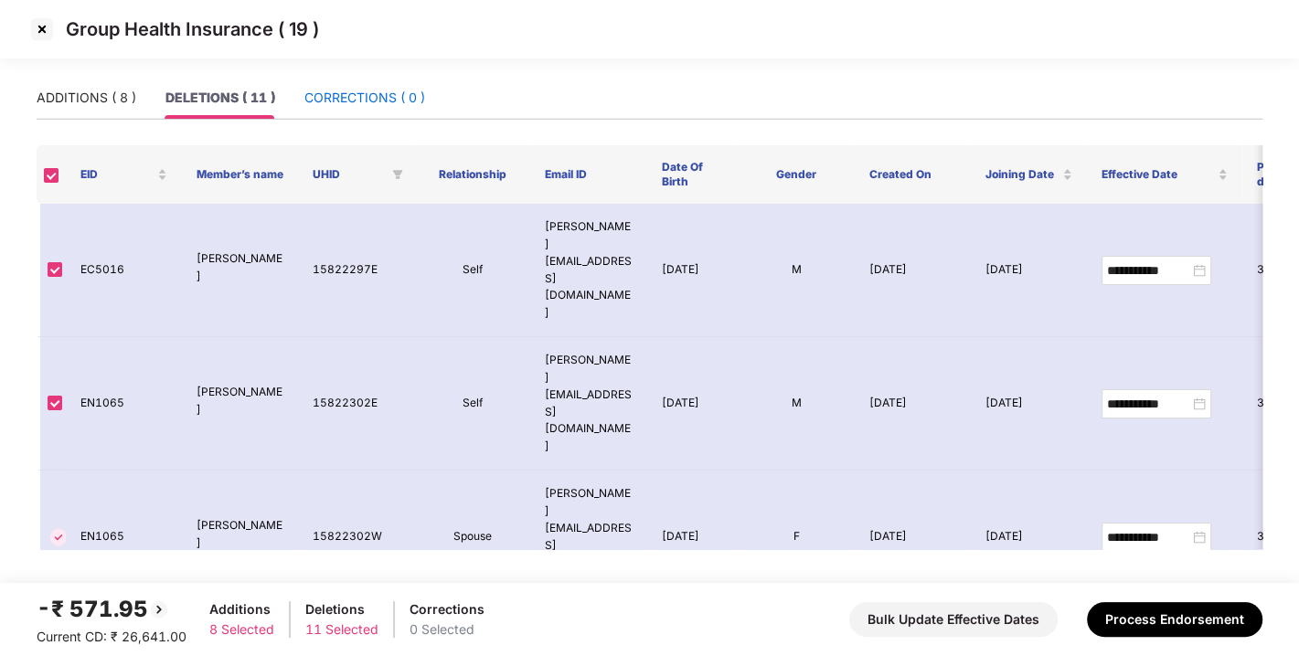
click at [385, 99] on div "CORRECTIONS ( 0 )" at bounding box center [364, 98] width 121 height 20
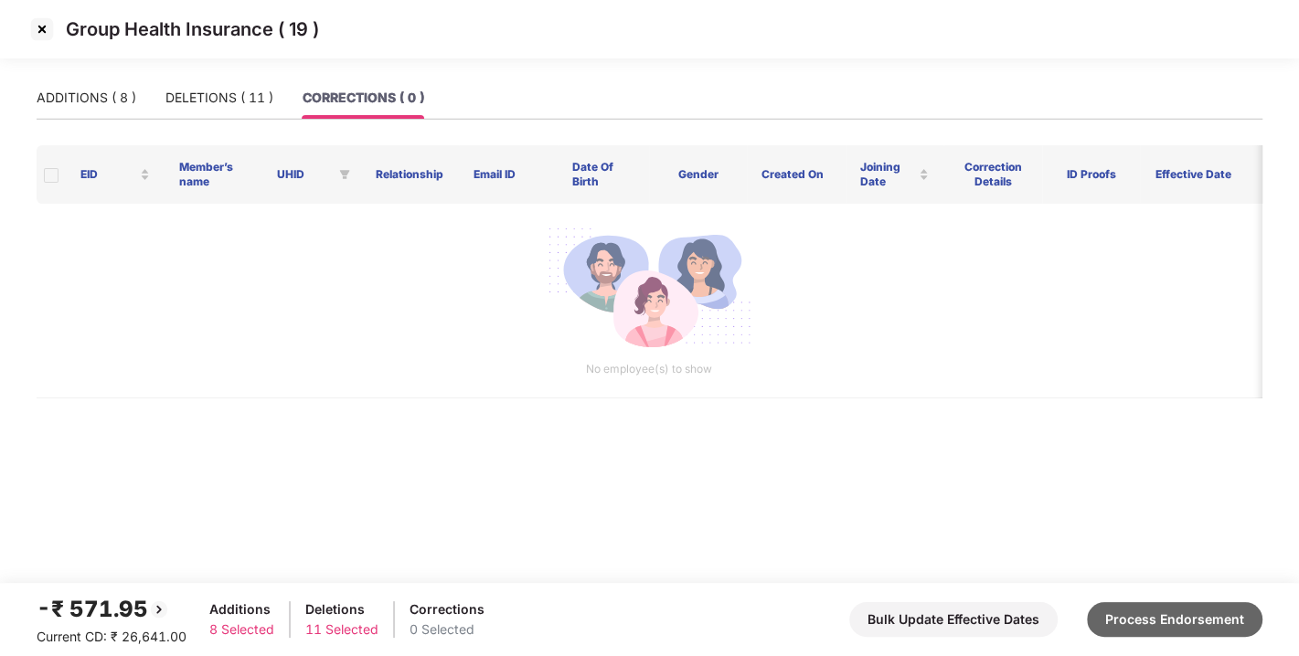
click at [1212, 633] on button "Process Endorsement" at bounding box center [1175, 619] width 176 height 35
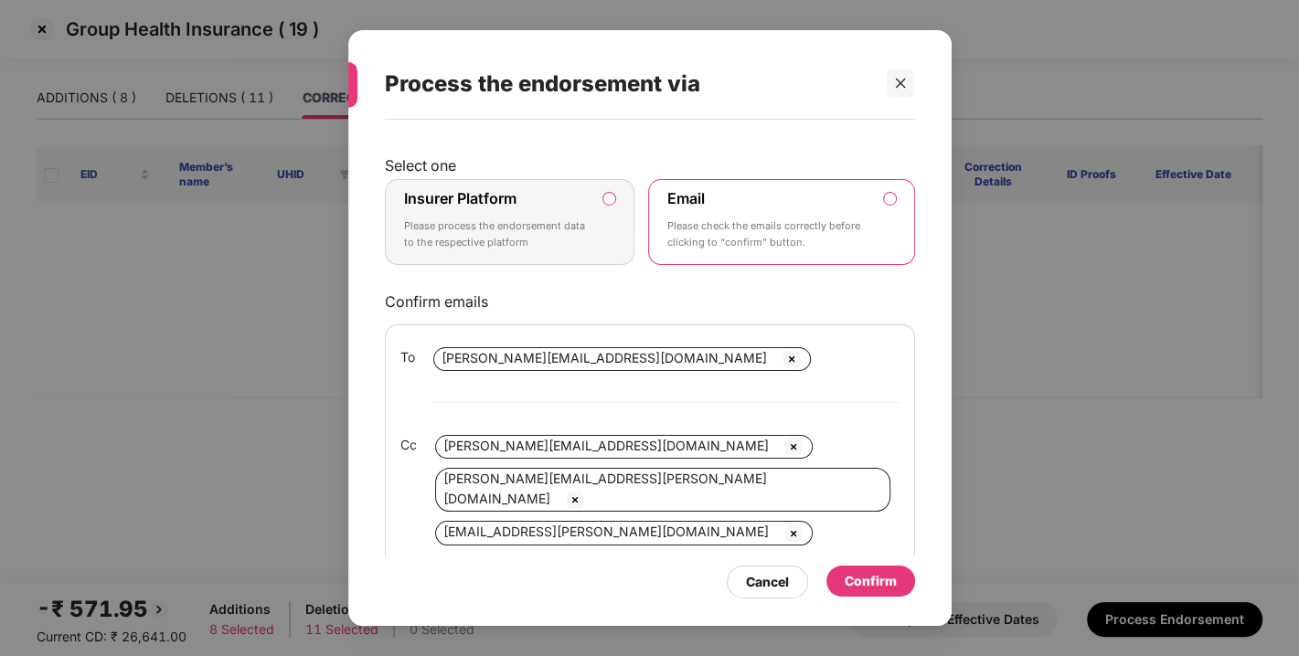
click at [611, 186] on label "Insurer Platform Please process the endorsement data to the respective platform" at bounding box center [510, 222] width 250 height 86
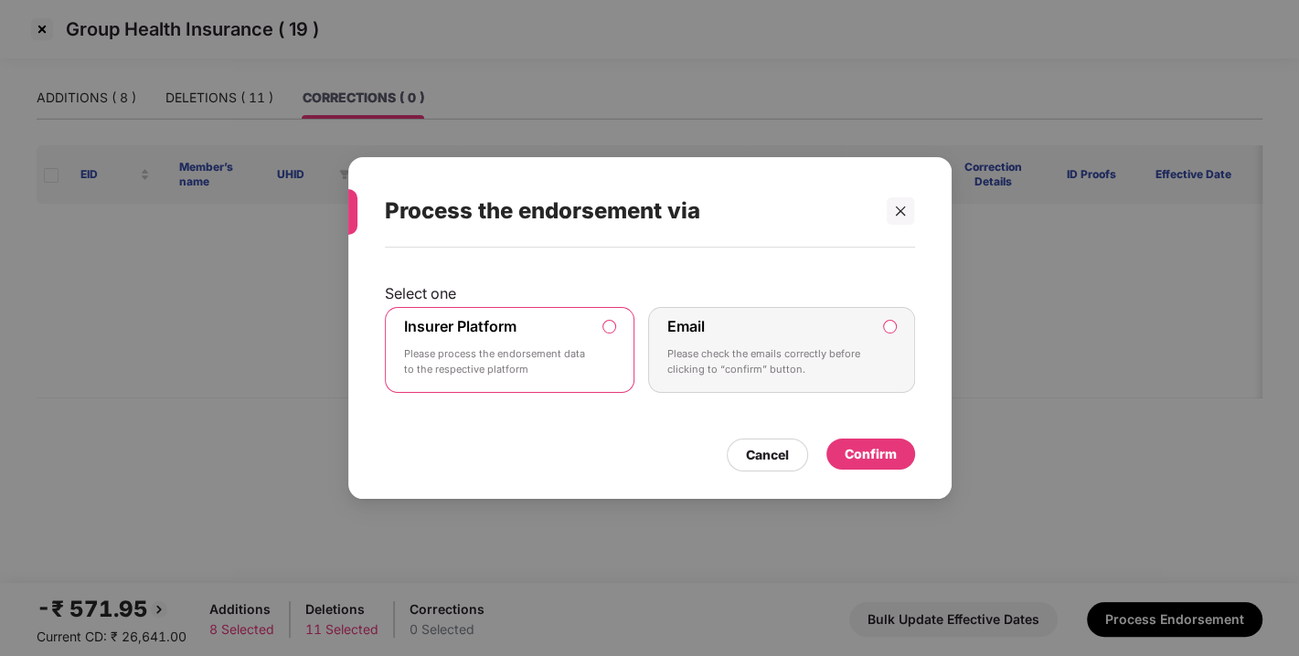
click at [890, 464] on div "Confirm" at bounding box center [870, 454] width 89 height 31
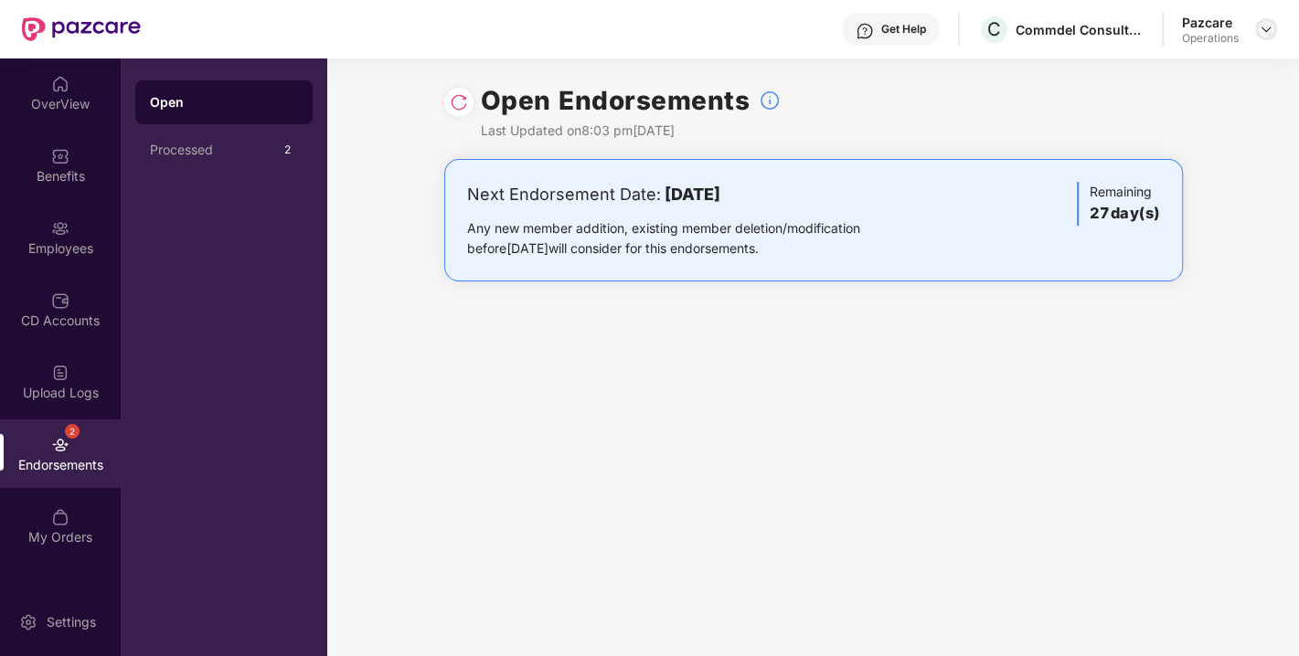
click at [1264, 30] on img at bounding box center [1266, 29] width 15 height 15
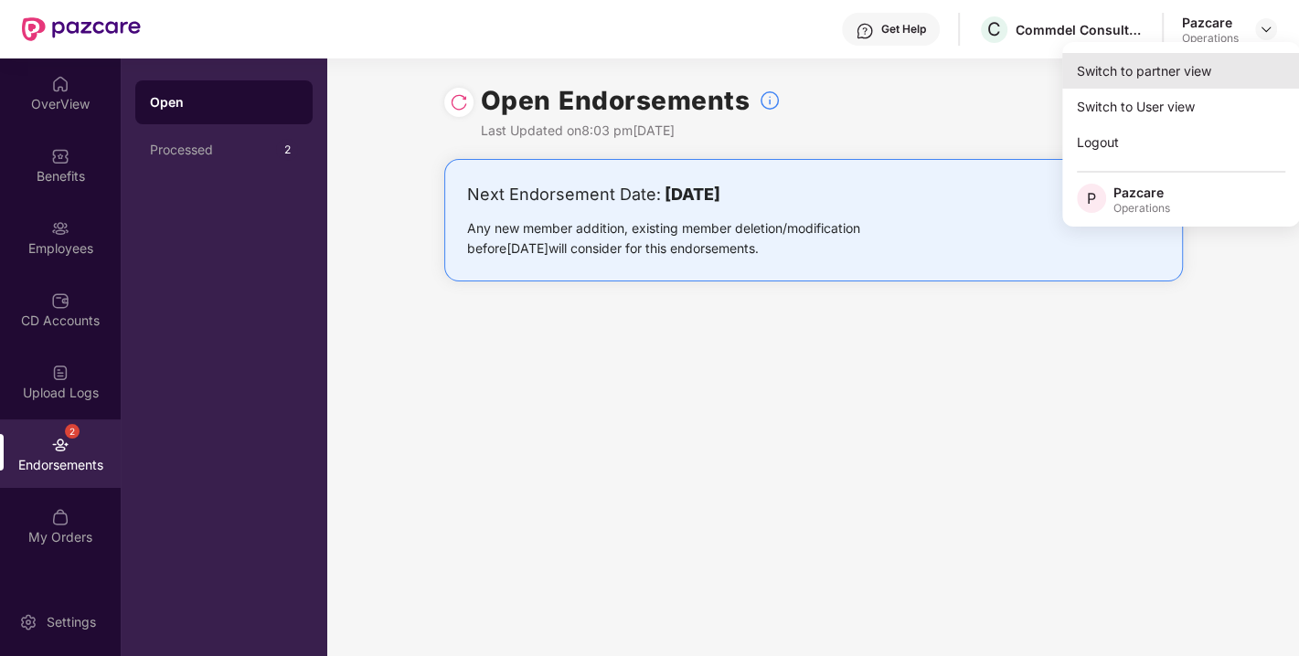
click at [1138, 69] on div "Switch to partner view" at bounding box center [1181, 71] width 238 height 36
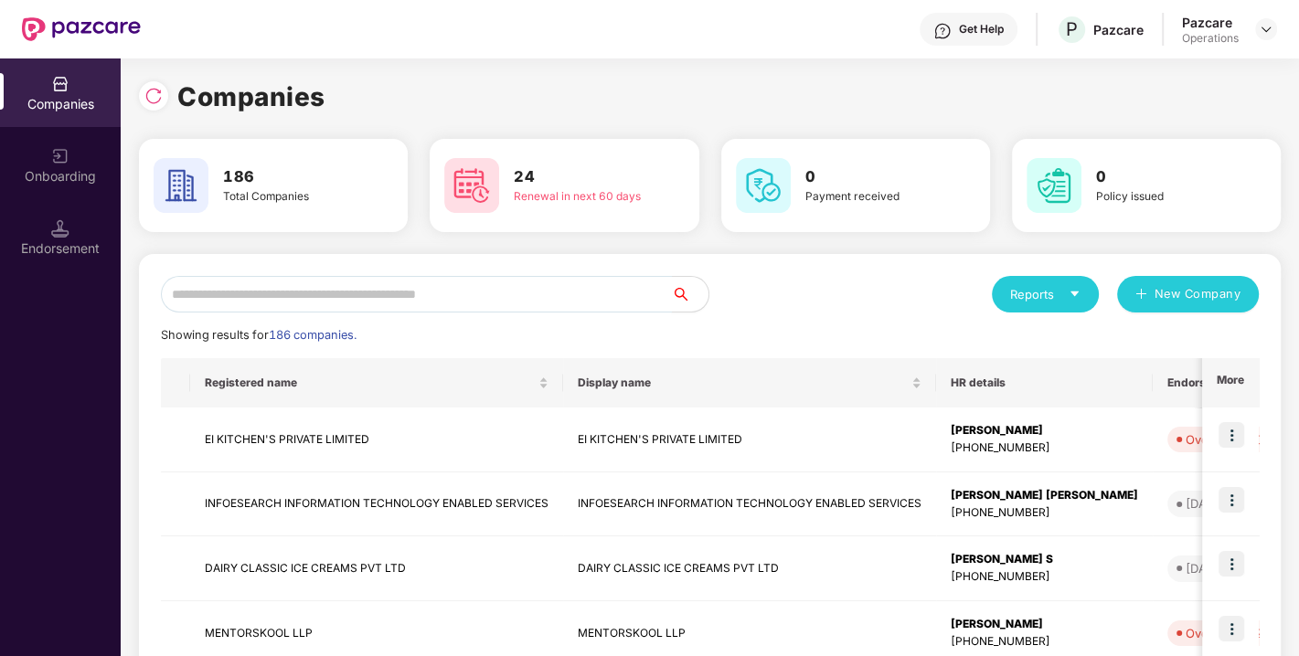
click at [367, 282] on input "text" at bounding box center [416, 294] width 511 height 37
paste input "**********"
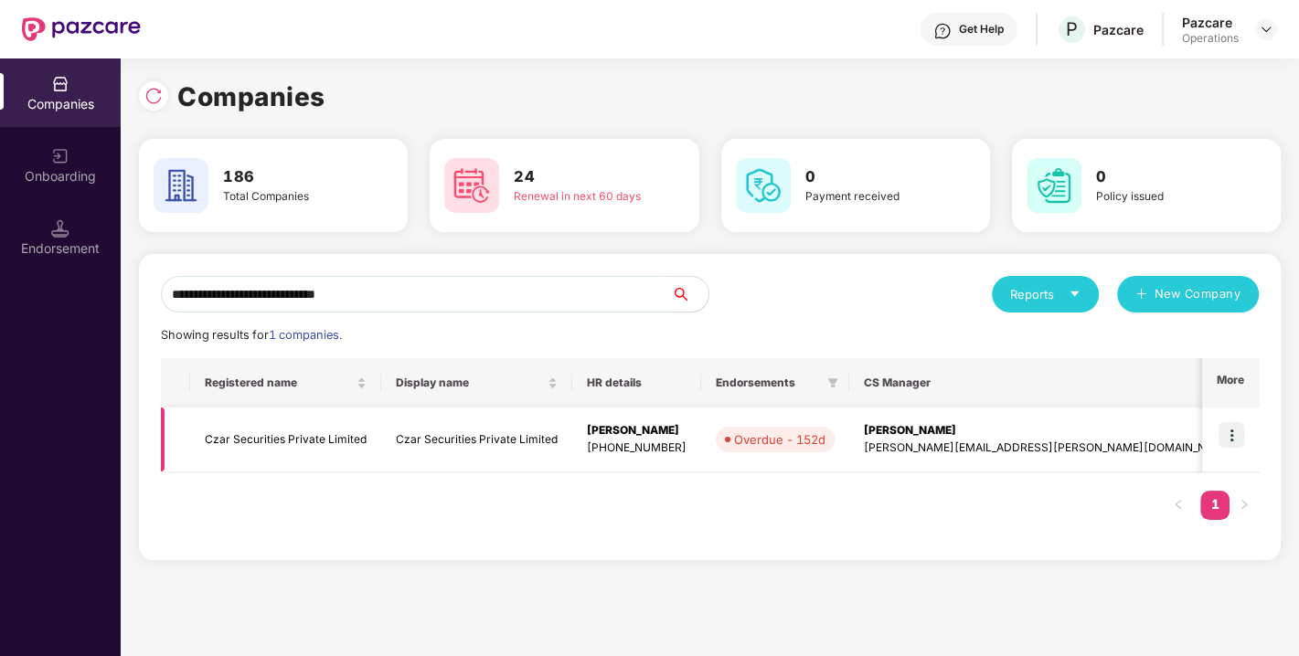
type input "**********"
click at [1227, 431] on img at bounding box center [1231, 435] width 26 height 26
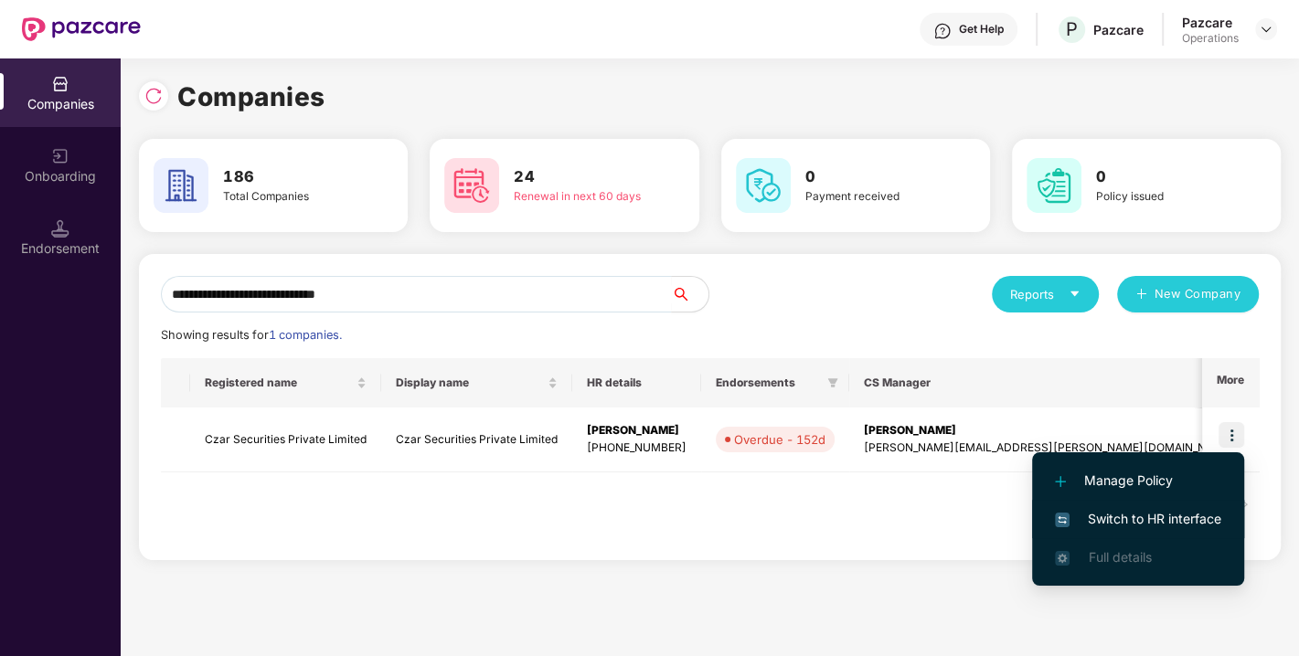
click at [1130, 511] on span "Switch to HR interface" at bounding box center [1138, 519] width 166 height 20
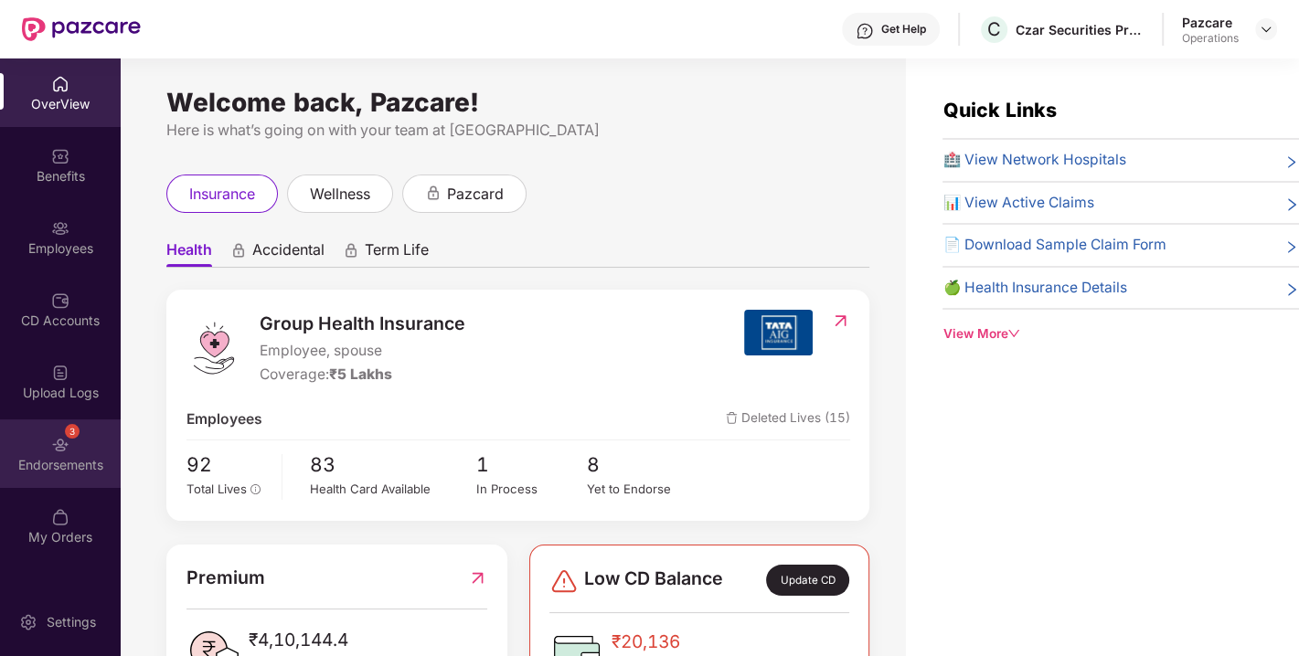
click at [9, 445] on div "3 Endorsements" at bounding box center [60, 454] width 121 height 69
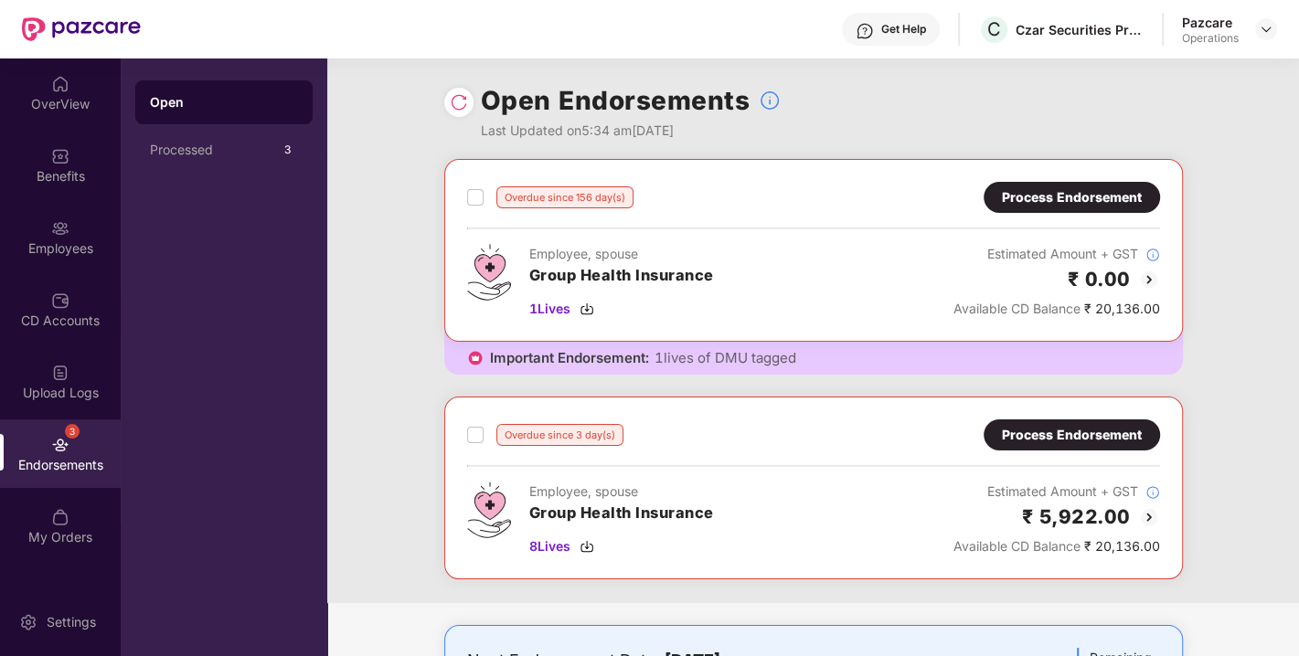
click at [452, 104] on img at bounding box center [459, 102] width 18 height 18
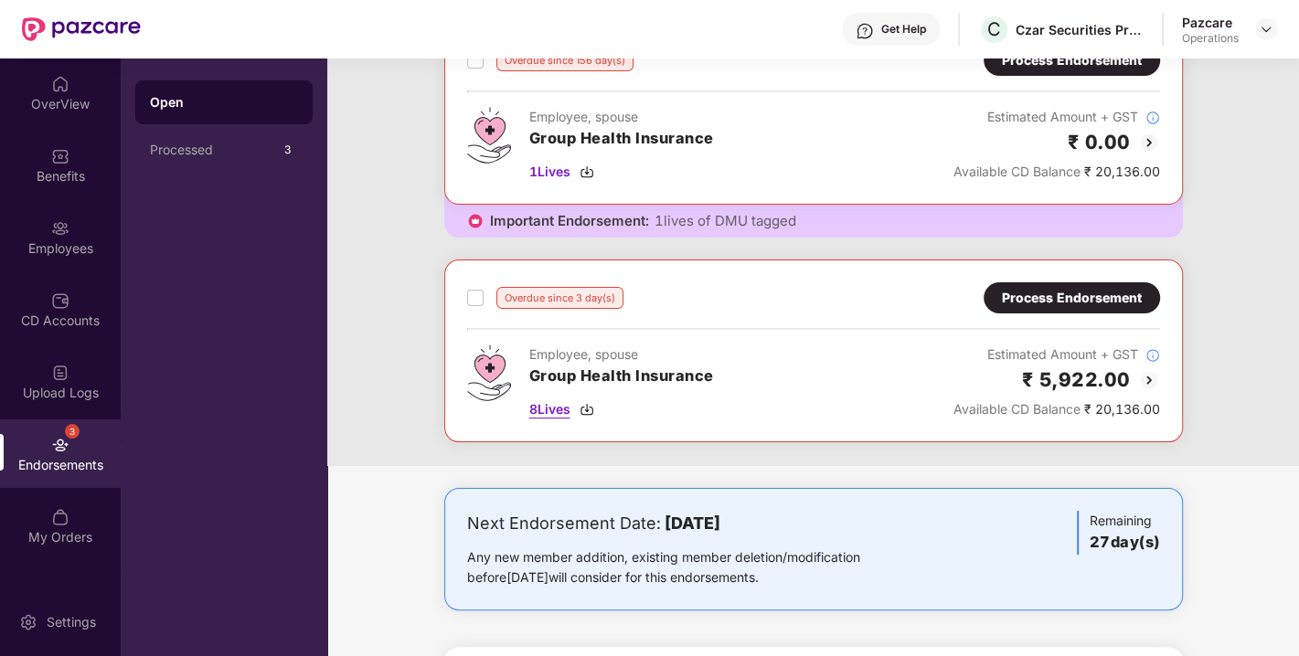
click at [587, 410] on img at bounding box center [587, 409] width 15 height 15
click at [1027, 293] on div "Process Endorsement" at bounding box center [1072, 298] width 140 height 20
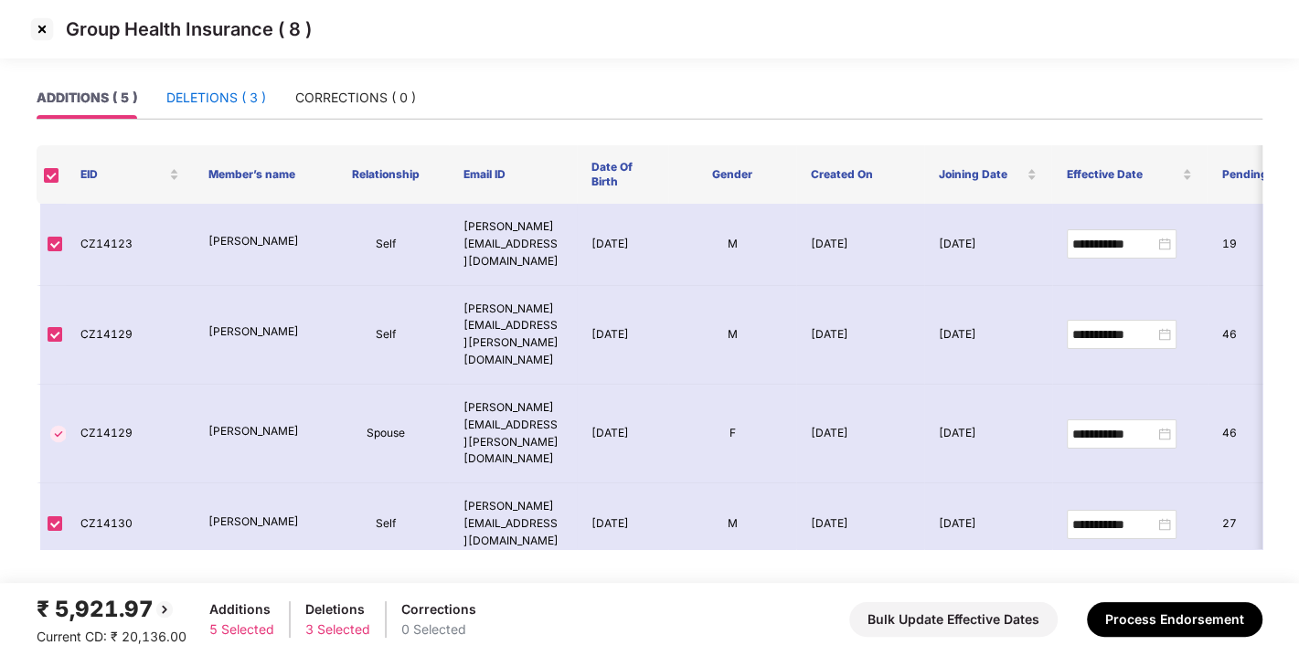
click at [219, 93] on div "DELETIONS ( 3 )" at bounding box center [216, 98] width 100 height 20
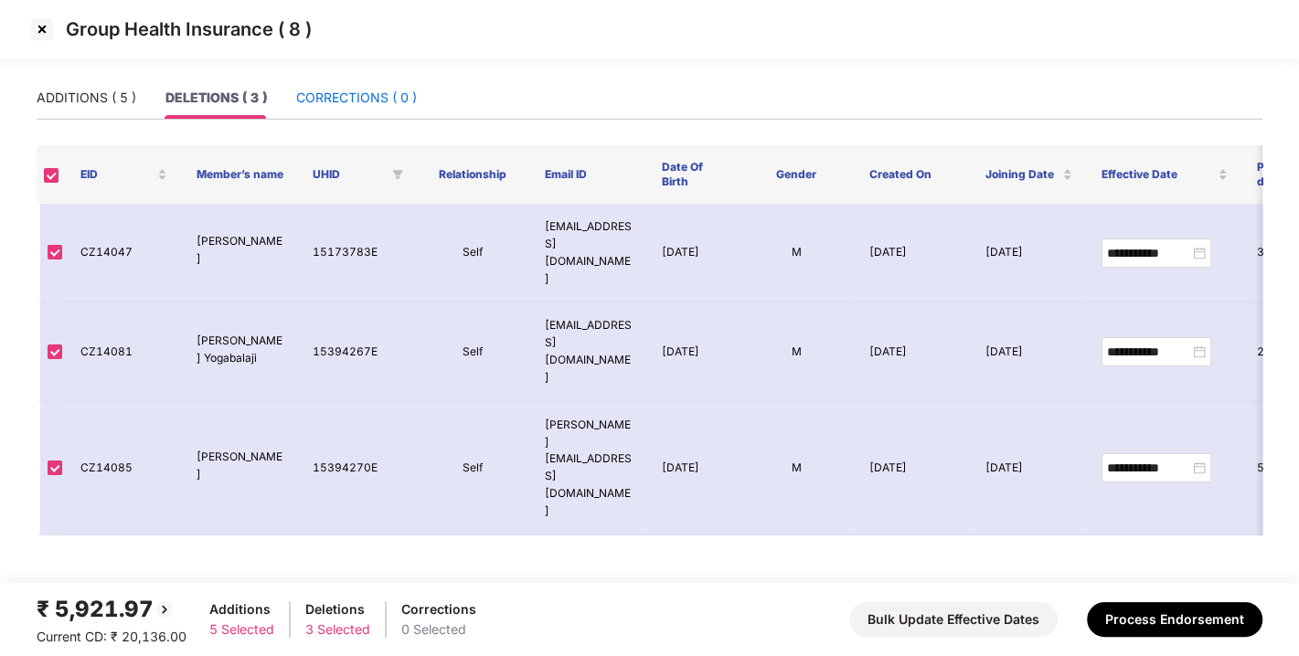
click at [369, 101] on div "CORRECTIONS ( 0 )" at bounding box center [356, 98] width 121 height 20
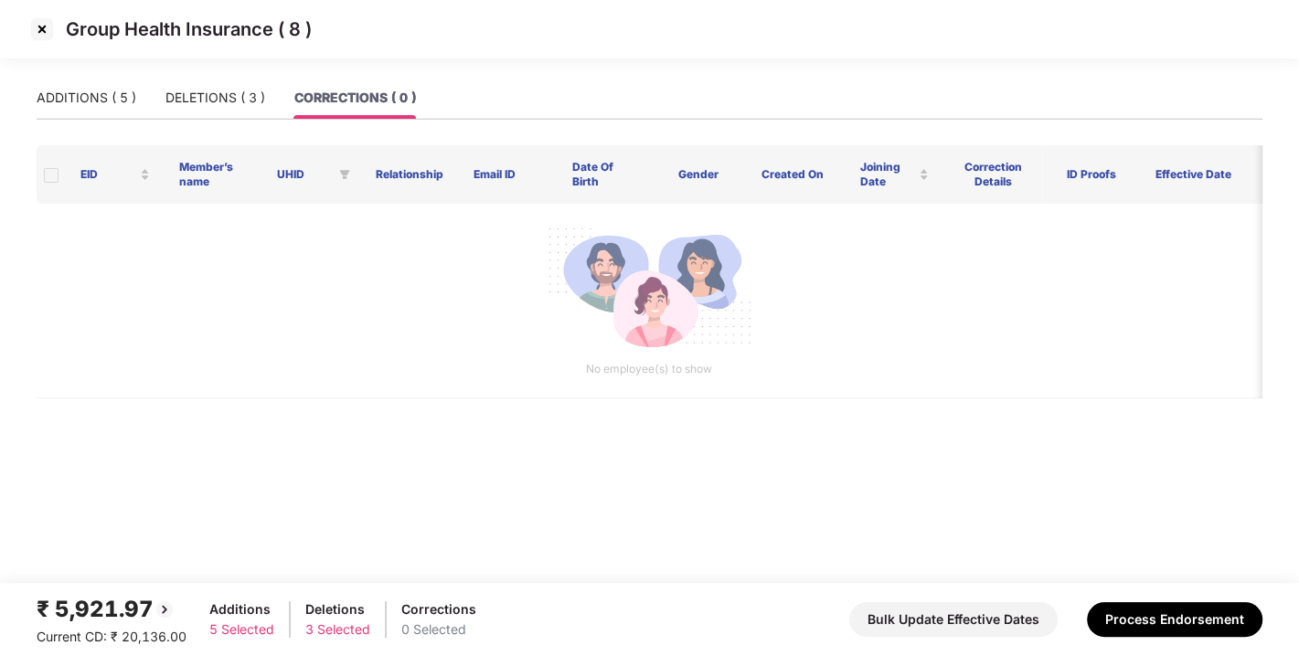
click at [143, 96] on div "ADDITIONS ( 5 ) DELETIONS ( 3 ) CORRECTIONS ( 0 )" at bounding box center [226, 98] width 379 height 42
click at [80, 98] on div "ADDITIONS ( 5 )" at bounding box center [87, 98] width 100 height 20
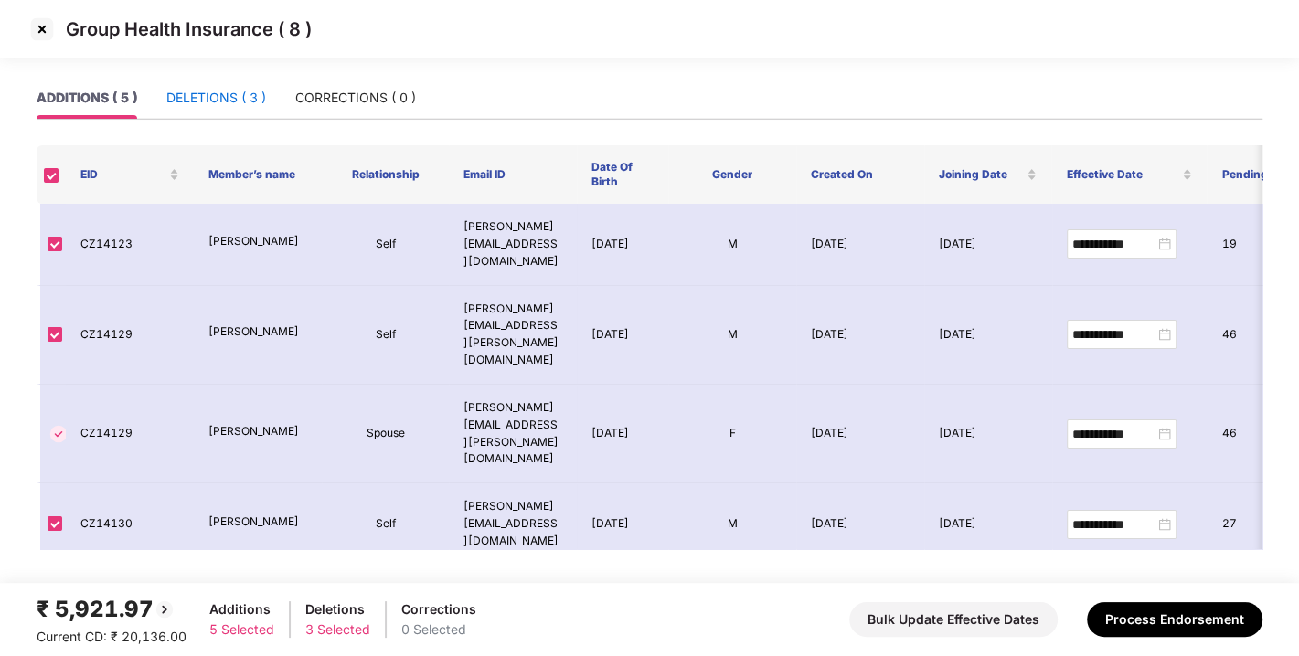
click at [220, 96] on div "DELETIONS ( 3 )" at bounding box center [216, 98] width 100 height 20
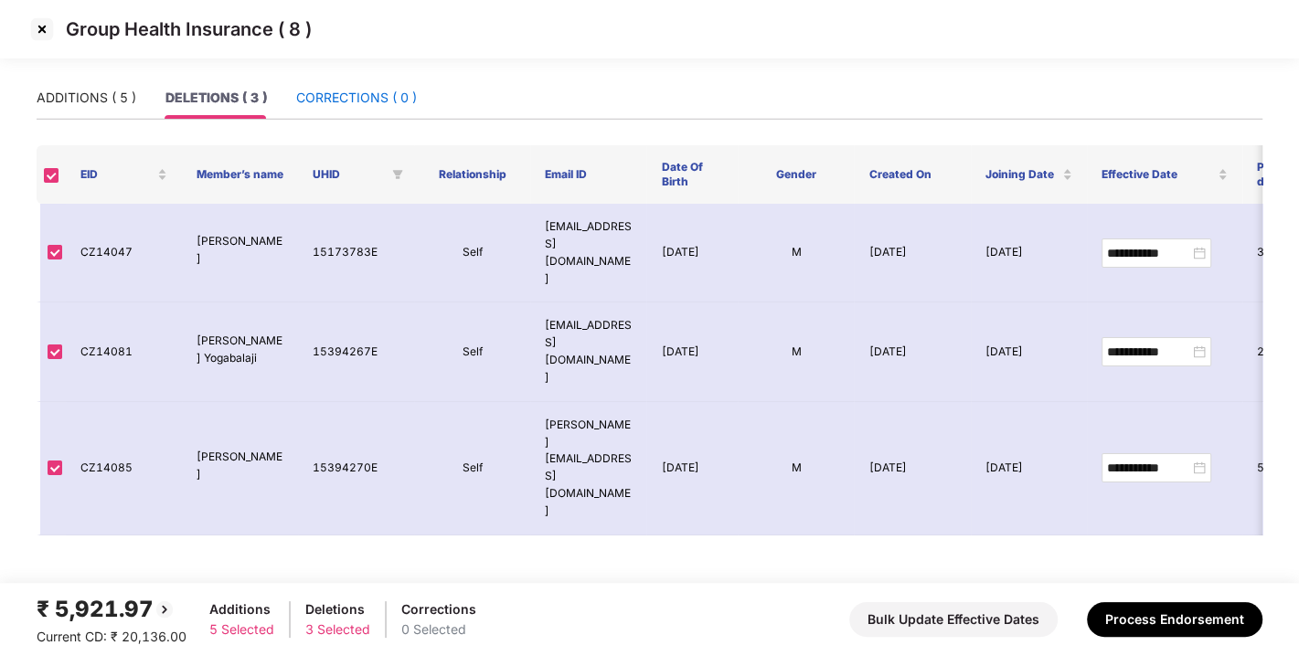
click at [376, 101] on div "CORRECTIONS ( 0 )" at bounding box center [356, 98] width 121 height 20
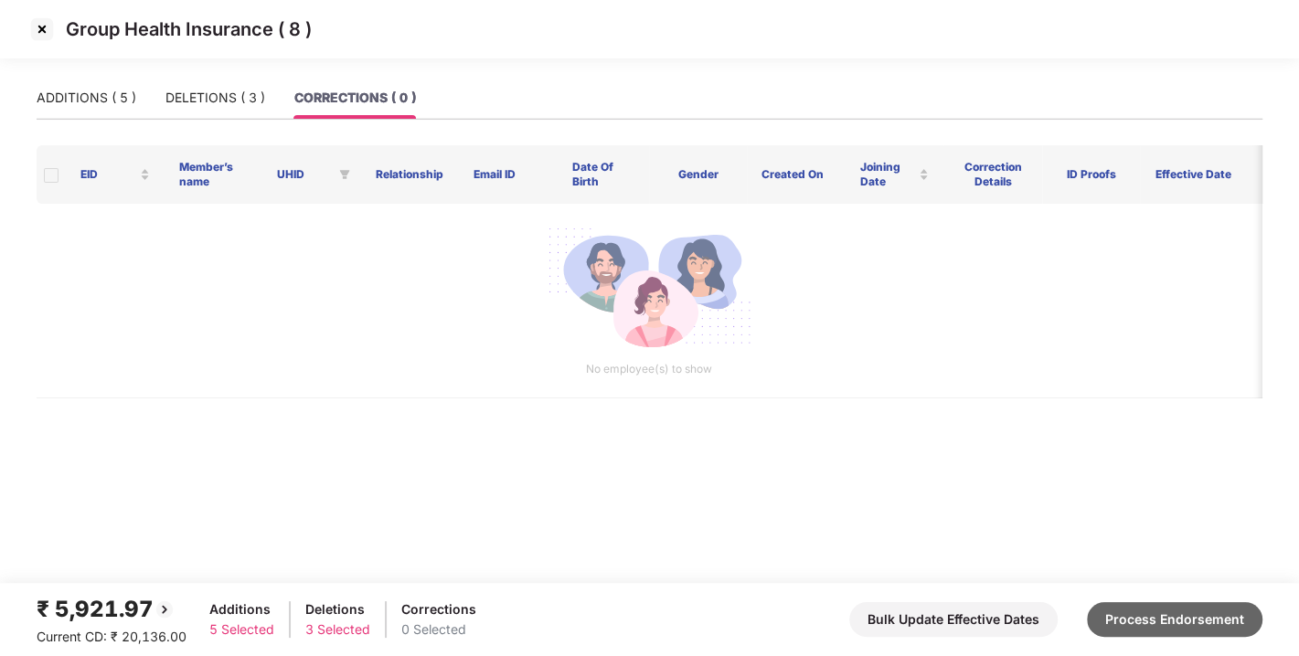
click at [1188, 625] on button "Process Endorsement" at bounding box center [1175, 619] width 176 height 35
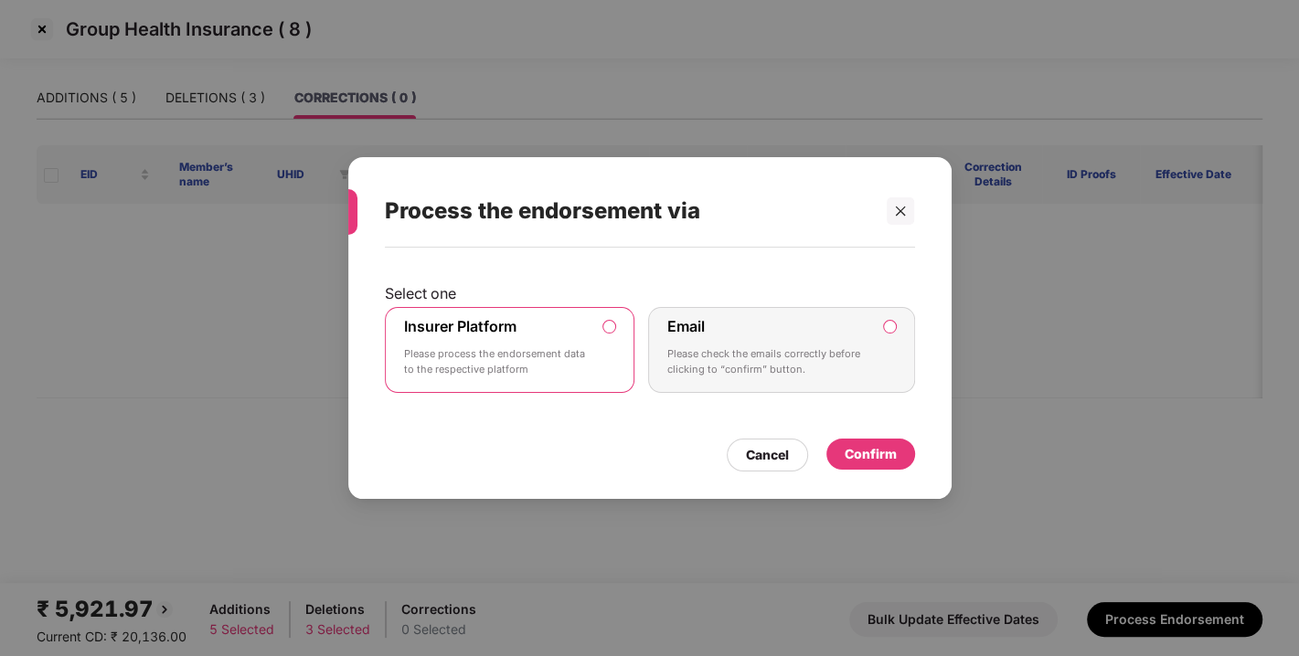
click at [857, 448] on div "Confirm" at bounding box center [871, 454] width 52 height 20
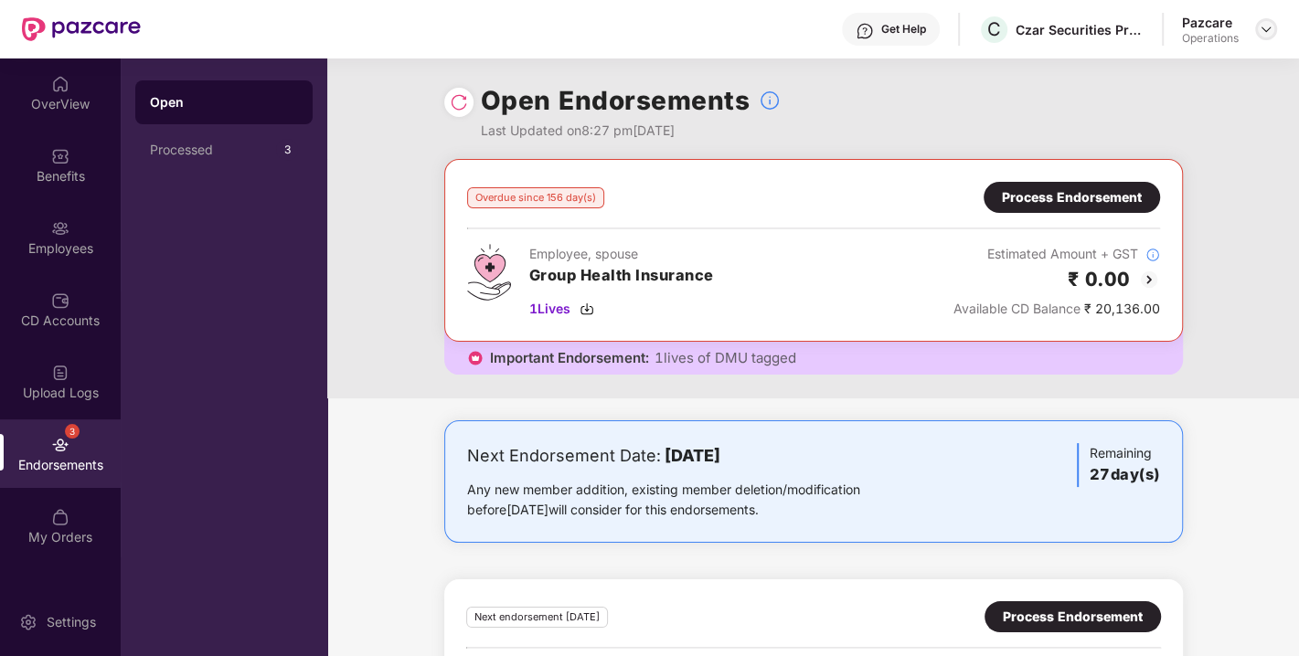
click at [1260, 24] on img at bounding box center [1266, 29] width 15 height 15
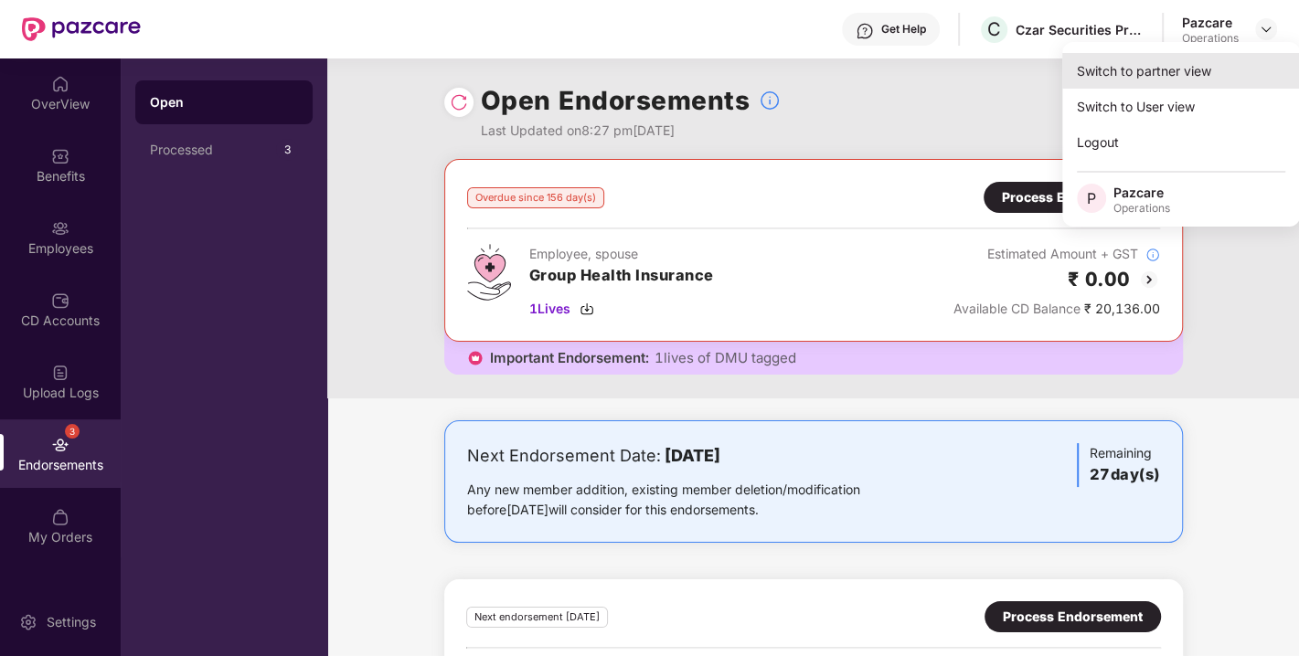
click at [1145, 70] on div "Switch to partner view" at bounding box center [1181, 71] width 238 height 36
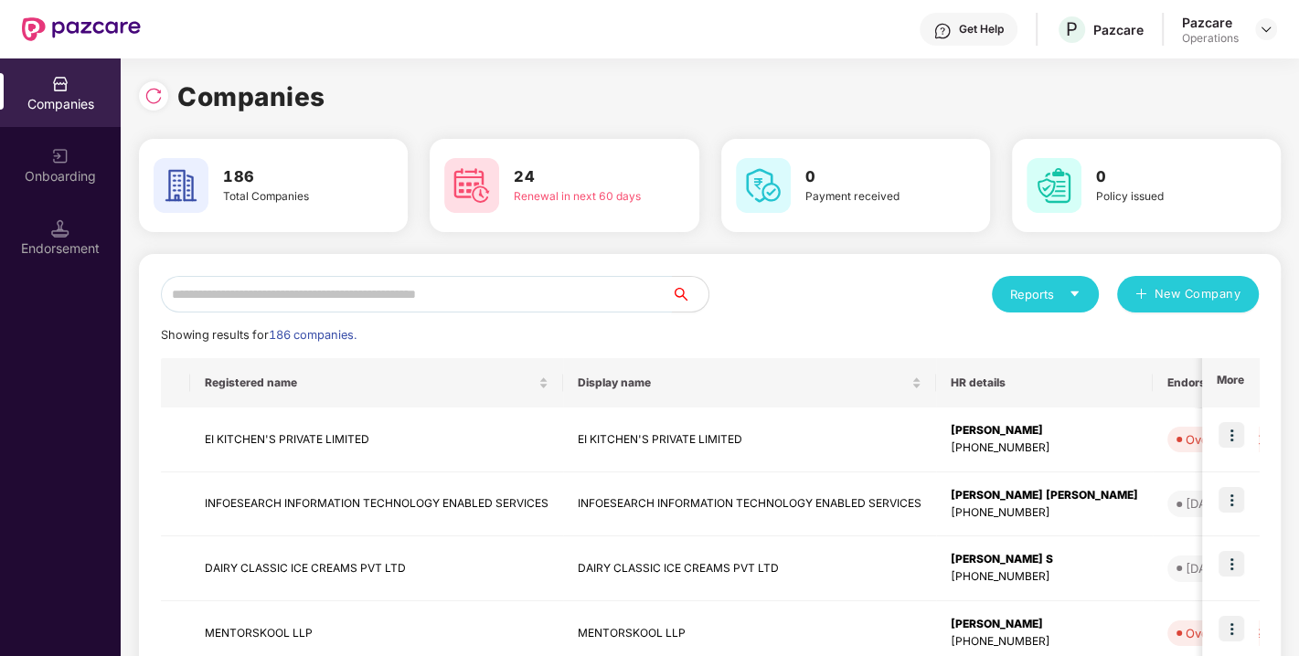
click at [366, 293] on input "text" at bounding box center [416, 294] width 511 height 37
paste input "**********"
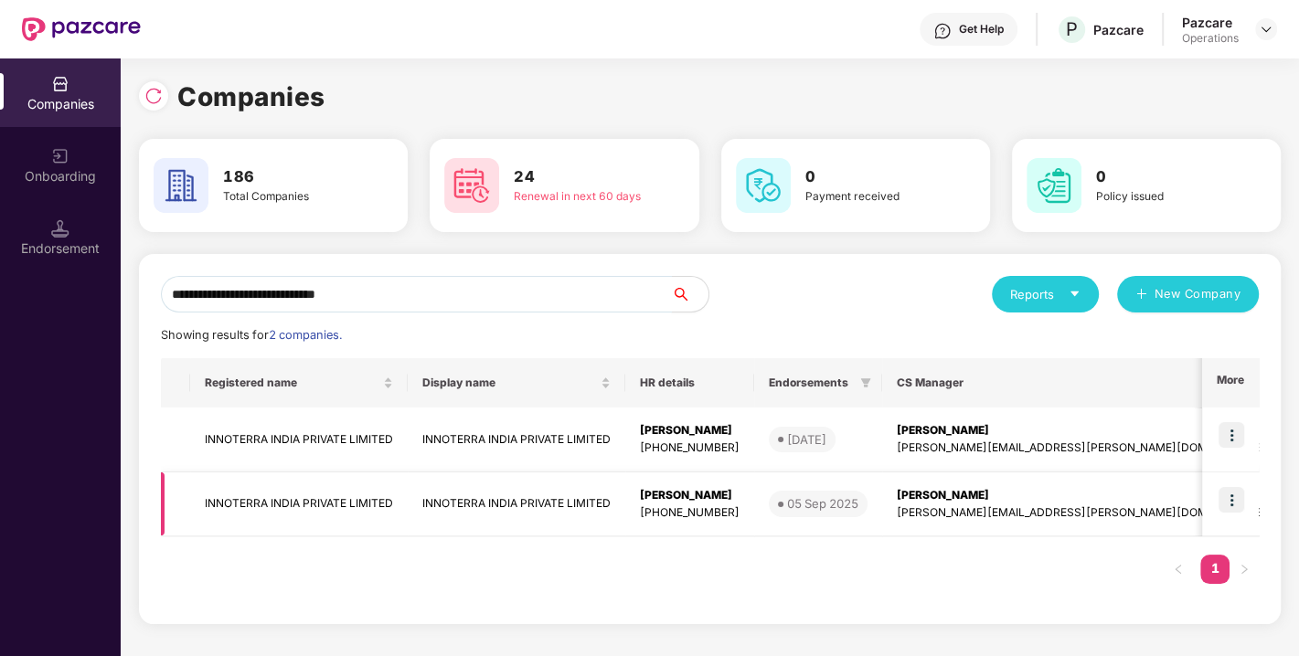
type input "**********"
click at [1229, 502] on img at bounding box center [1231, 500] width 26 height 26
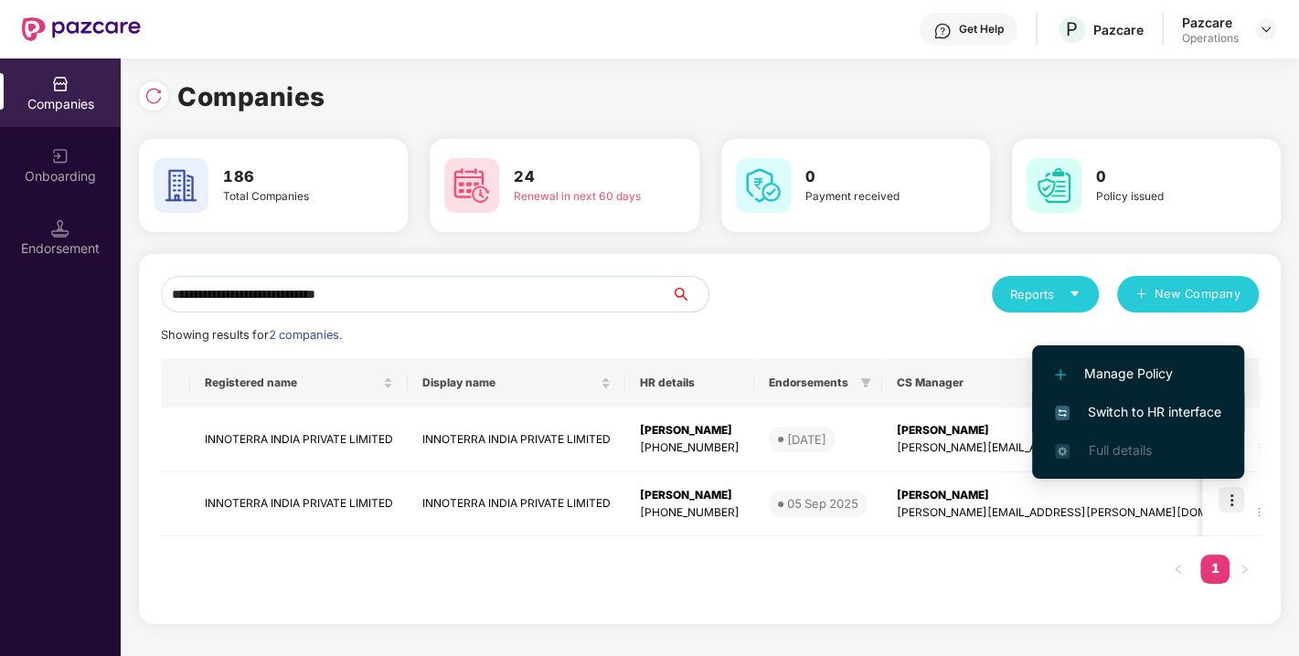
click at [1133, 409] on span "Switch to HR interface" at bounding box center [1138, 412] width 166 height 20
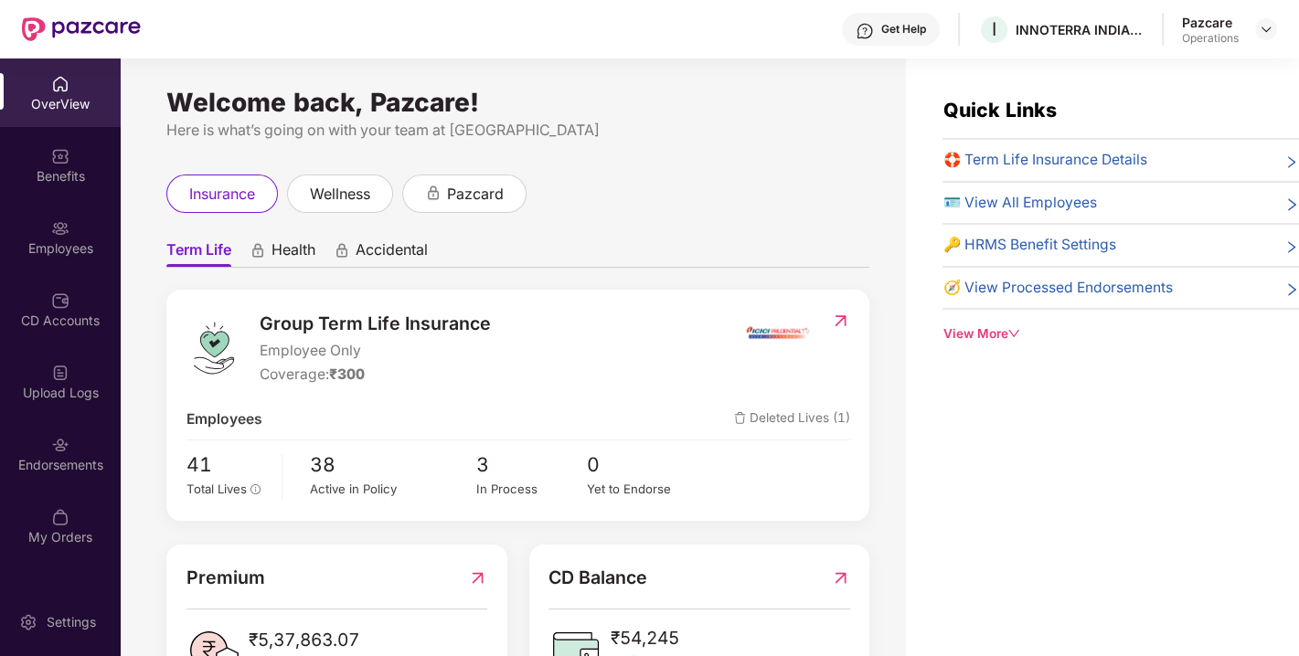
click at [19, 456] on div "Endorsements" at bounding box center [60, 465] width 121 height 18
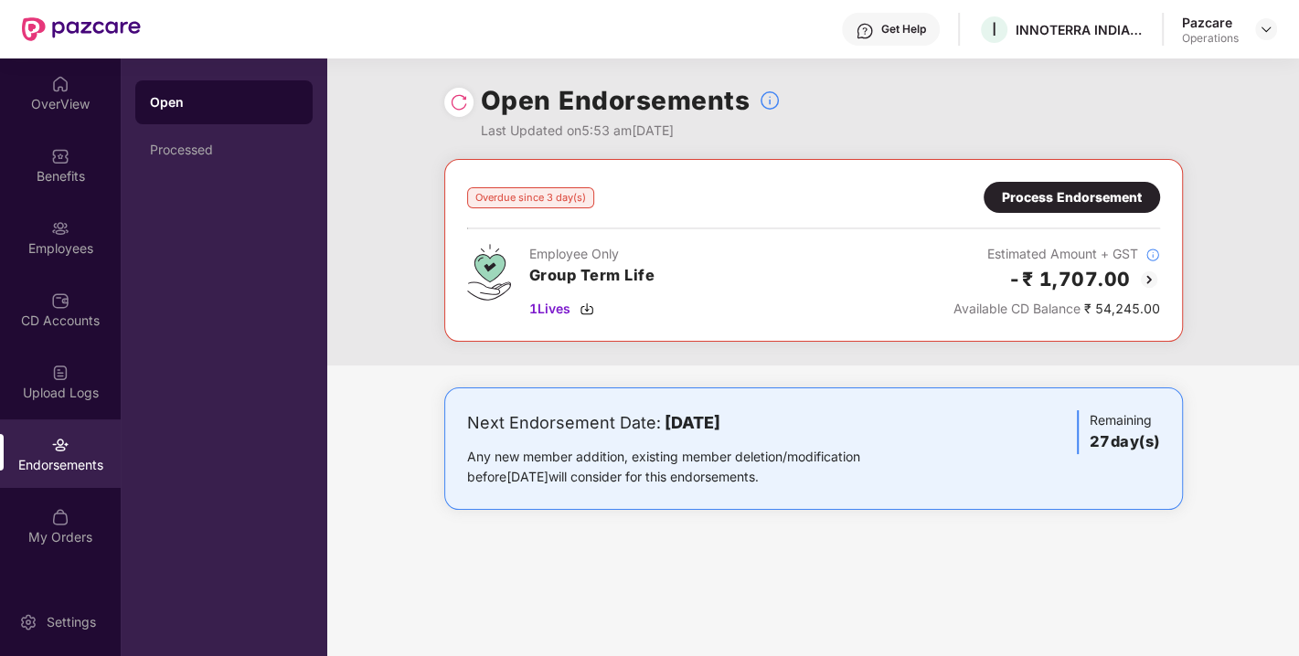
click at [1039, 191] on div "Process Endorsement" at bounding box center [1072, 197] width 140 height 20
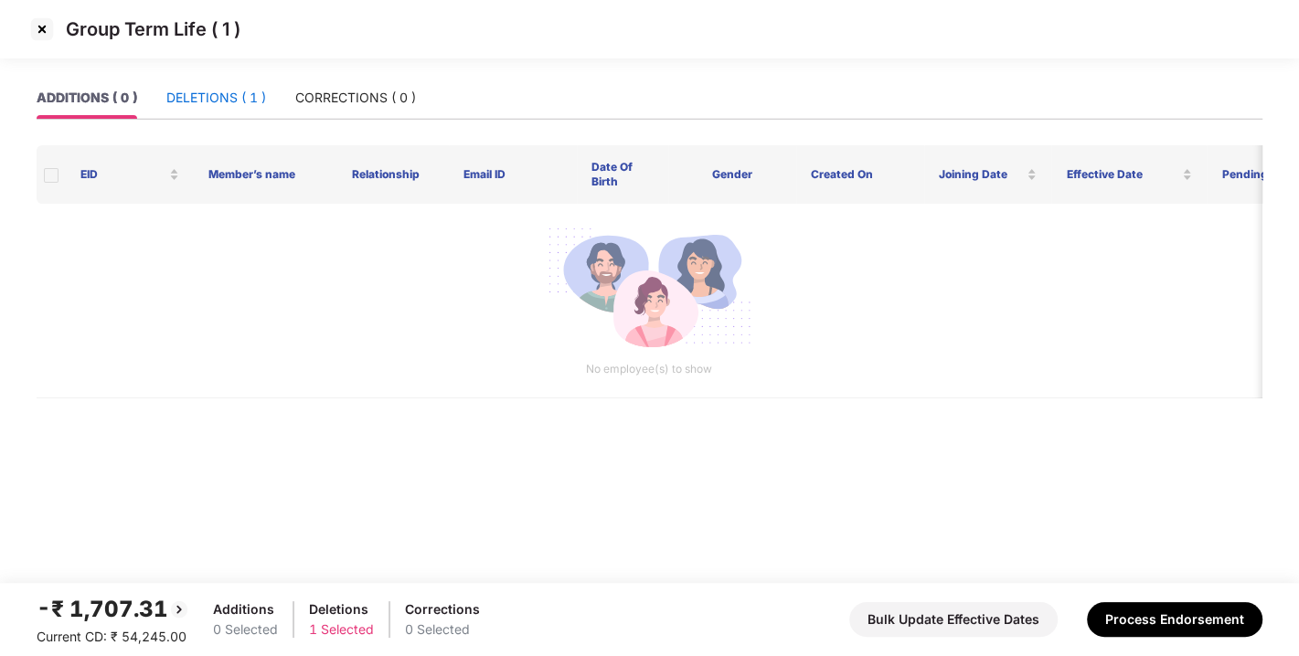
click at [220, 91] on div "DELETIONS ( 1 )" at bounding box center [216, 98] width 100 height 20
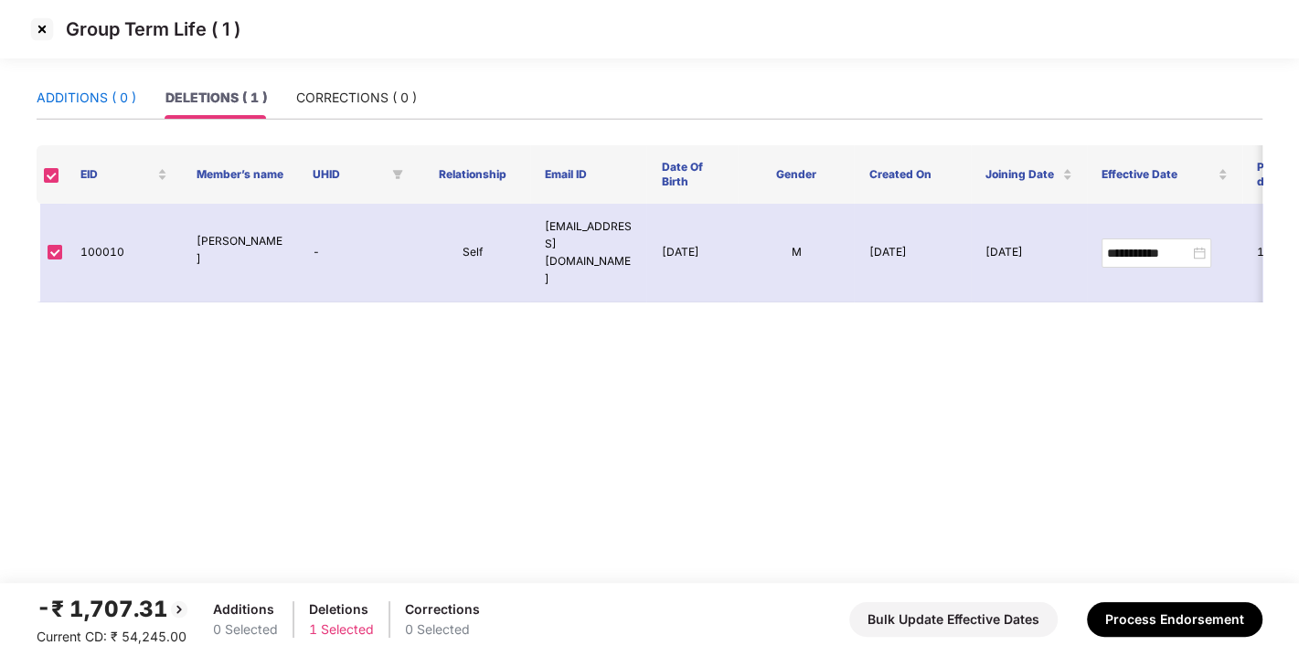
click at [71, 106] on div "ADDITIONS ( 0 )" at bounding box center [87, 98] width 100 height 20
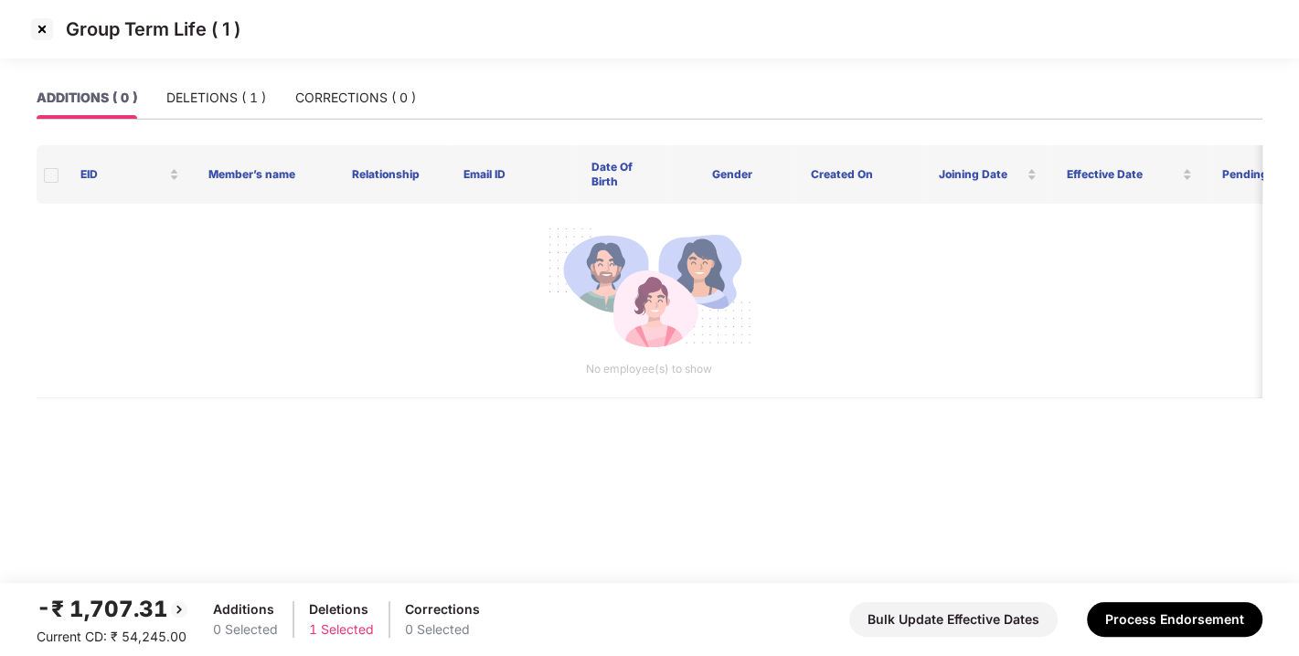
drag, startPoint x: 23, startPoint y: 32, endPoint x: 40, endPoint y: 34, distance: 17.5
click at [40, 34] on div "Group Term Life ( 1 )" at bounding box center [649, 29] width 1299 height 59
click at [40, 34] on img at bounding box center [41, 29] width 29 height 29
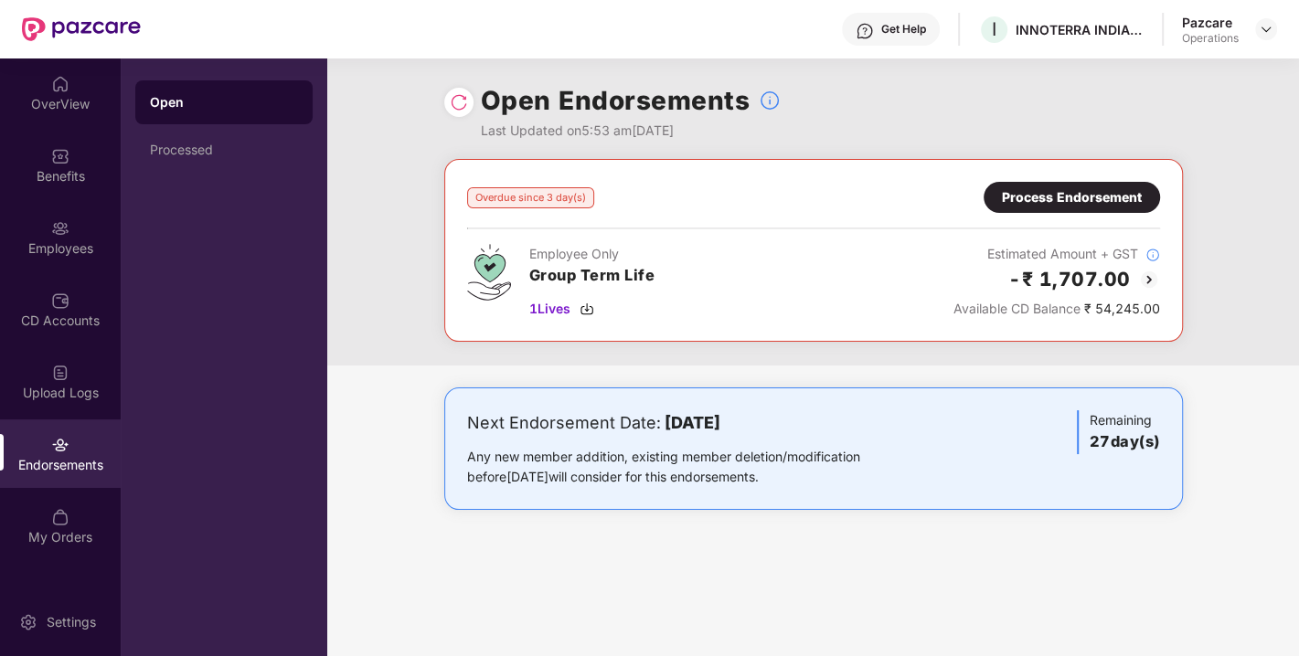
drag, startPoint x: 1271, startPoint y: 4, endPoint x: 1274, endPoint y: -18, distance: 22.1
click at [1274, 0] on html "Get Help I INNOTERRA [GEOGRAPHIC_DATA] PRIVATE LIMITED Pazcare Operations OverV…" at bounding box center [649, 328] width 1299 height 656
